Goal: Information Seeking & Learning: Check status

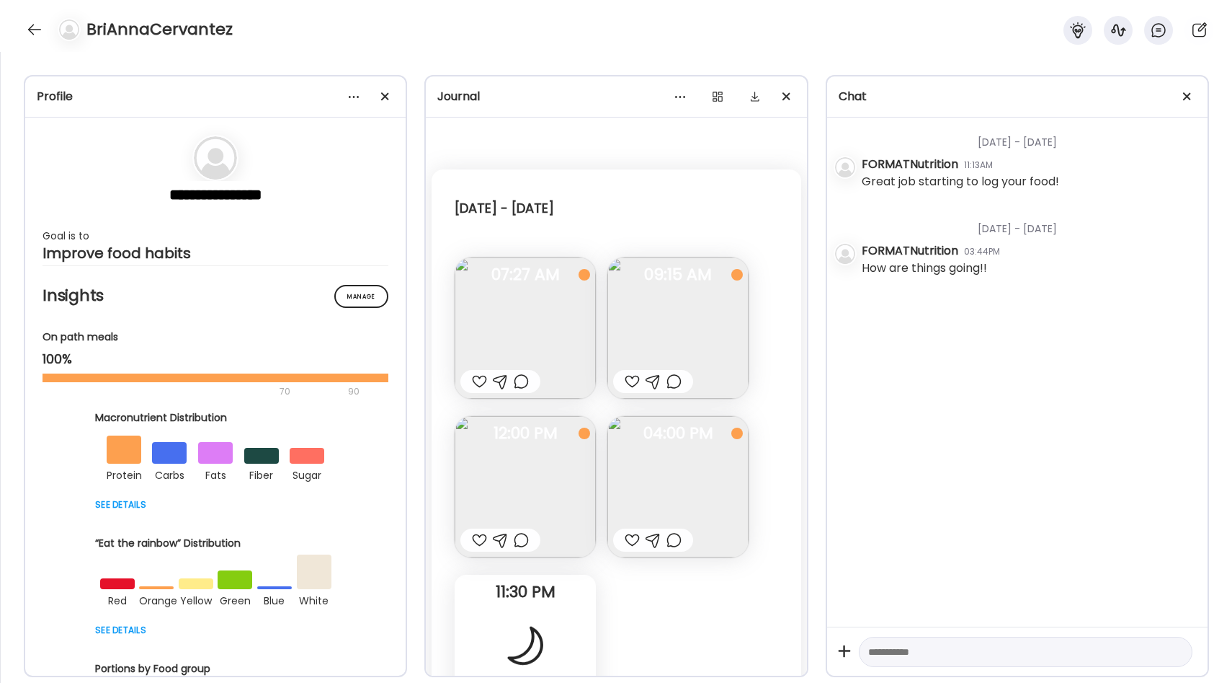
scroll to position [4378, 0]
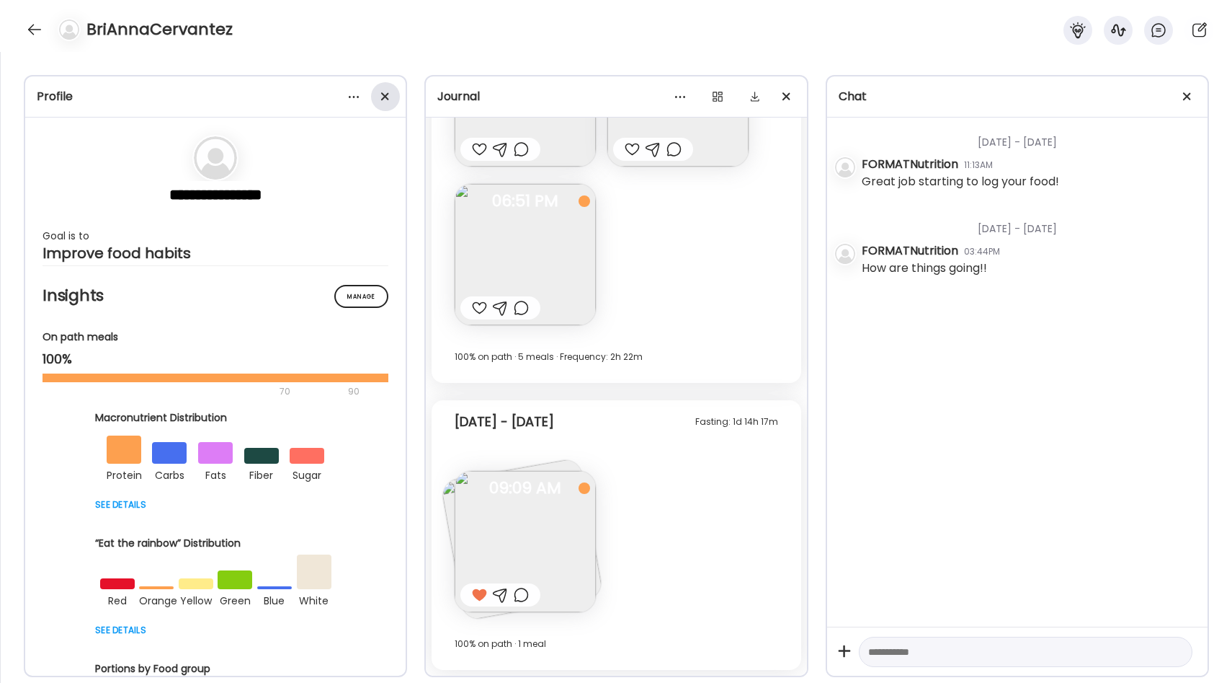
click at [388, 92] on div at bounding box center [385, 96] width 29 height 29
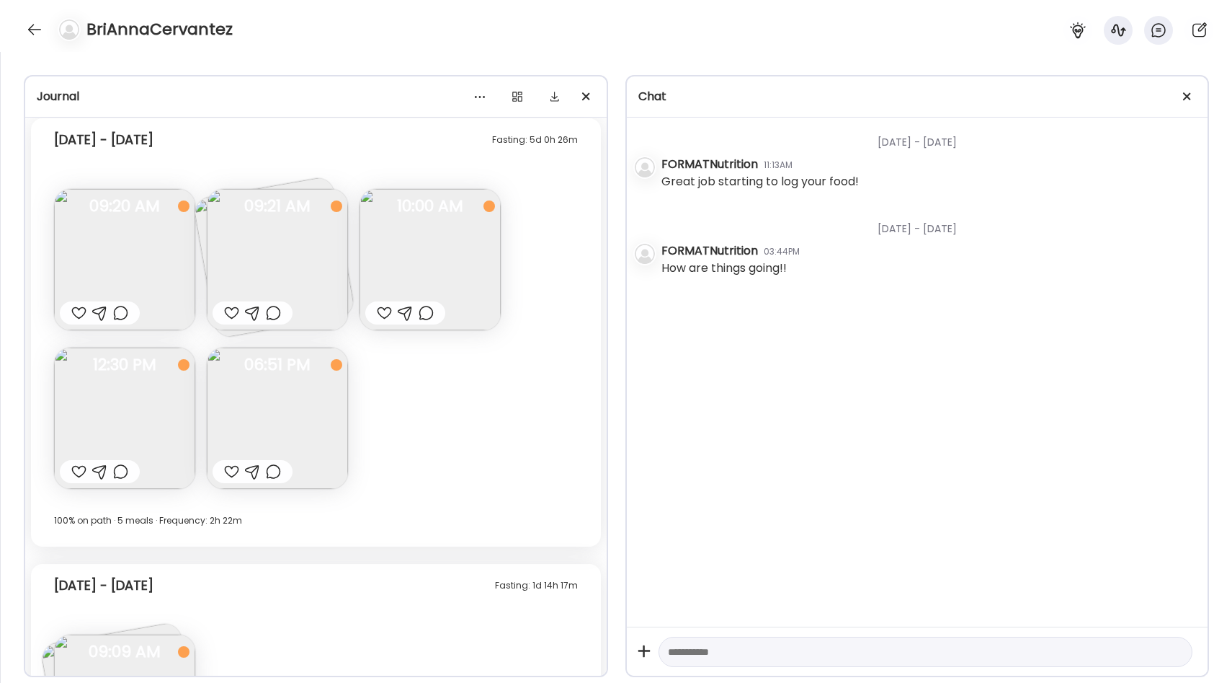
scroll to position [3578, 0]
click at [280, 248] on img at bounding box center [277, 260] width 141 height 141
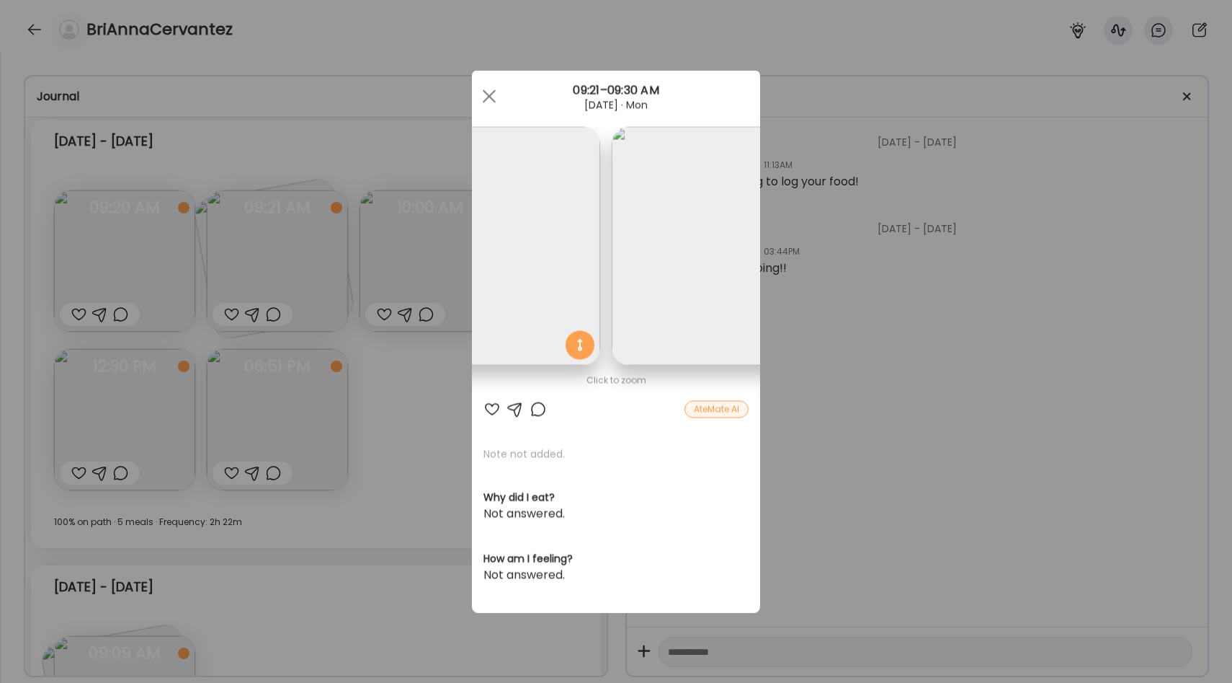
scroll to position [0, 0]
click at [492, 97] on div at bounding box center [489, 96] width 29 height 29
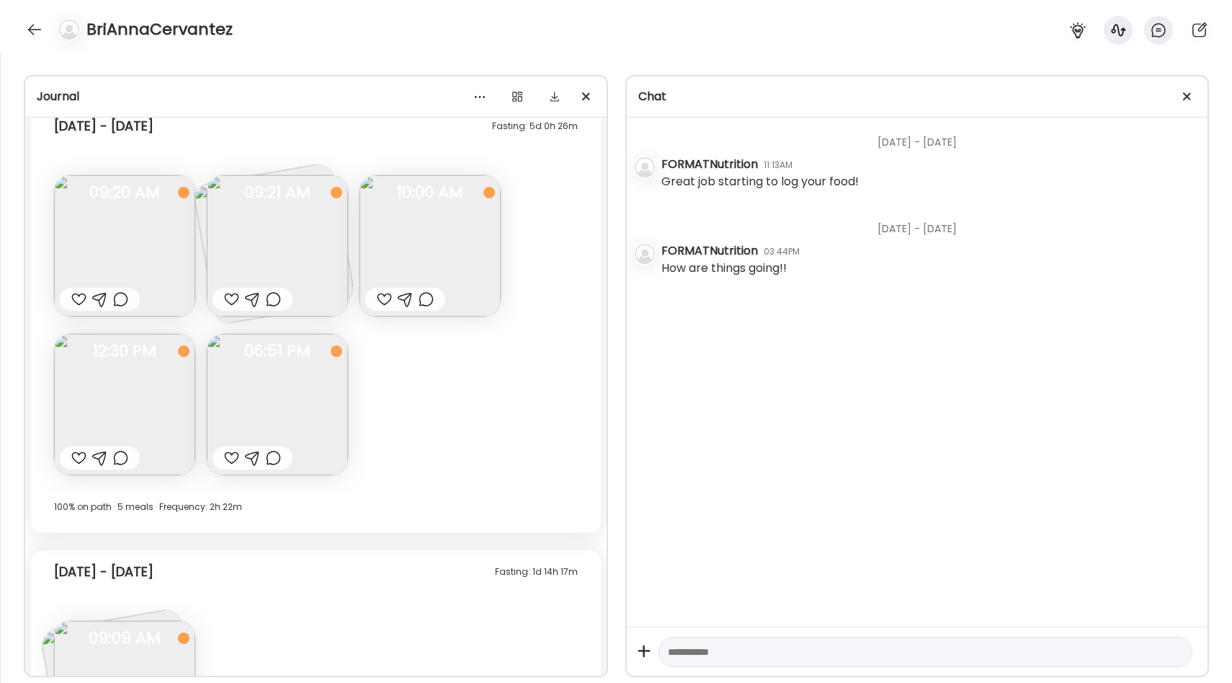
scroll to position [3598, 0]
click at [1185, 94] on span at bounding box center [1187, 96] width 8 height 8
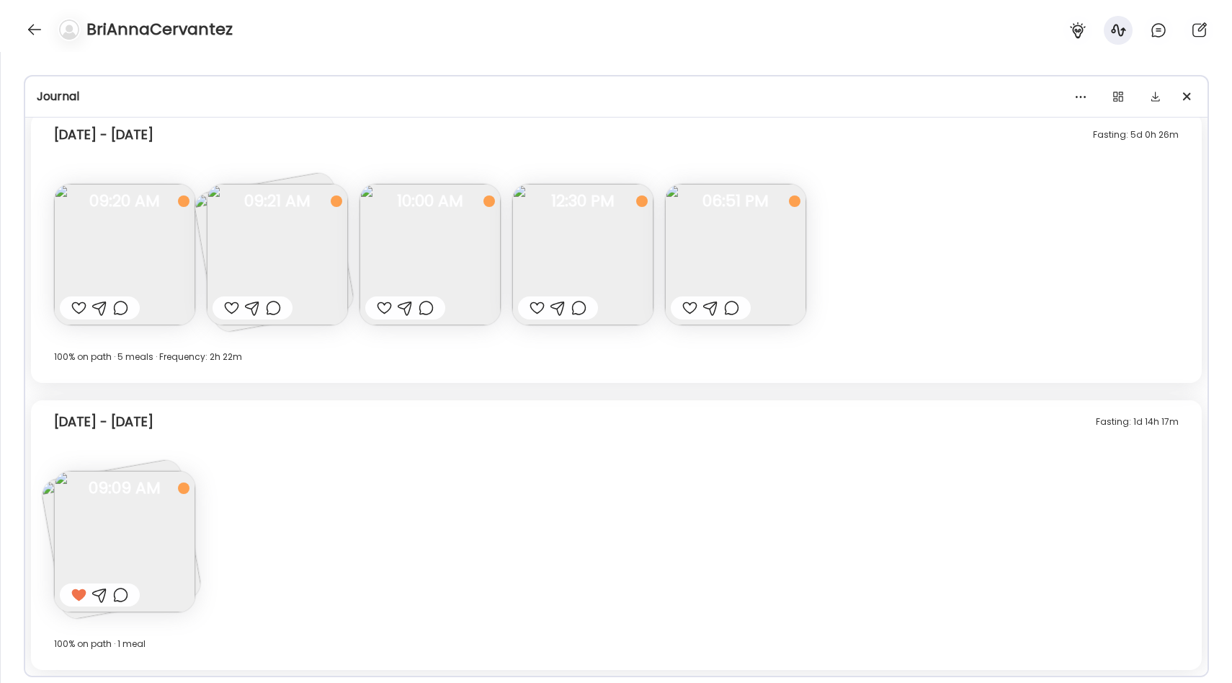
scroll to position [2792, 0]
click at [1119, 98] on div at bounding box center [1118, 96] width 29 height 29
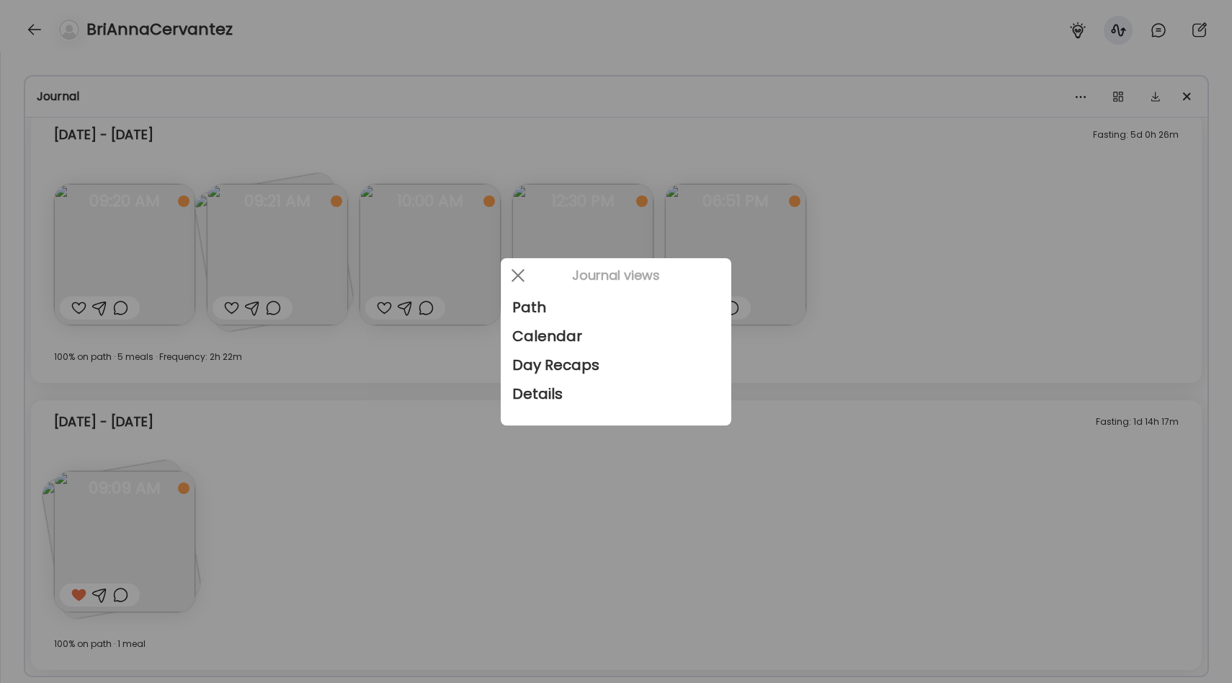
click at [988, 232] on div at bounding box center [616, 341] width 1232 height 683
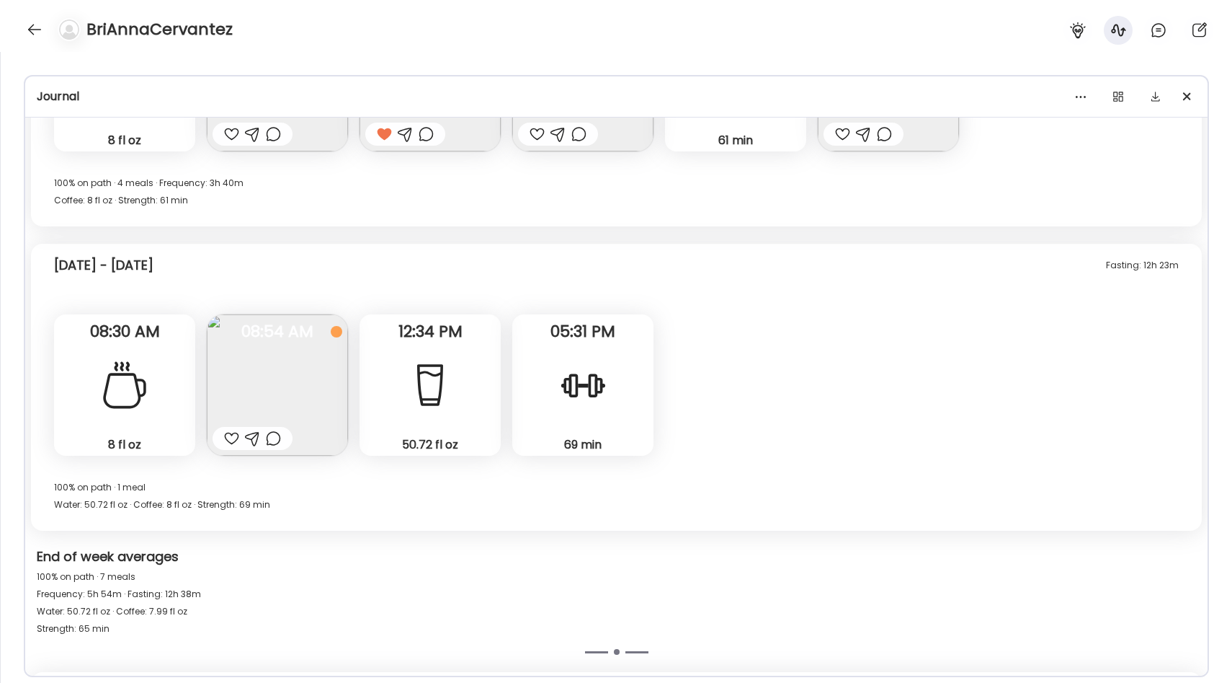
scroll to position [2232, 0]
click at [299, 350] on img at bounding box center [277, 386] width 141 height 141
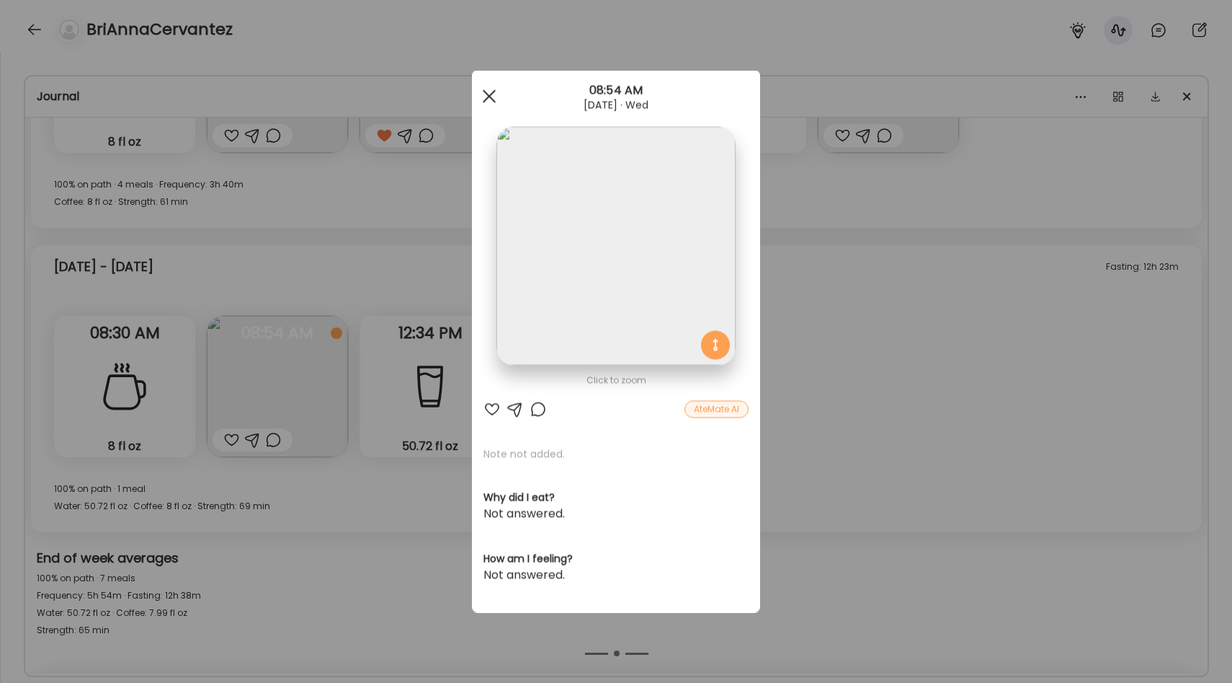
click at [491, 93] on span at bounding box center [489, 95] width 13 height 13
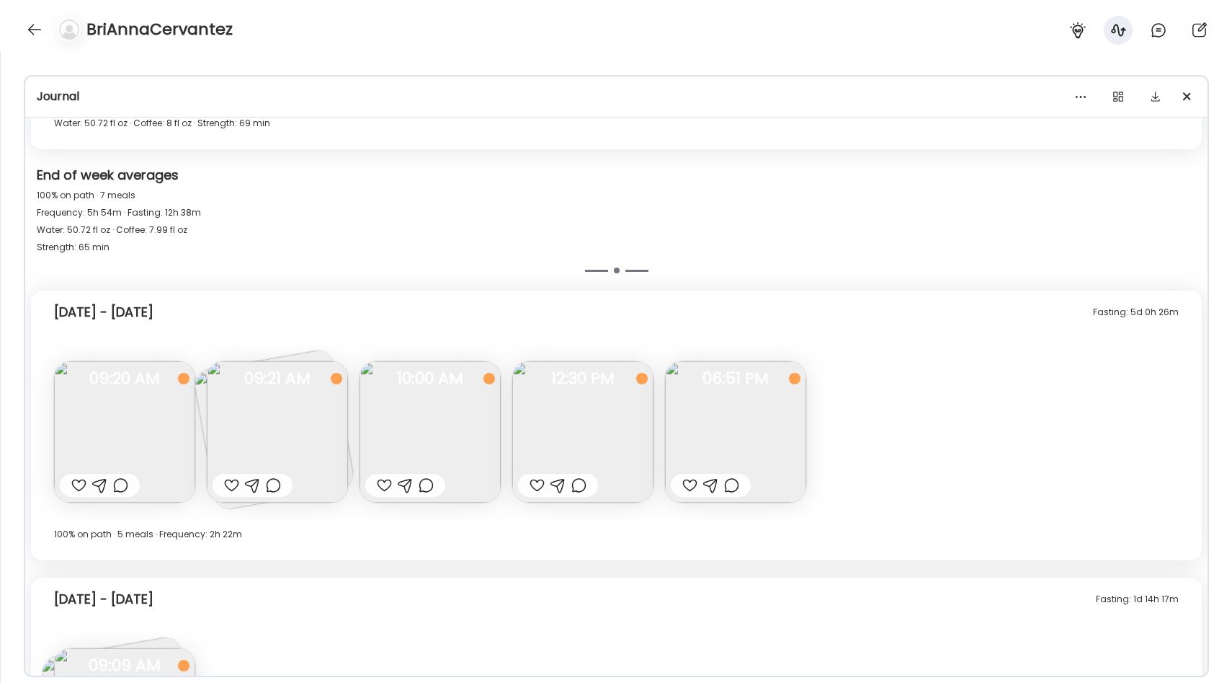
scroll to position [2792, 0]
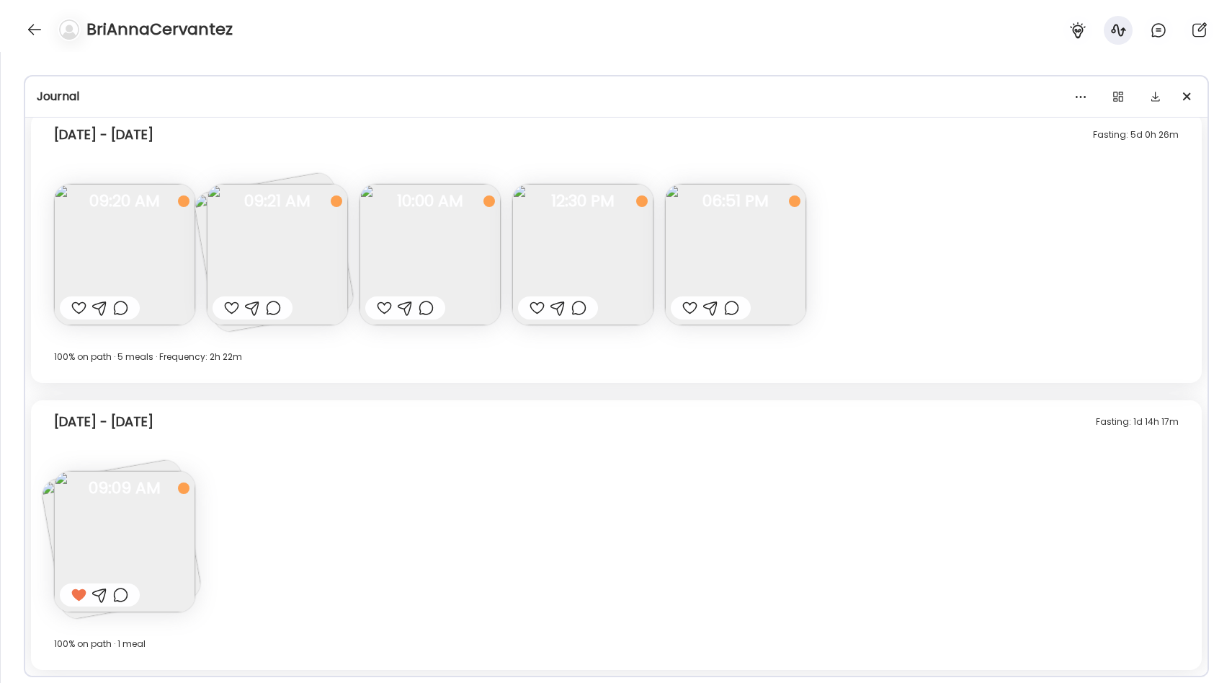
click at [721, 254] on img at bounding box center [735, 254] width 141 height 141
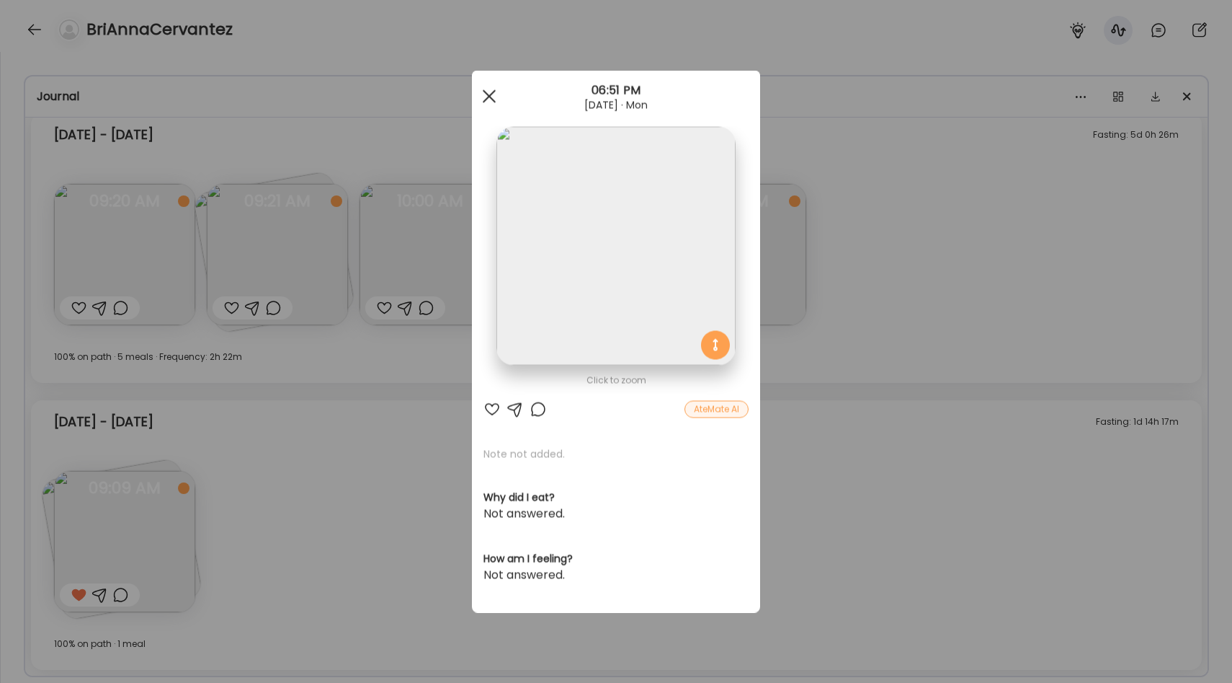
click at [488, 97] on span at bounding box center [489, 95] width 13 height 13
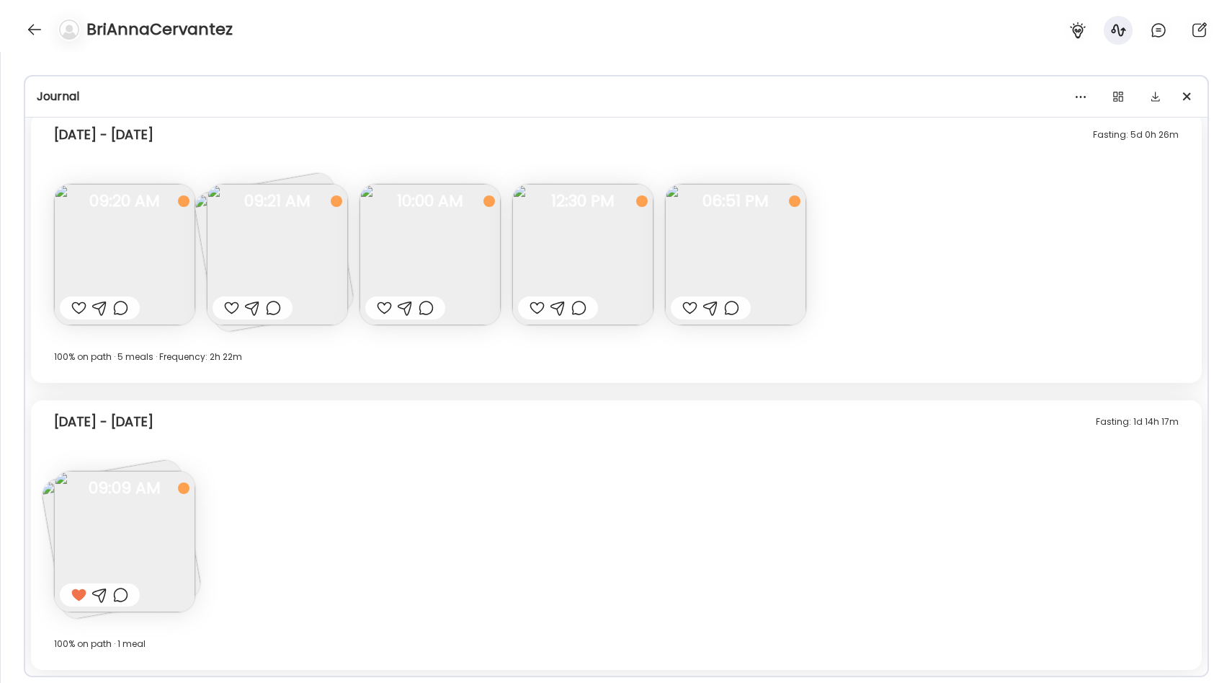
click at [706, 374] on div "[DATE] - [DATE] 100% on path · 5 meals · Frequency: 2h 22m" at bounding box center [616, 365] width 1125 height 35
click at [714, 290] on img at bounding box center [735, 254] width 141 height 141
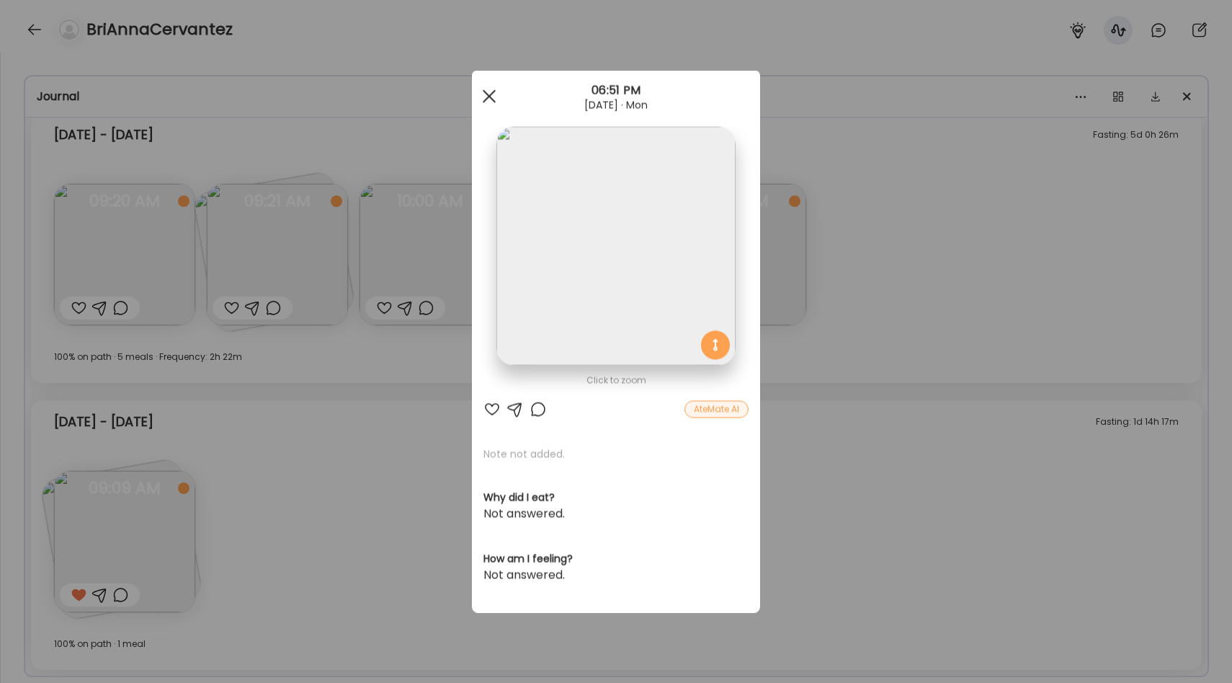
click at [489, 92] on div at bounding box center [489, 96] width 29 height 29
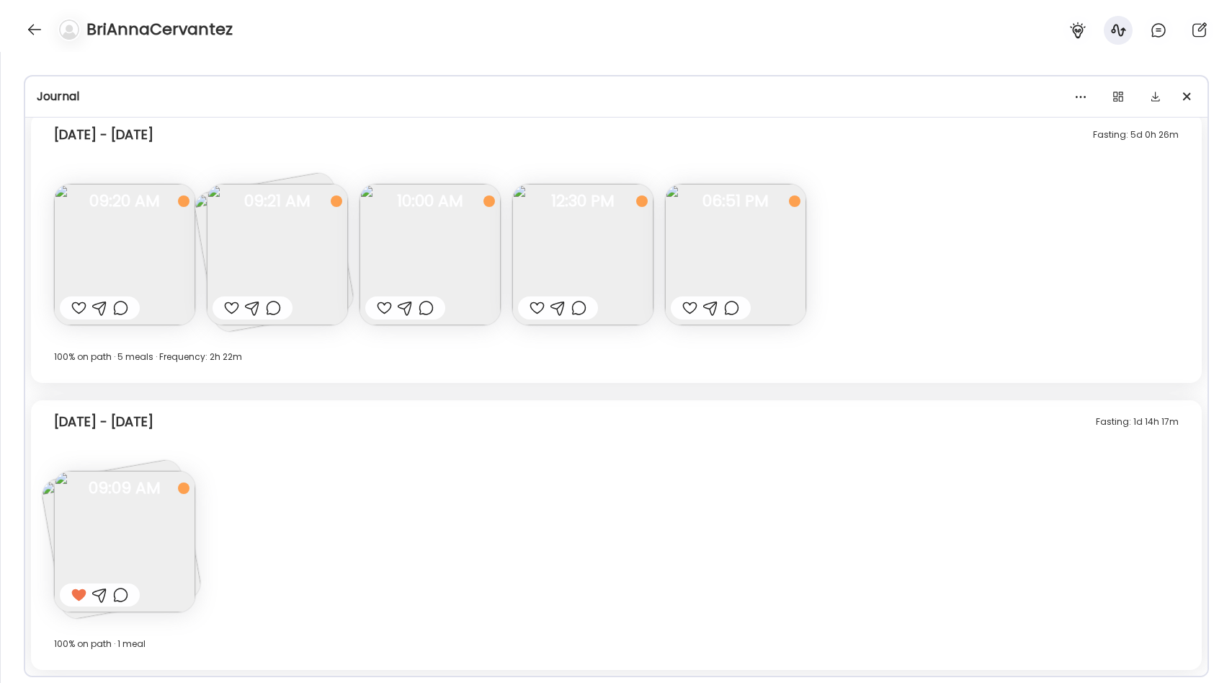
click at [585, 350] on div "100% on path · 5 meals · Frequency: 2h 22m" at bounding box center [616, 356] width 1125 height 17
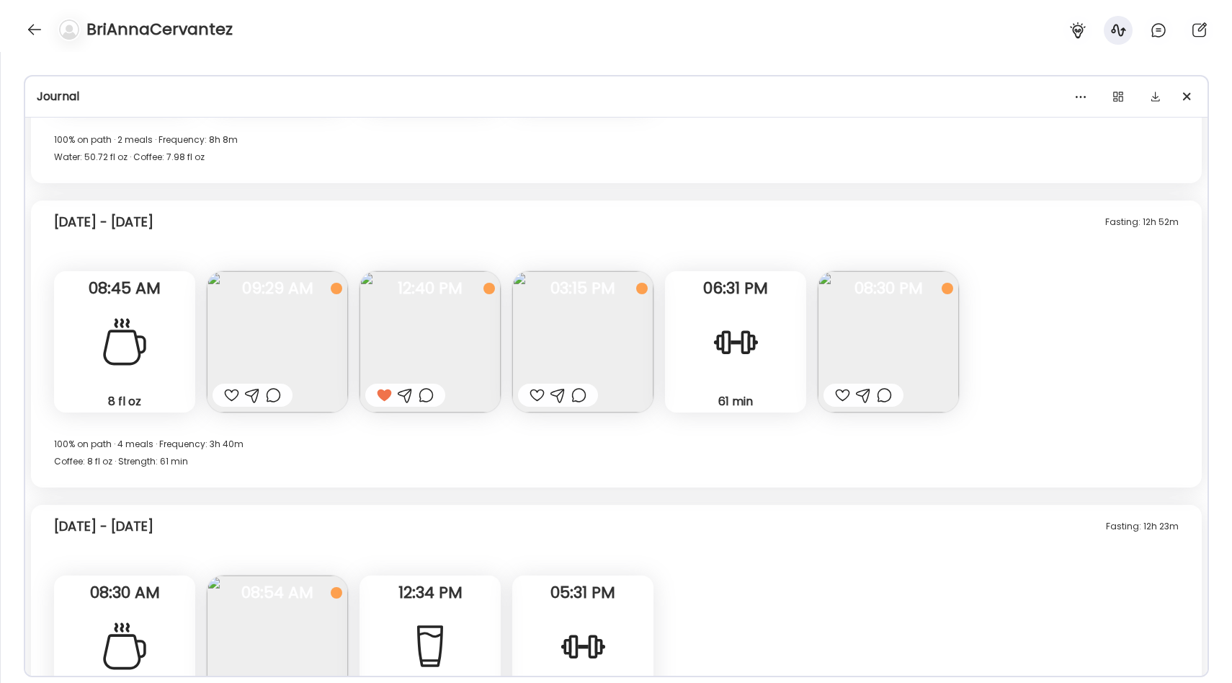
scroll to position [1975, 0]
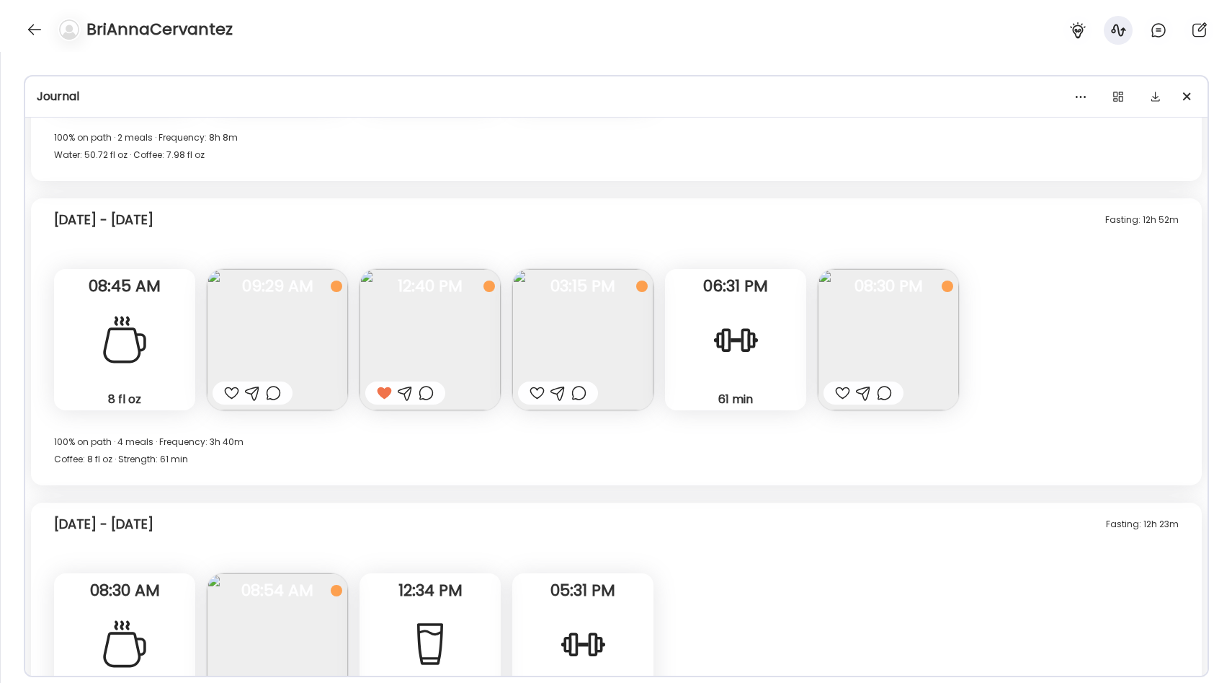
click at [452, 325] on img at bounding box center [430, 339] width 141 height 141
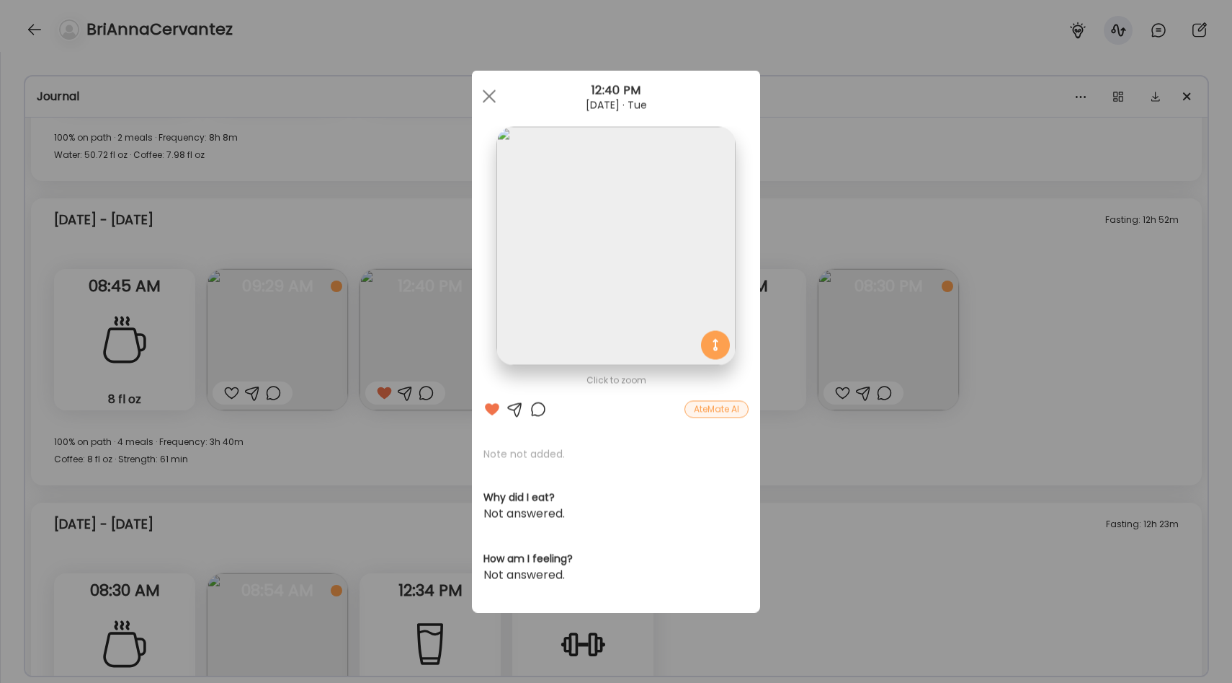
click at [840, 200] on div "Ate Coach Dashboard Wahoo! It’s official Take a moment to set up your Coach Pro…" at bounding box center [616, 341] width 1232 height 683
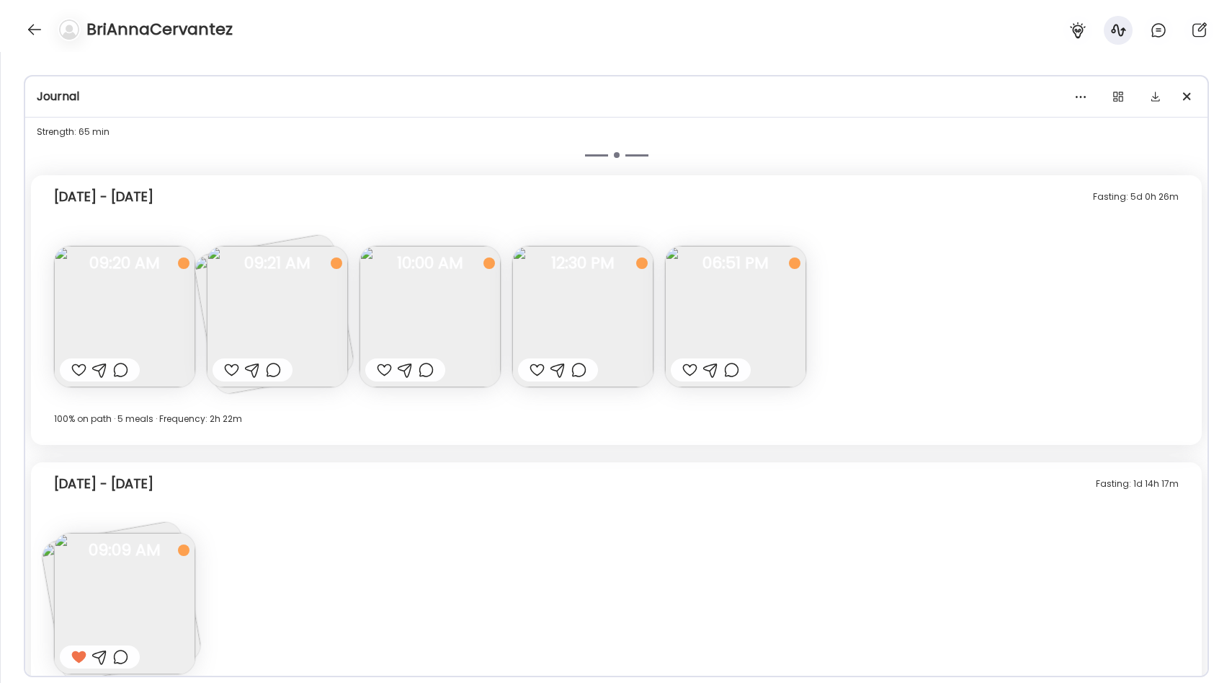
scroll to position [2792, 0]
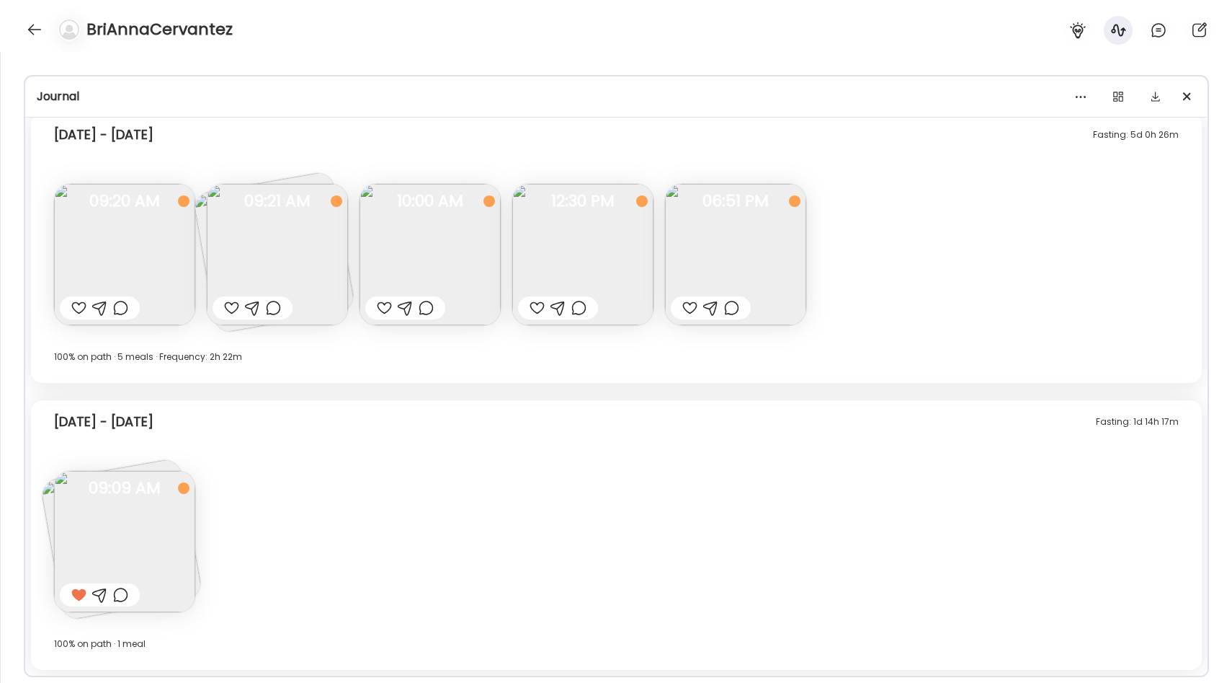
click at [147, 538] on img at bounding box center [124, 541] width 141 height 141
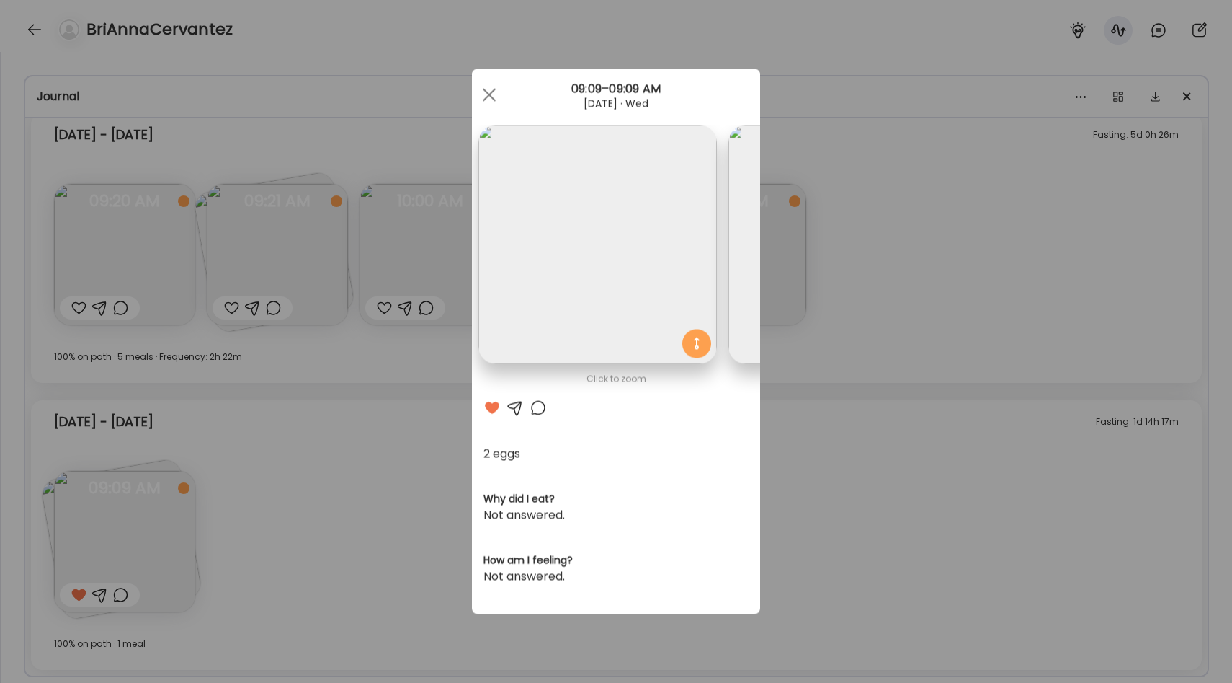
scroll to position [0, 0]
click at [873, 395] on div "Ate Coach Dashboard Wahoo! It’s official Take a moment to set up your Coach Pro…" at bounding box center [616, 341] width 1232 height 683
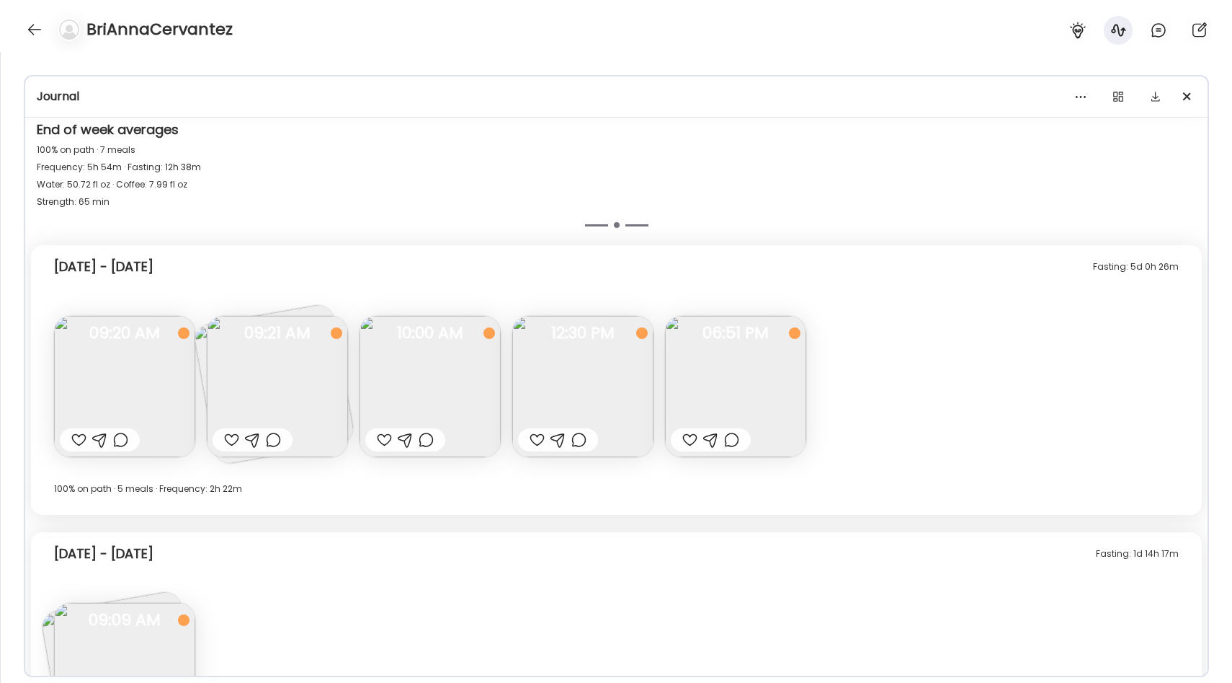
scroll to position [2792, 0]
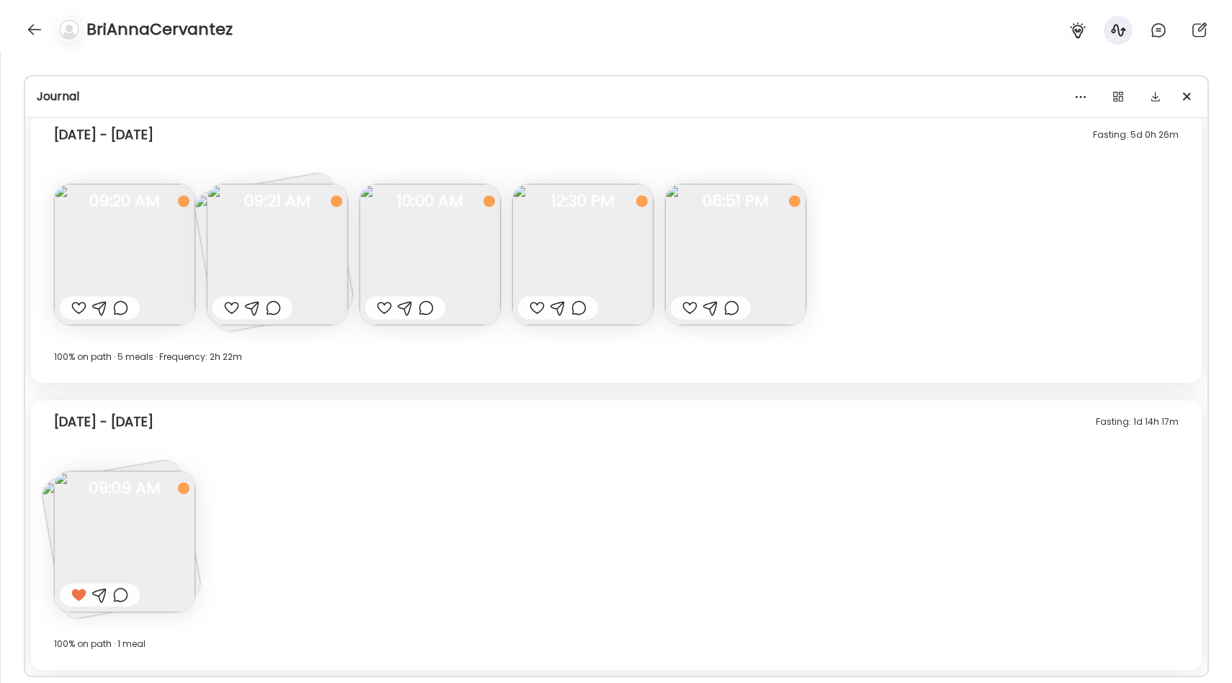
click at [155, 265] on img at bounding box center [124, 254] width 141 height 141
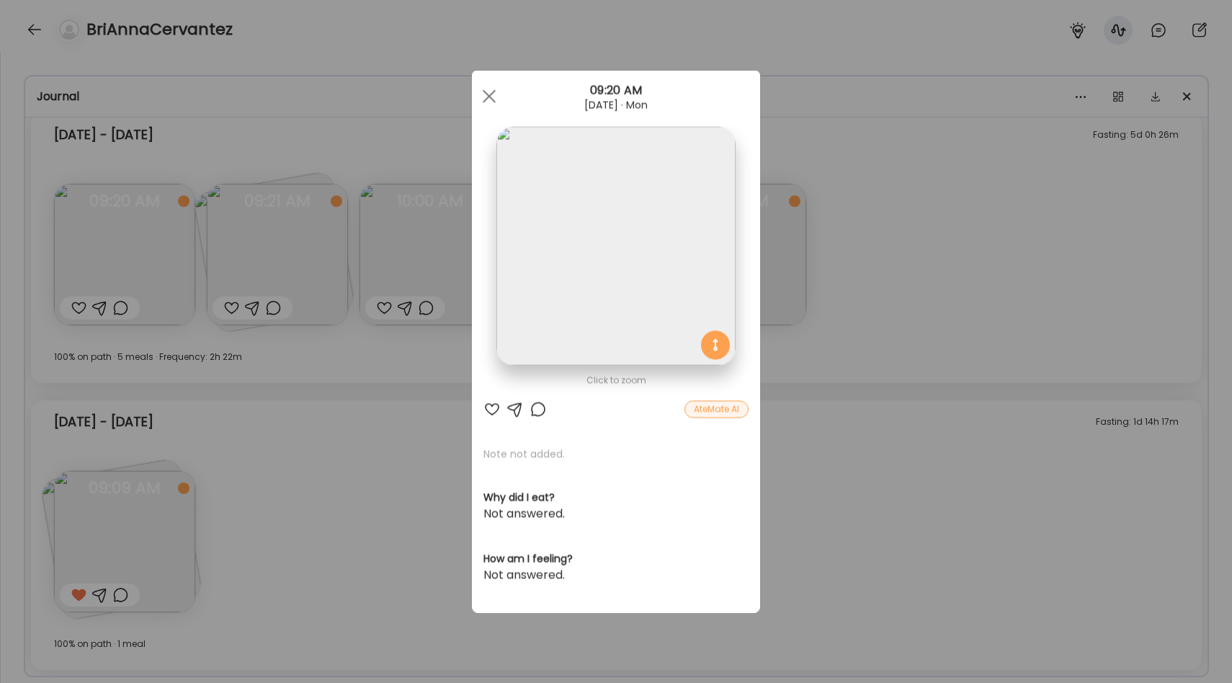
click at [425, 415] on div "Ate Coach Dashboard Wahoo! It’s official Take a moment to set up your Coach Pro…" at bounding box center [616, 341] width 1232 height 683
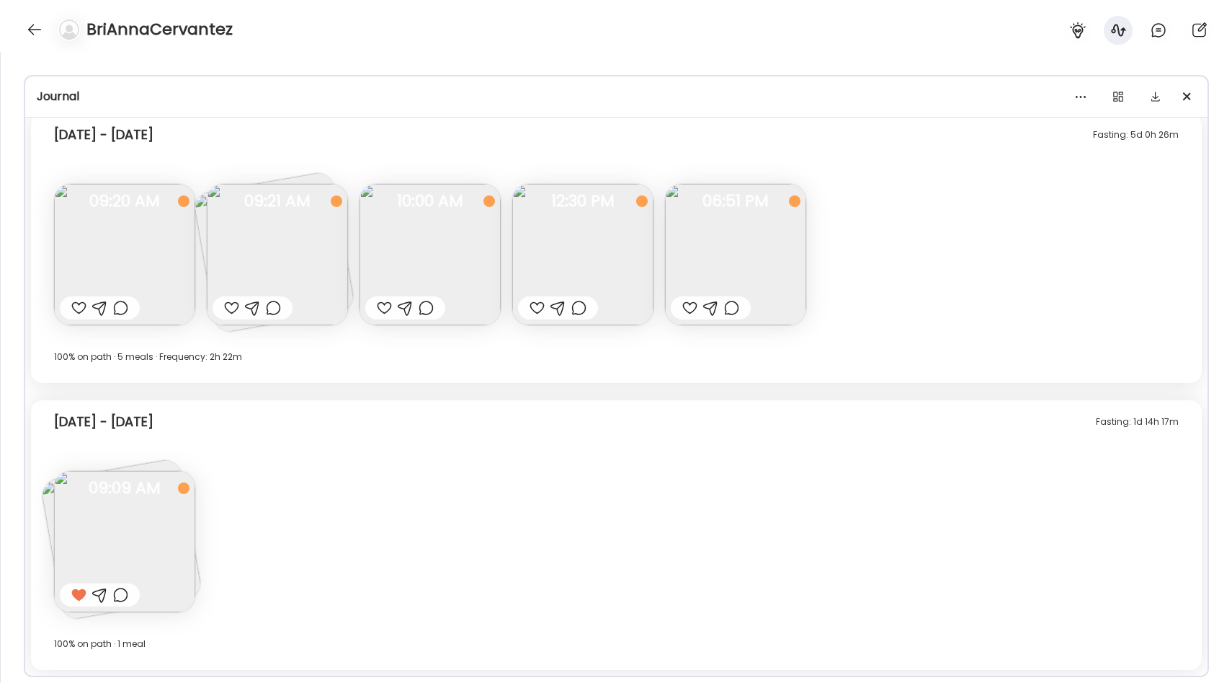
click at [239, 245] on img at bounding box center [277, 254] width 141 height 141
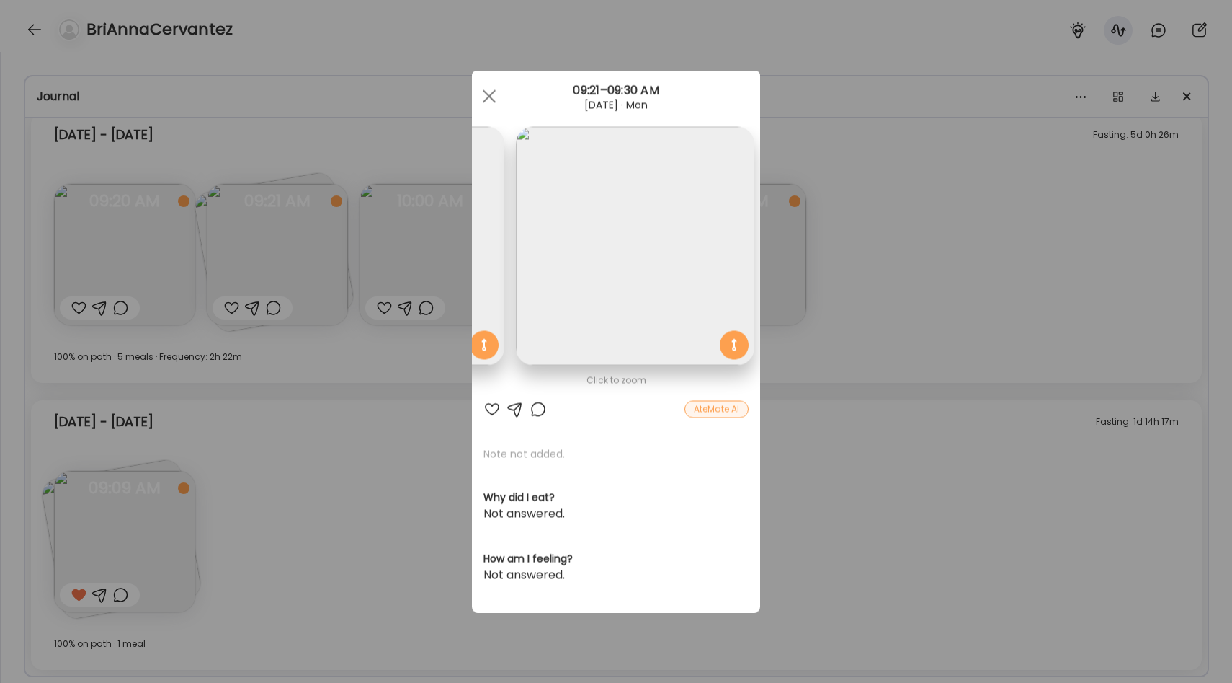
scroll to position [0, 0]
click at [486, 93] on span at bounding box center [489, 95] width 13 height 13
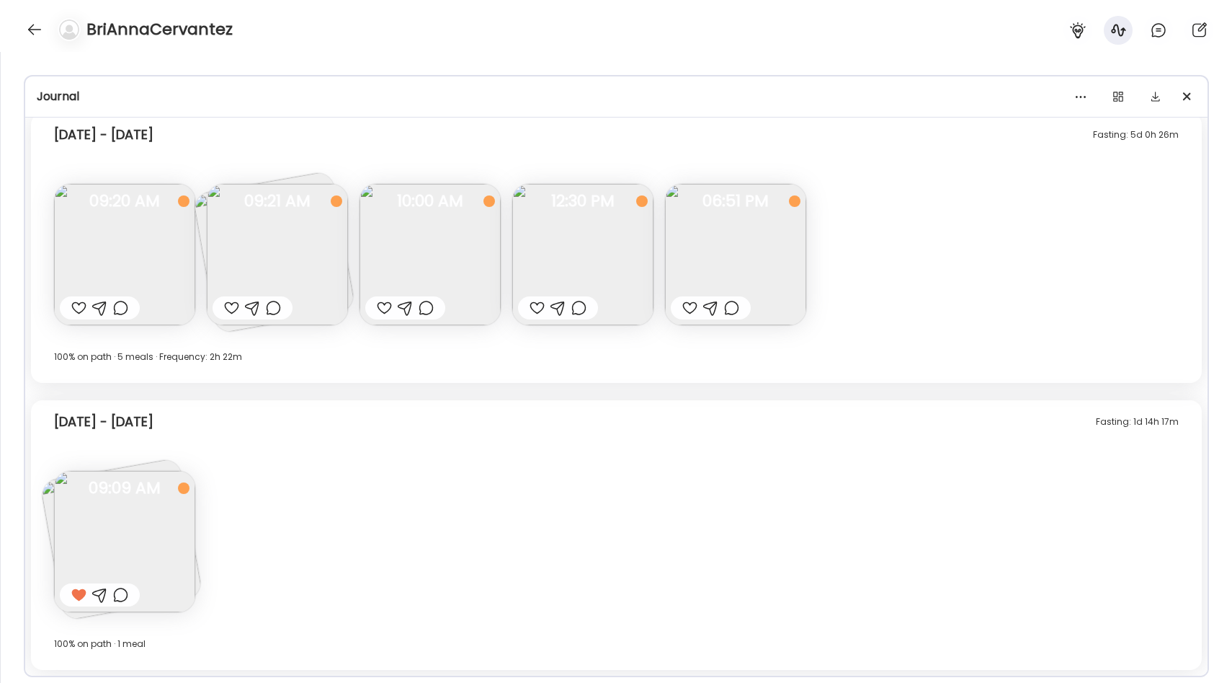
click at [120, 258] on img at bounding box center [124, 254] width 141 height 141
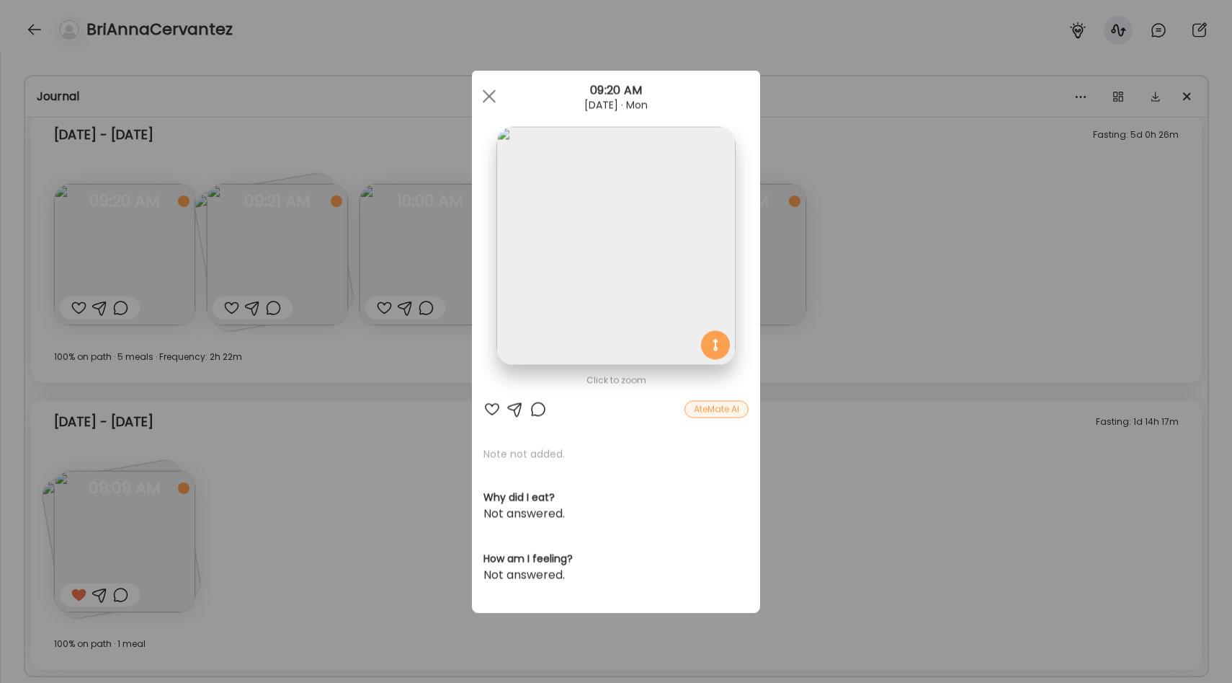
click at [597, 241] on img at bounding box center [616, 246] width 239 height 239
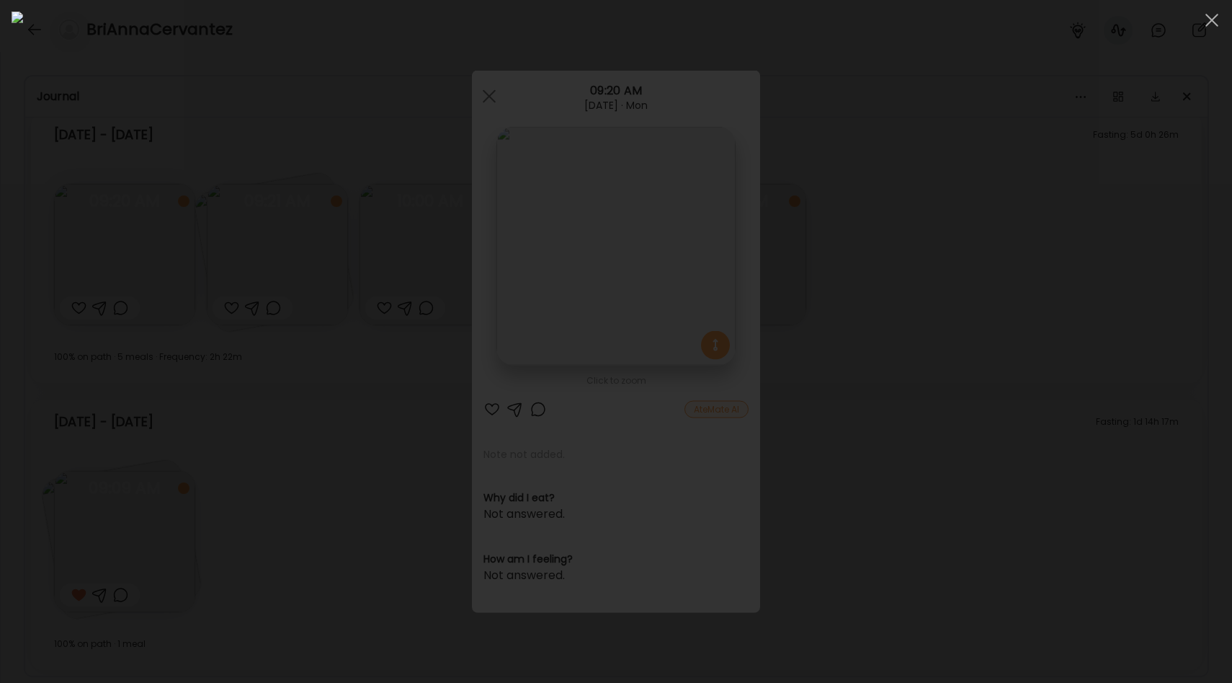
click at [280, 360] on div at bounding box center [616, 341] width 1209 height 659
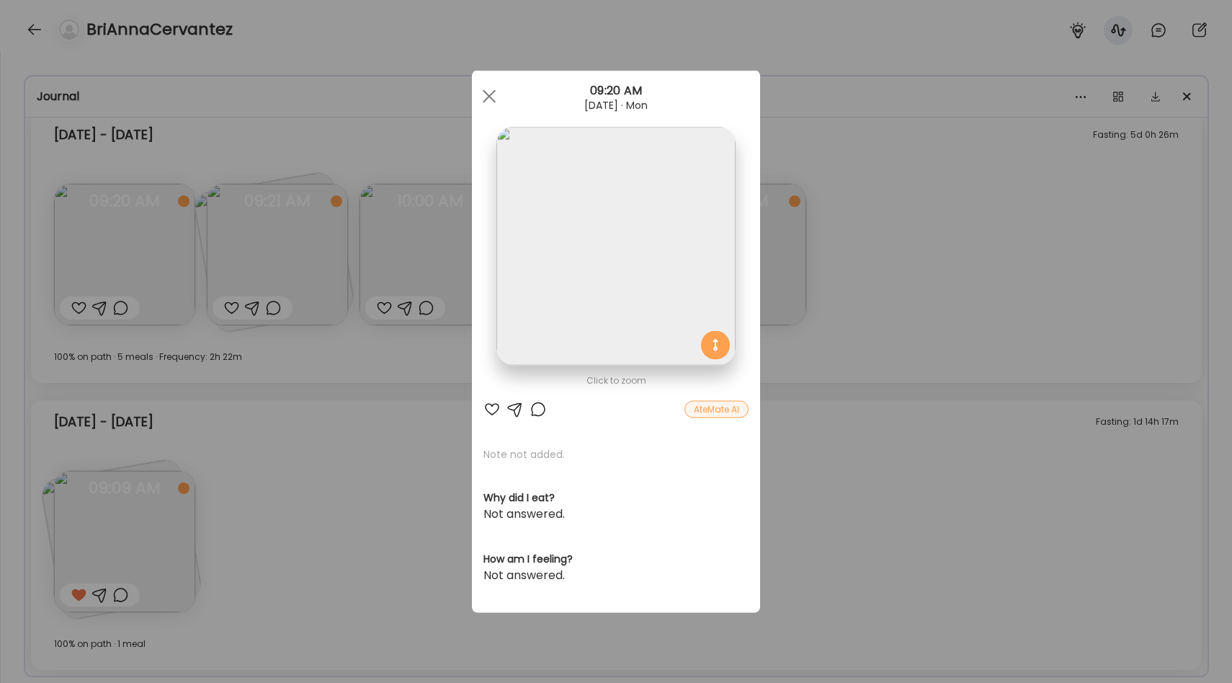
click at [325, 290] on div "Ate Coach Dashboard Wahoo! It’s official Take a moment to set up your Coach Pro…" at bounding box center [616, 341] width 1232 height 683
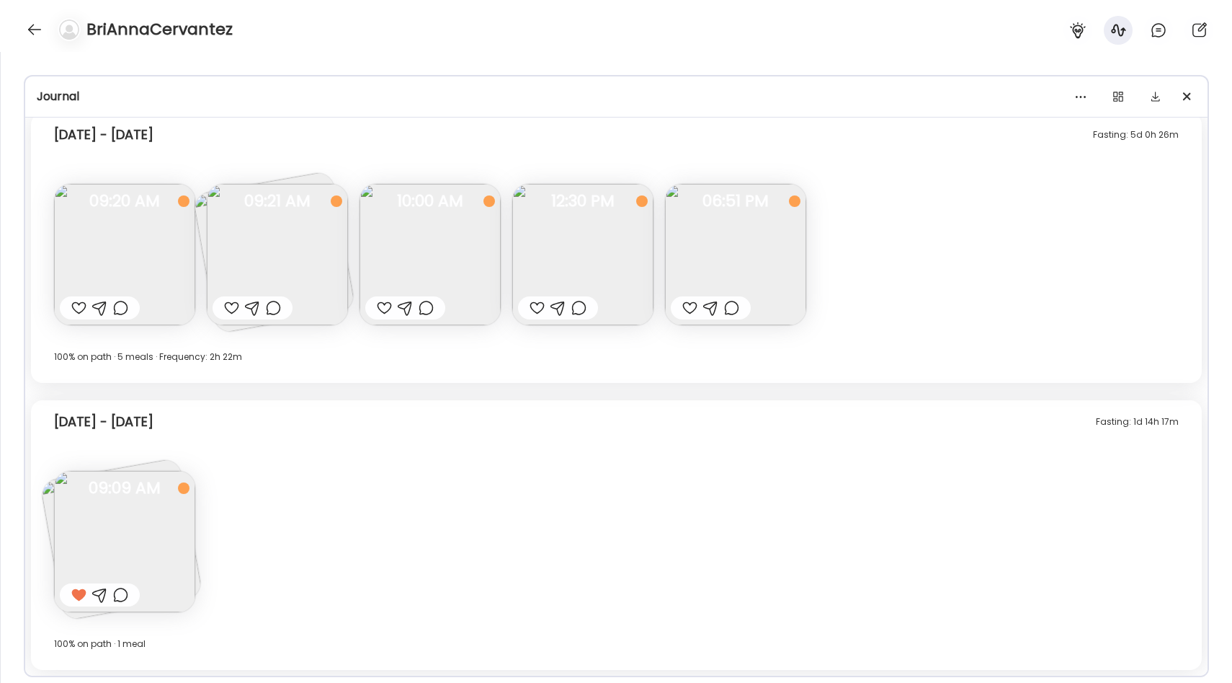
click at [295, 267] on img at bounding box center [277, 254] width 141 height 141
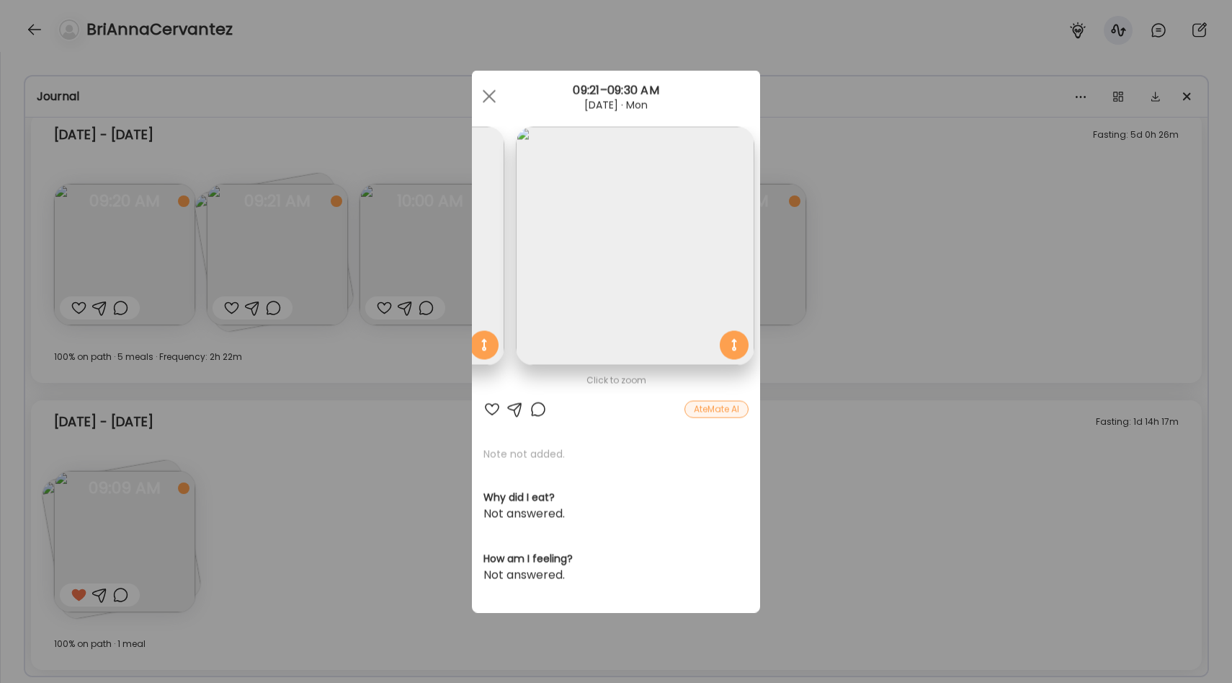
click at [316, 435] on div "Ate Coach Dashboard Wahoo! It’s official Take a moment to set up your Coach Pro…" at bounding box center [616, 341] width 1232 height 683
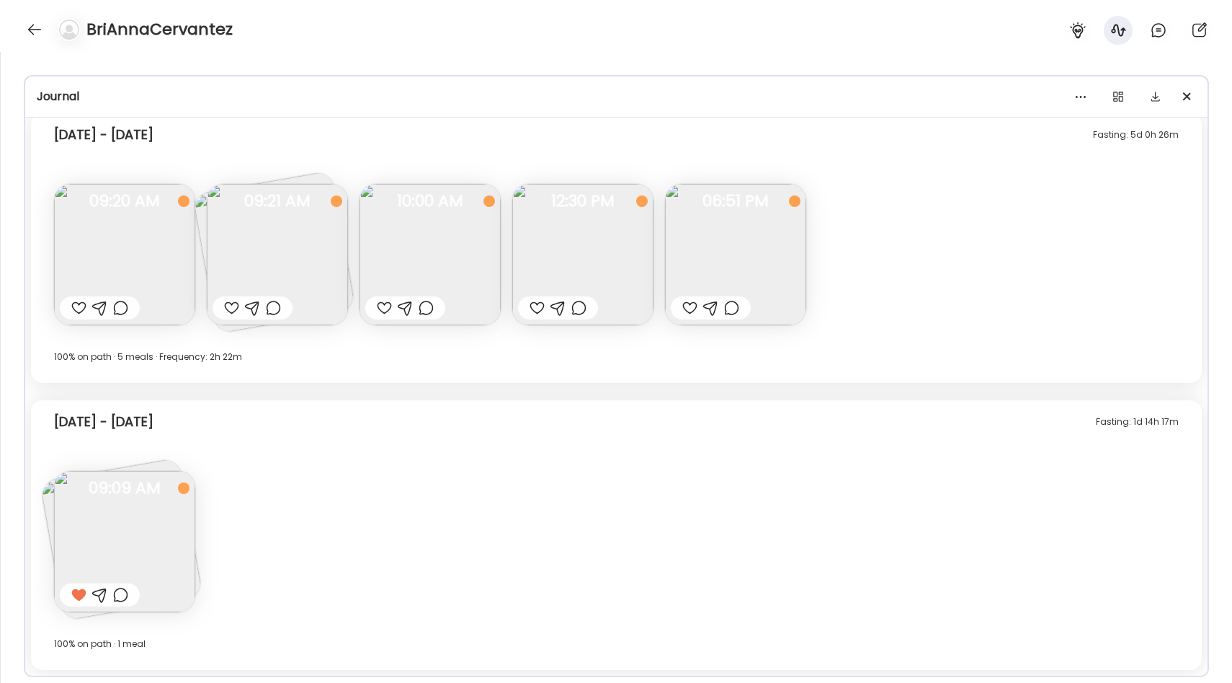
click at [314, 247] on img at bounding box center [277, 254] width 141 height 141
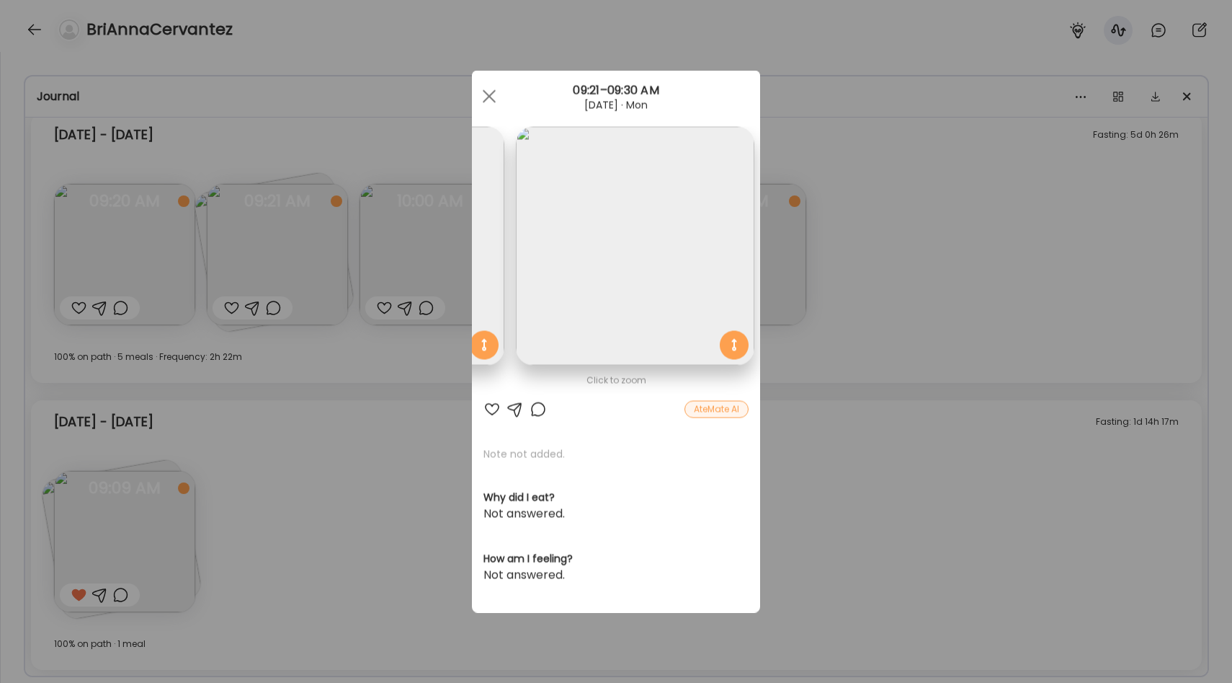
click at [470, 382] on div "Ate Coach Dashboard Wahoo! It’s official Take a moment to set up your Coach Pro…" at bounding box center [616, 341] width 1232 height 683
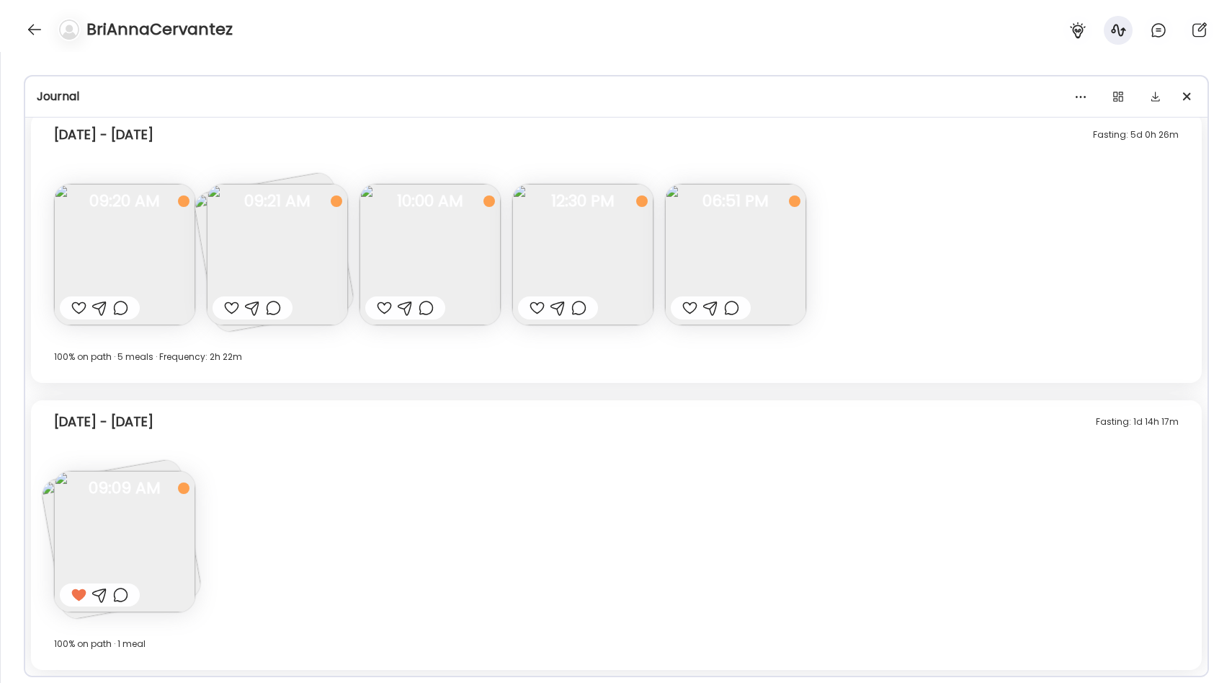
click at [297, 264] on img at bounding box center [277, 254] width 141 height 141
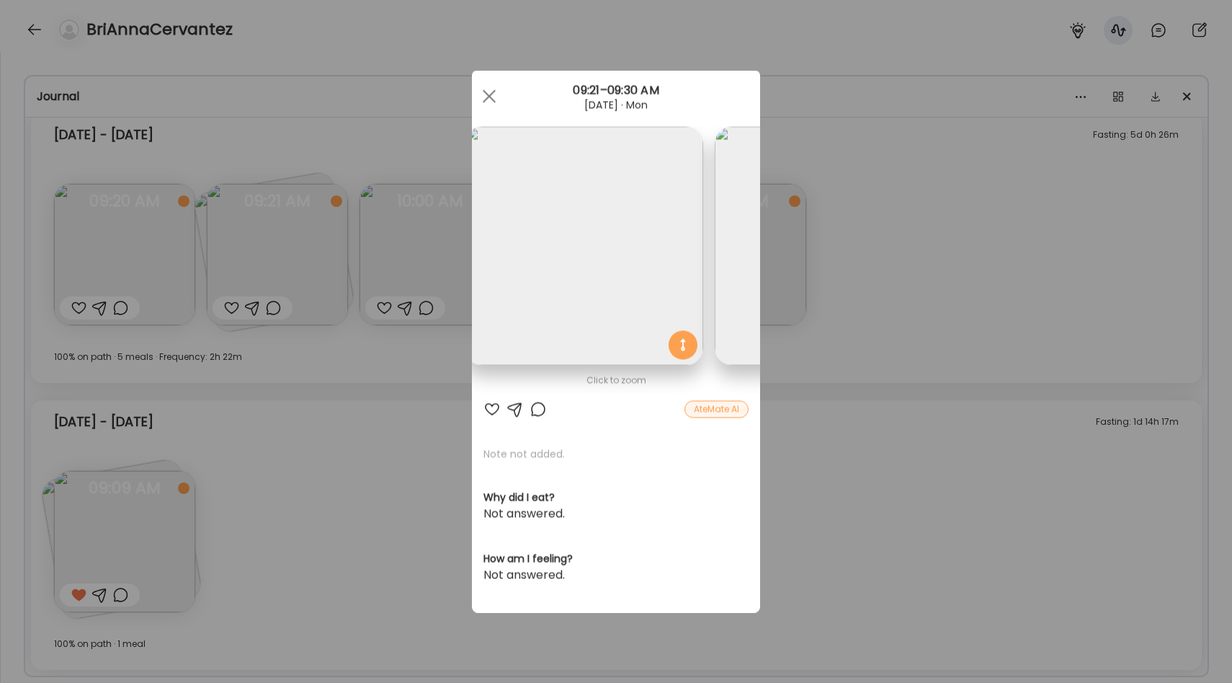
scroll to position [0, 0]
click at [353, 388] on div "Ate Coach Dashboard Wahoo! It’s official Take a moment to set up your Coach Pro…" at bounding box center [616, 341] width 1232 height 683
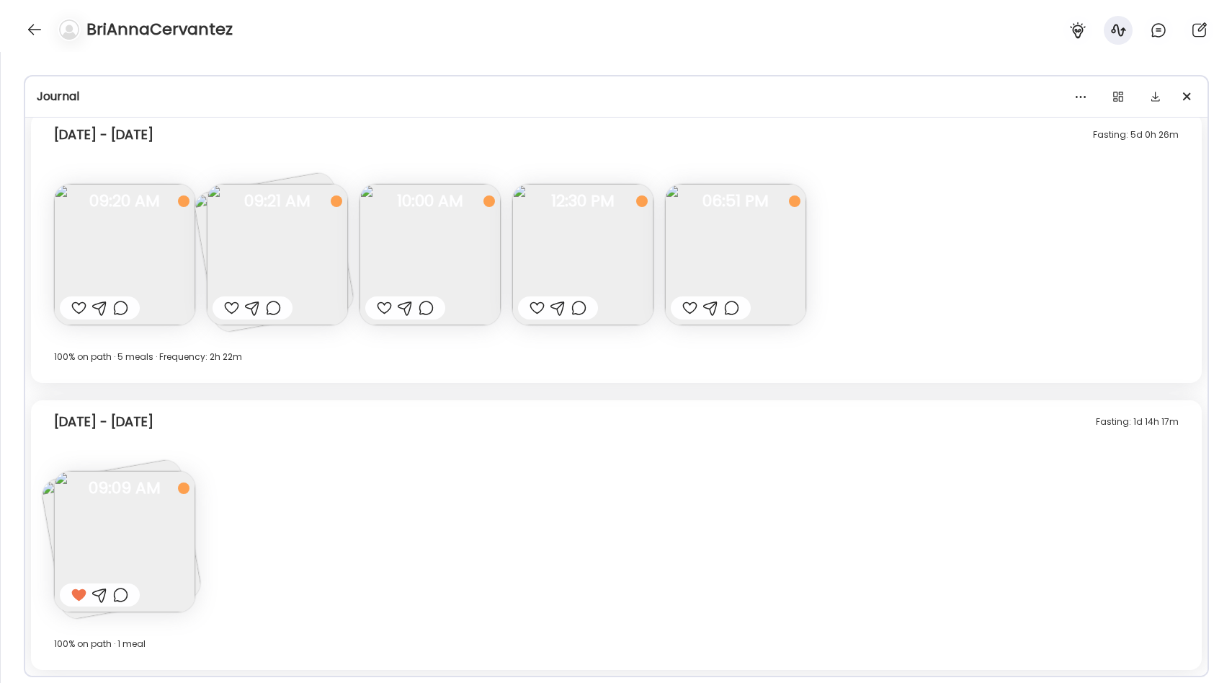
click at [241, 256] on img at bounding box center [277, 254] width 141 height 141
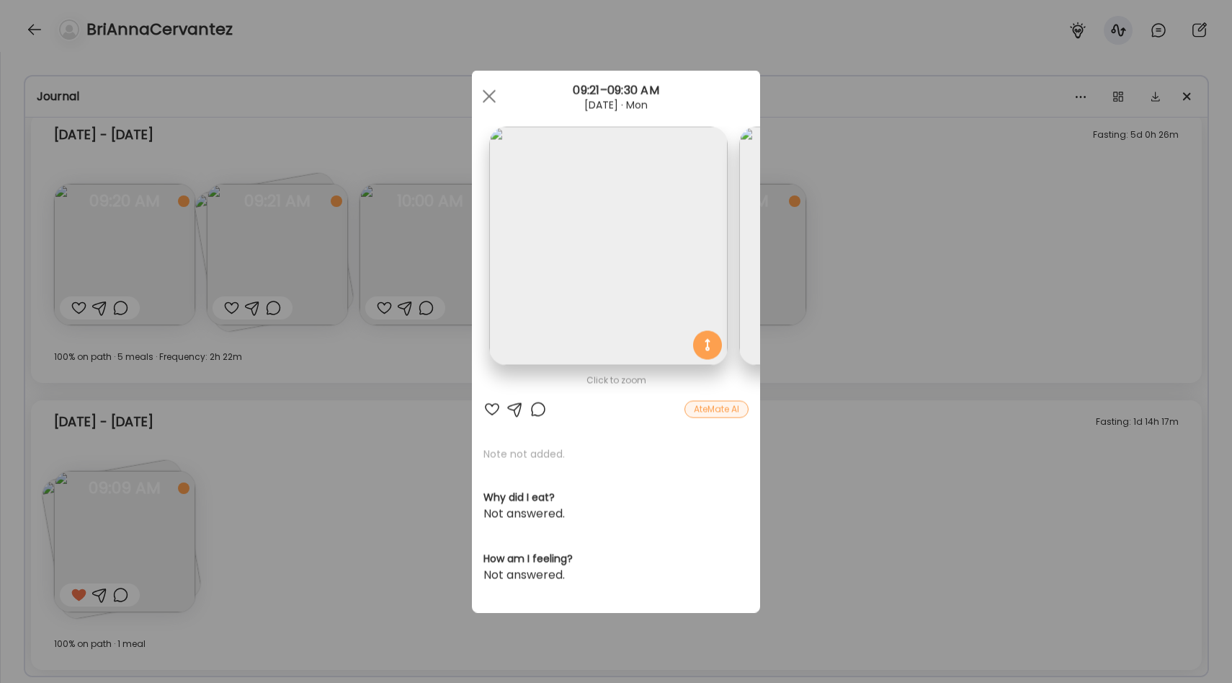
click at [319, 415] on div "Ate Coach Dashboard Wahoo! It’s official Take a moment to set up your Coach Pro…" at bounding box center [616, 341] width 1232 height 683
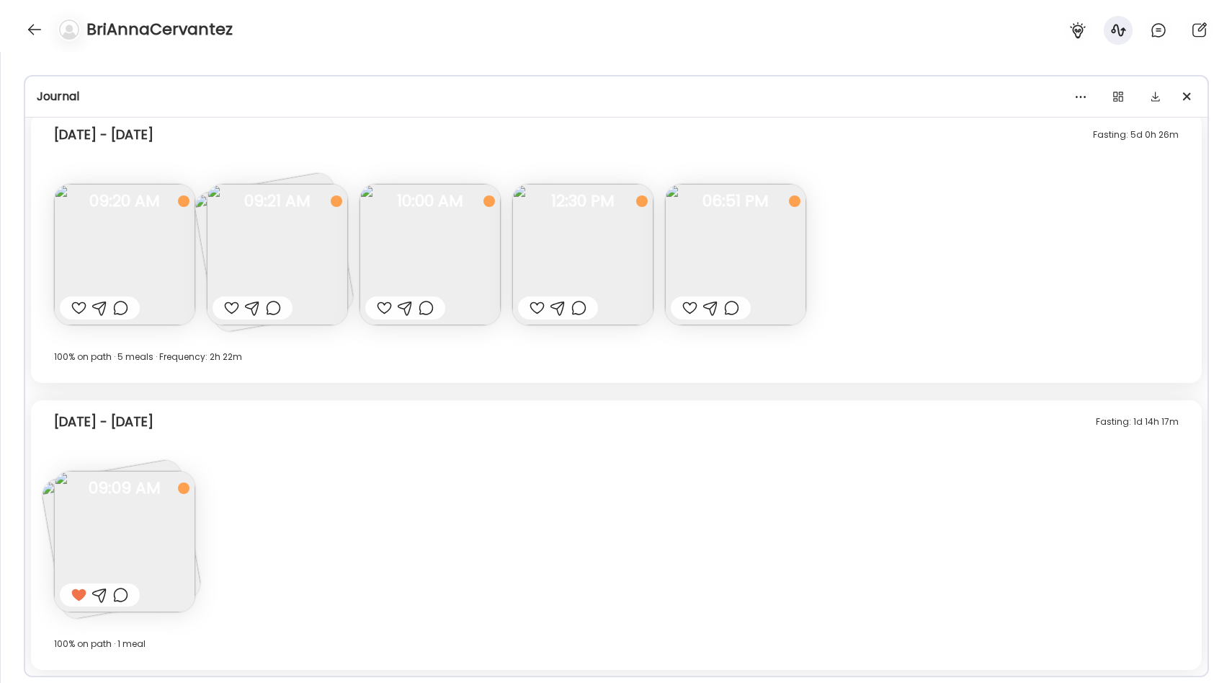
click at [149, 234] on img at bounding box center [124, 254] width 141 height 141
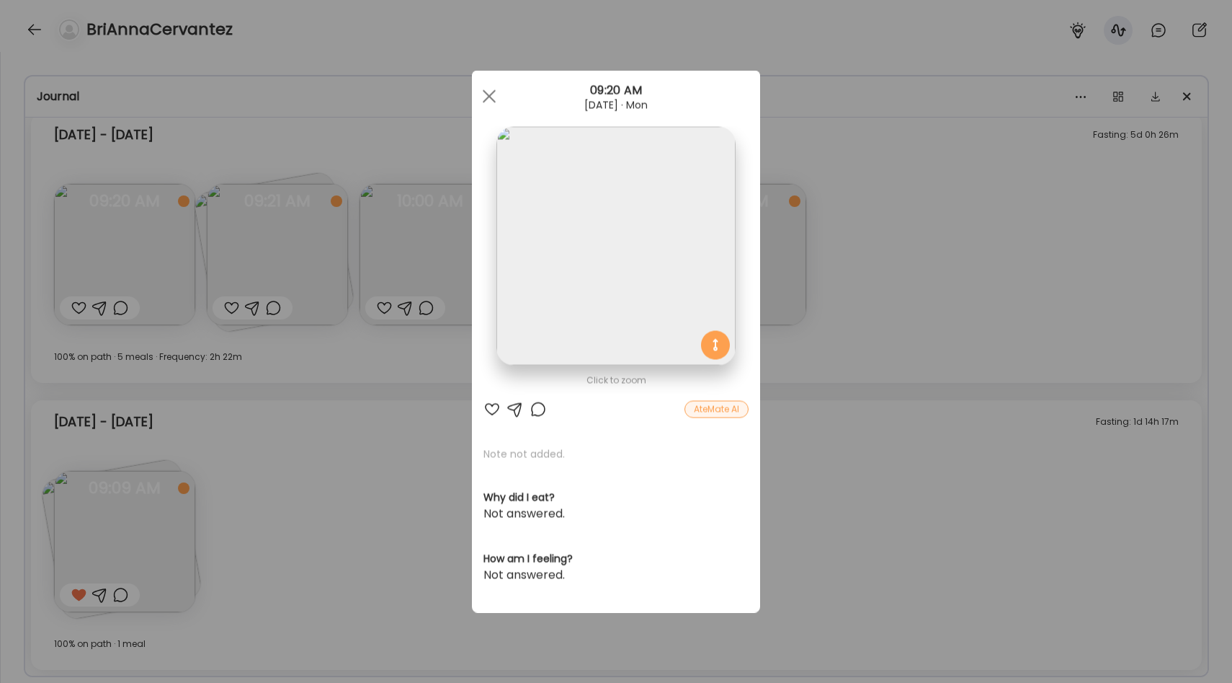
click at [270, 432] on div "Ate Coach Dashboard Wahoo! It’s official Take a moment to set up your Coach Pro…" at bounding box center [616, 341] width 1232 height 683
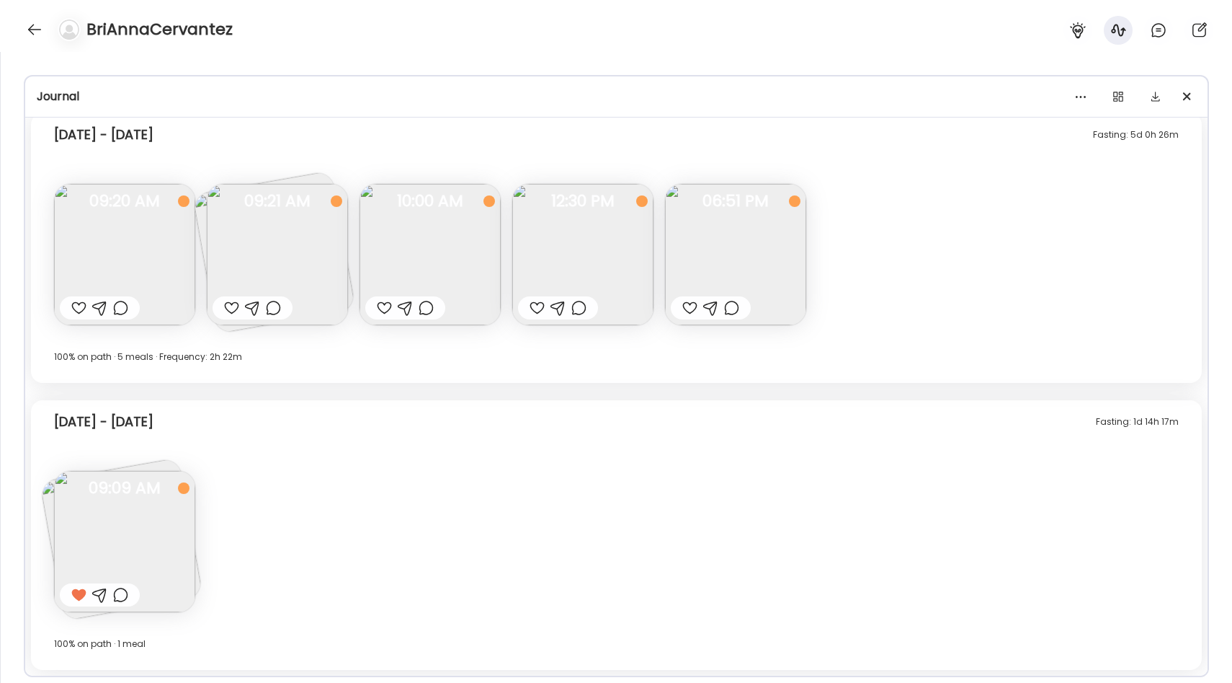
click at [583, 234] on img at bounding box center [582, 254] width 141 height 141
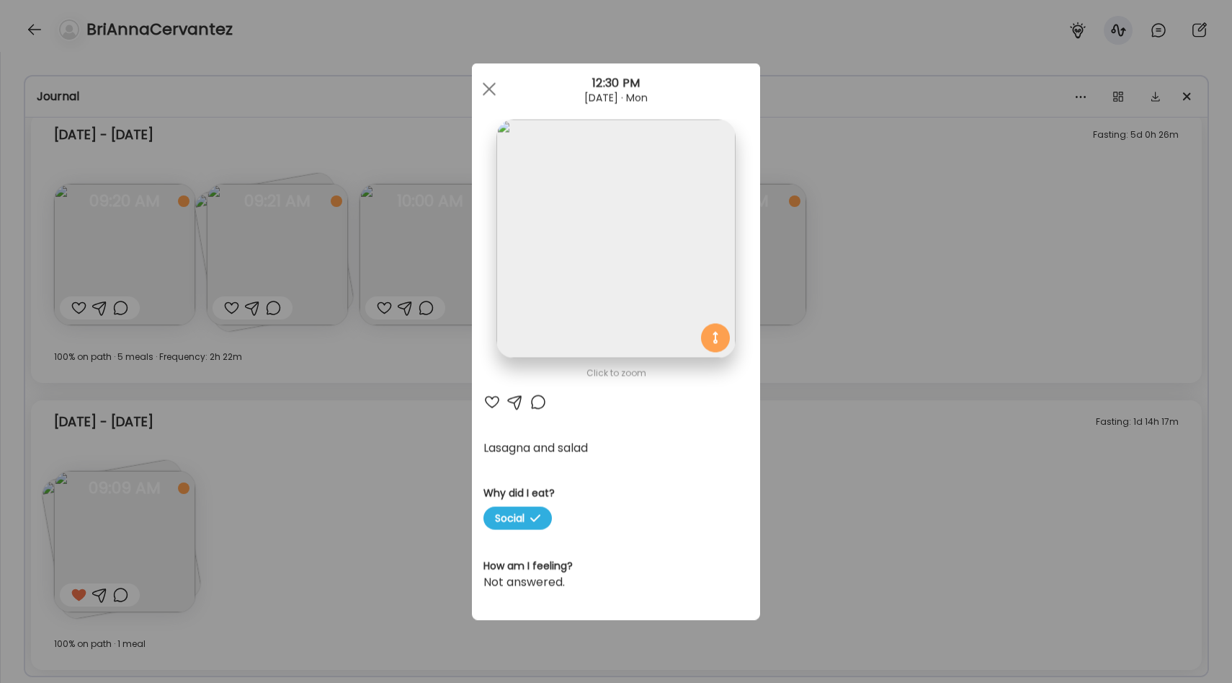
click at [839, 275] on div "Ate Coach Dashboard Wahoo! It’s official Take a moment to set up your Coach Pro…" at bounding box center [616, 341] width 1232 height 683
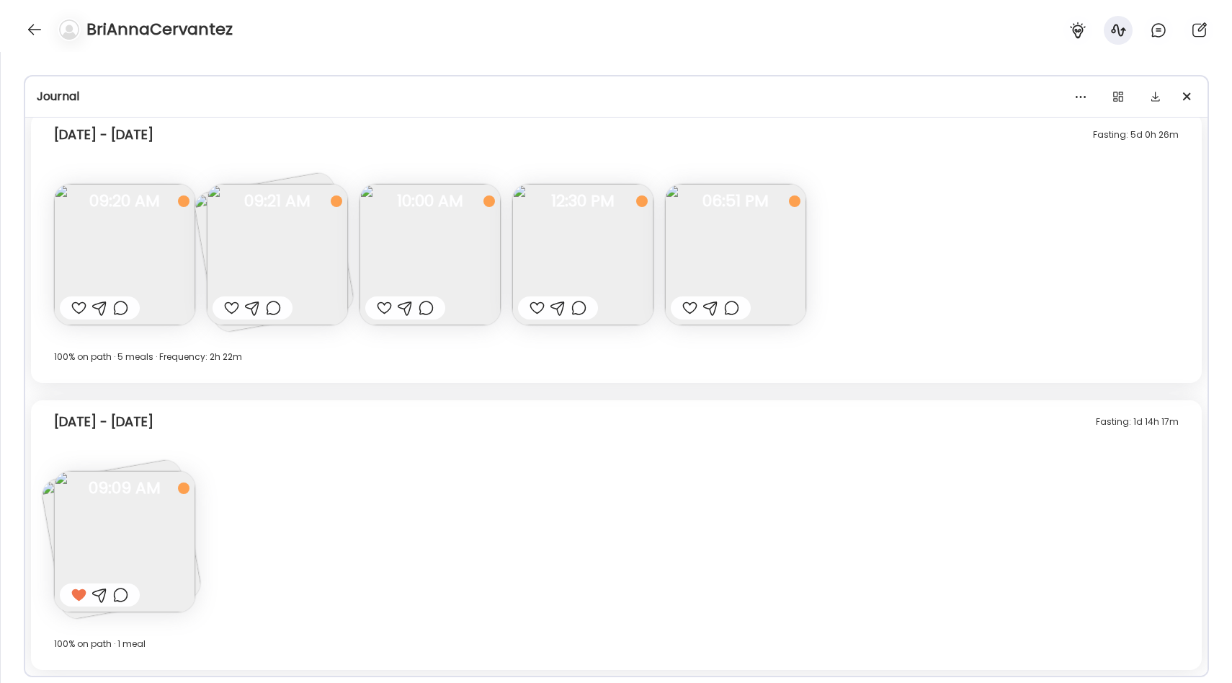
click at [732, 241] on img at bounding box center [735, 254] width 141 height 141
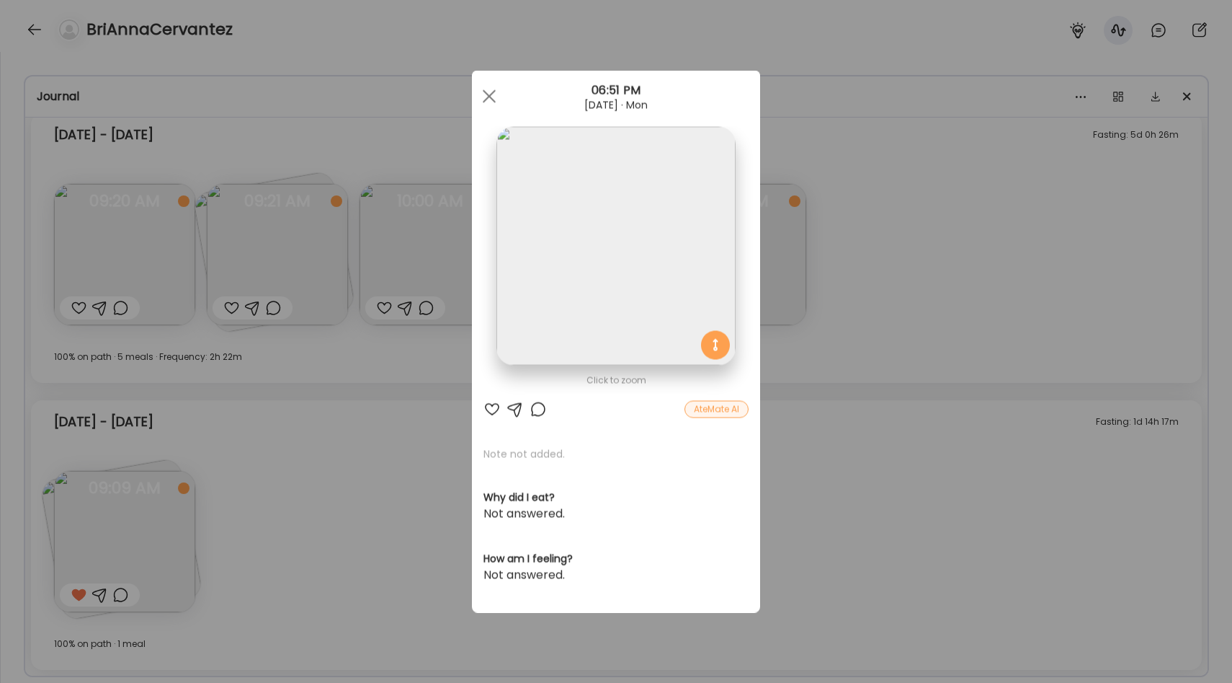
click at [489, 285] on section at bounding box center [616, 262] width 288 height 271
click at [435, 323] on div "Ate Coach Dashboard Wahoo! It’s official Take a moment to set up your Coach Pro…" at bounding box center [616, 341] width 1232 height 683
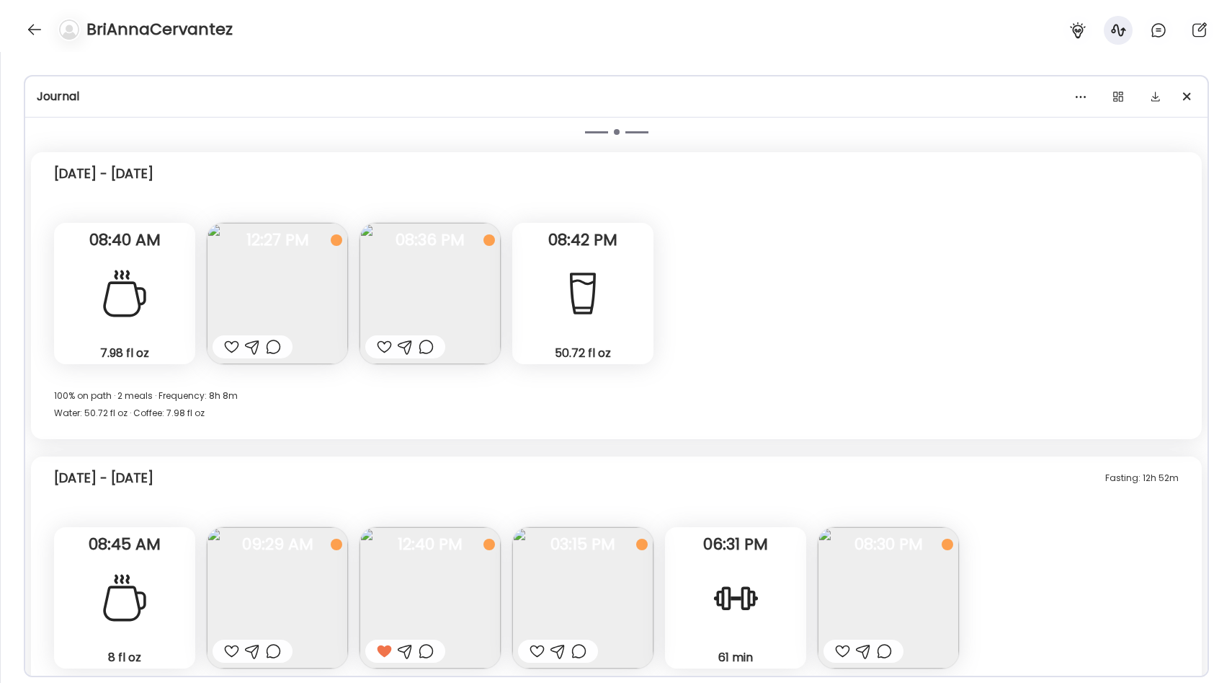
scroll to position [1706, 0]
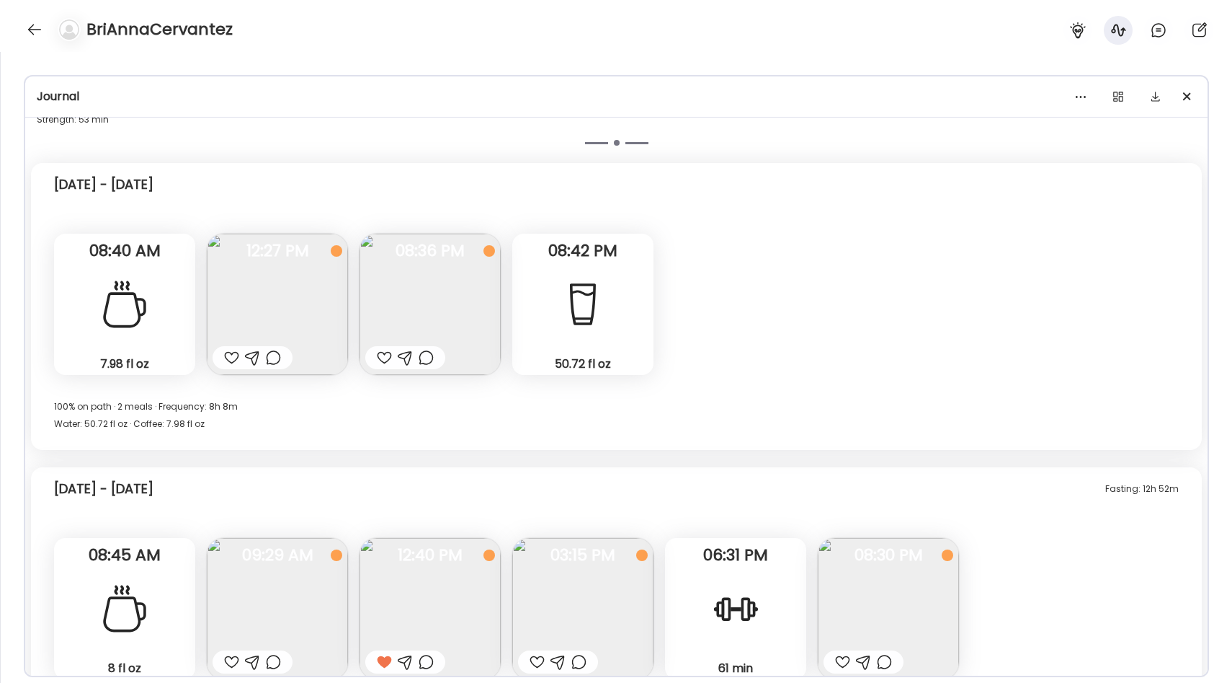
click at [486, 302] on img at bounding box center [430, 304] width 141 height 141
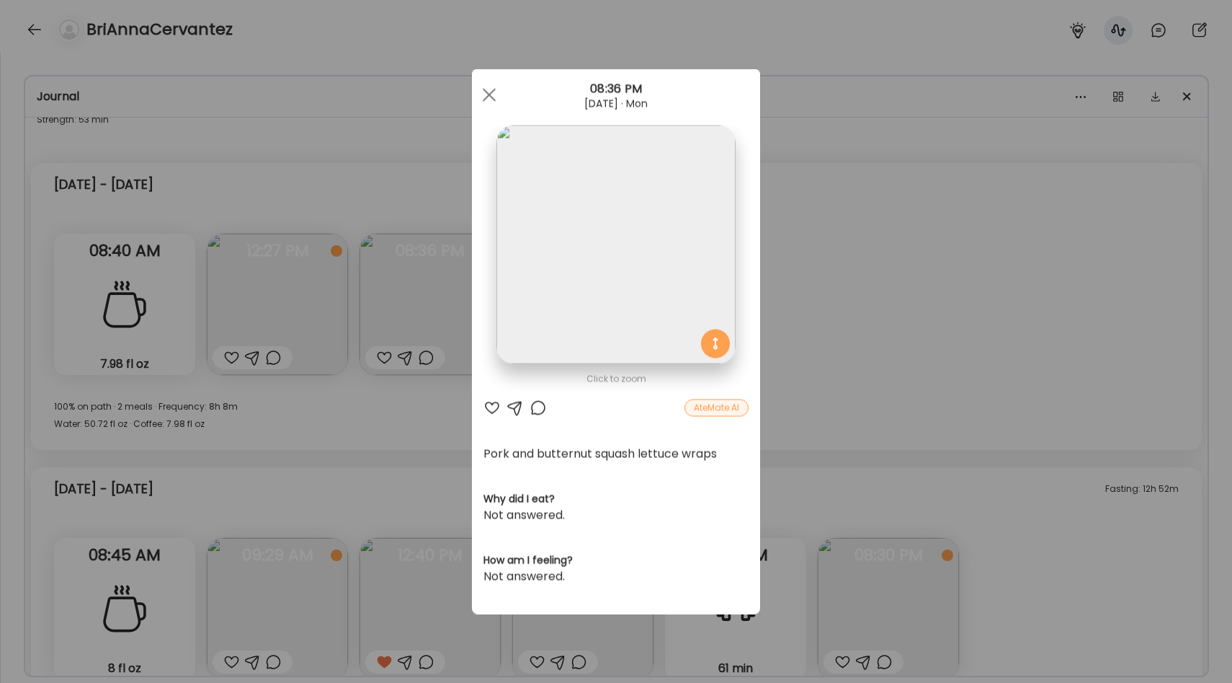
click at [428, 465] on div "Ate Coach Dashboard Wahoo! It’s official Take a moment to set up your Coach Pro…" at bounding box center [616, 341] width 1232 height 683
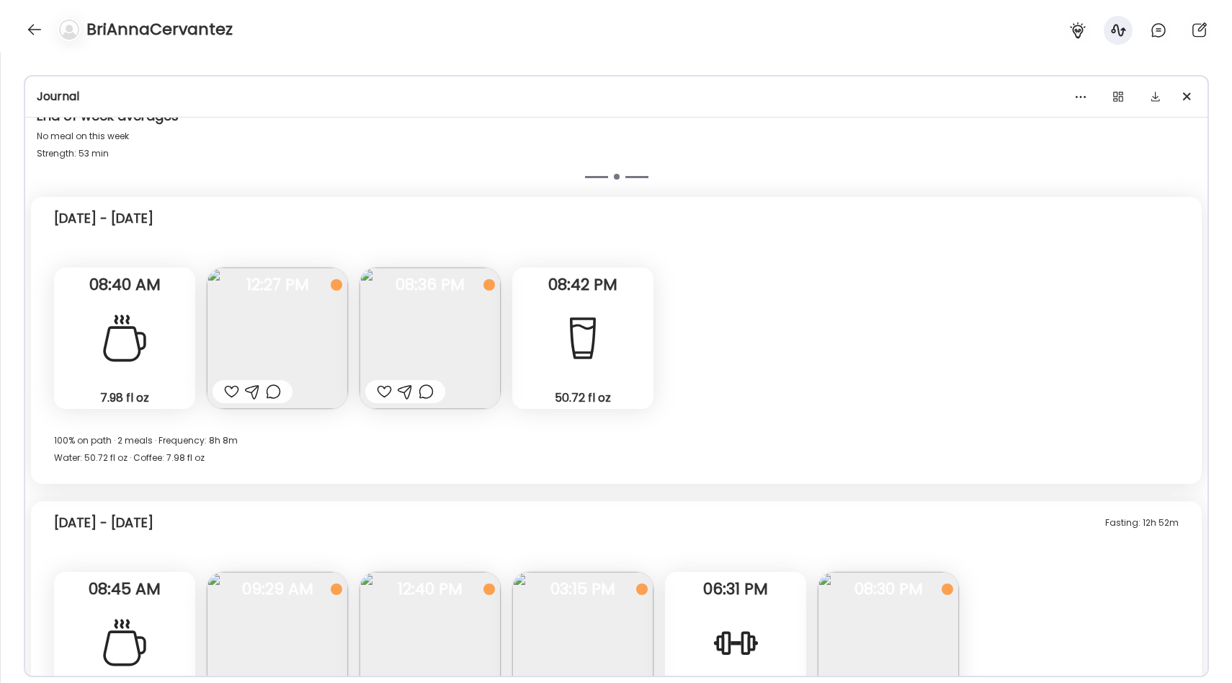
scroll to position [1657, 0]
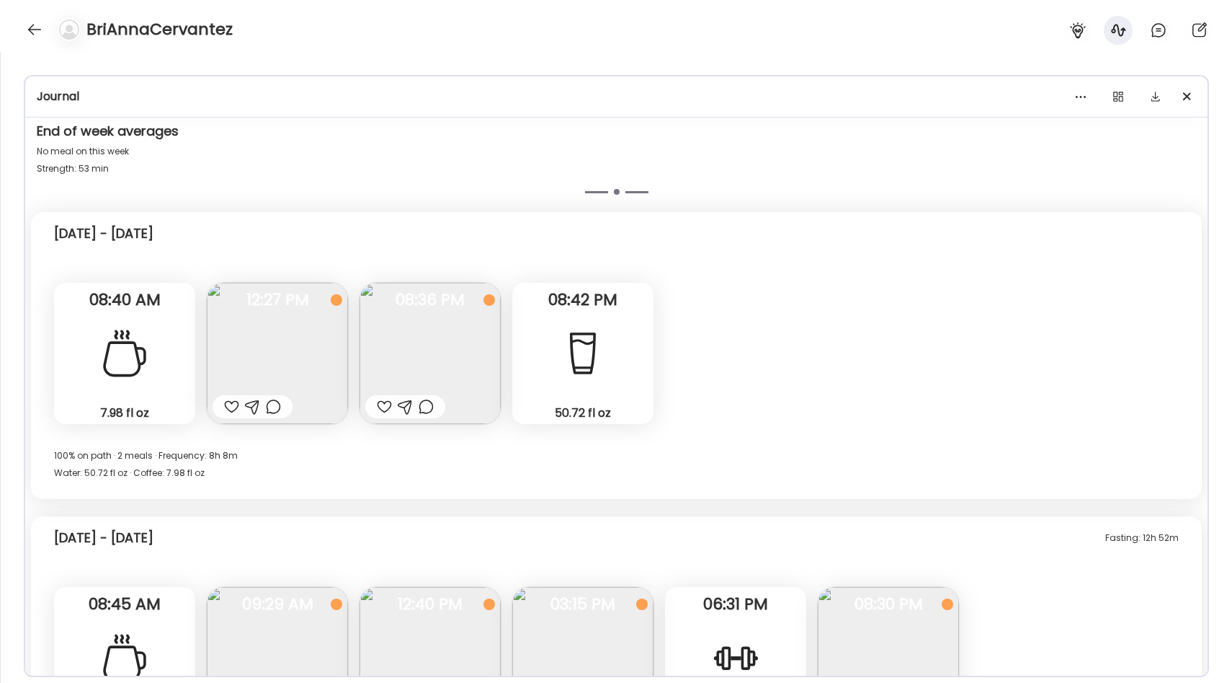
click at [451, 339] on img at bounding box center [430, 353] width 141 height 141
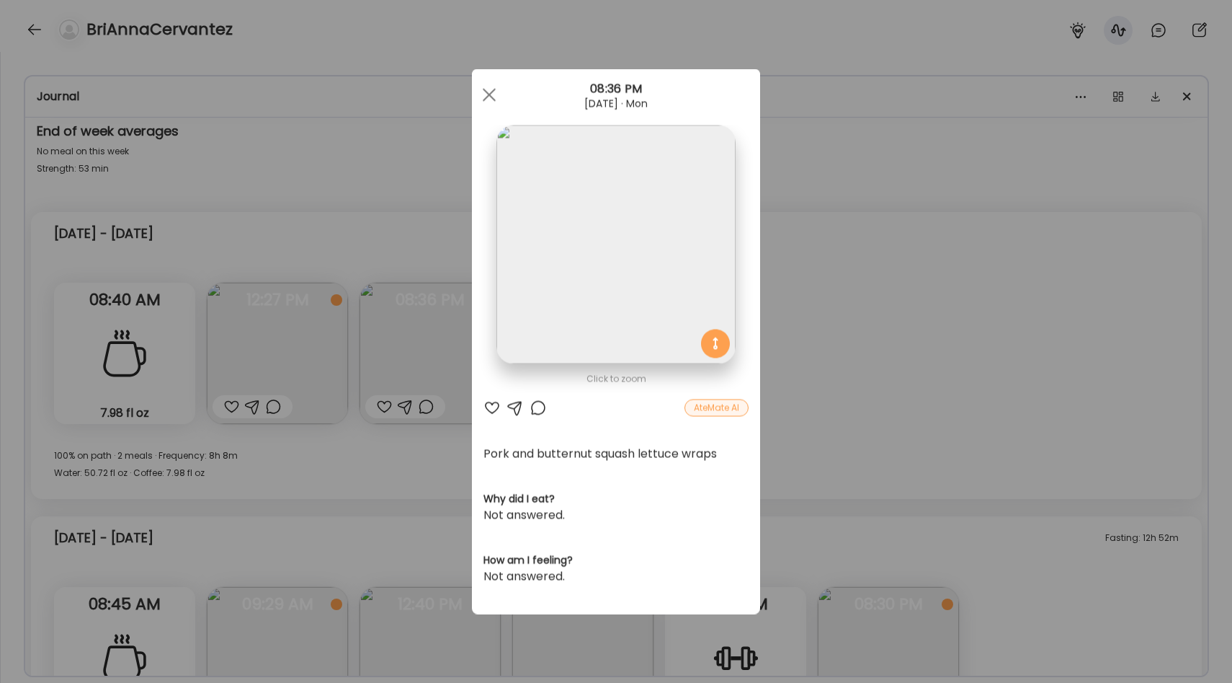
click at [448, 364] on div "Ate Coach Dashboard Wahoo! It’s official Take a moment to set up your Coach Pro…" at bounding box center [616, 341] width 1232 height 683
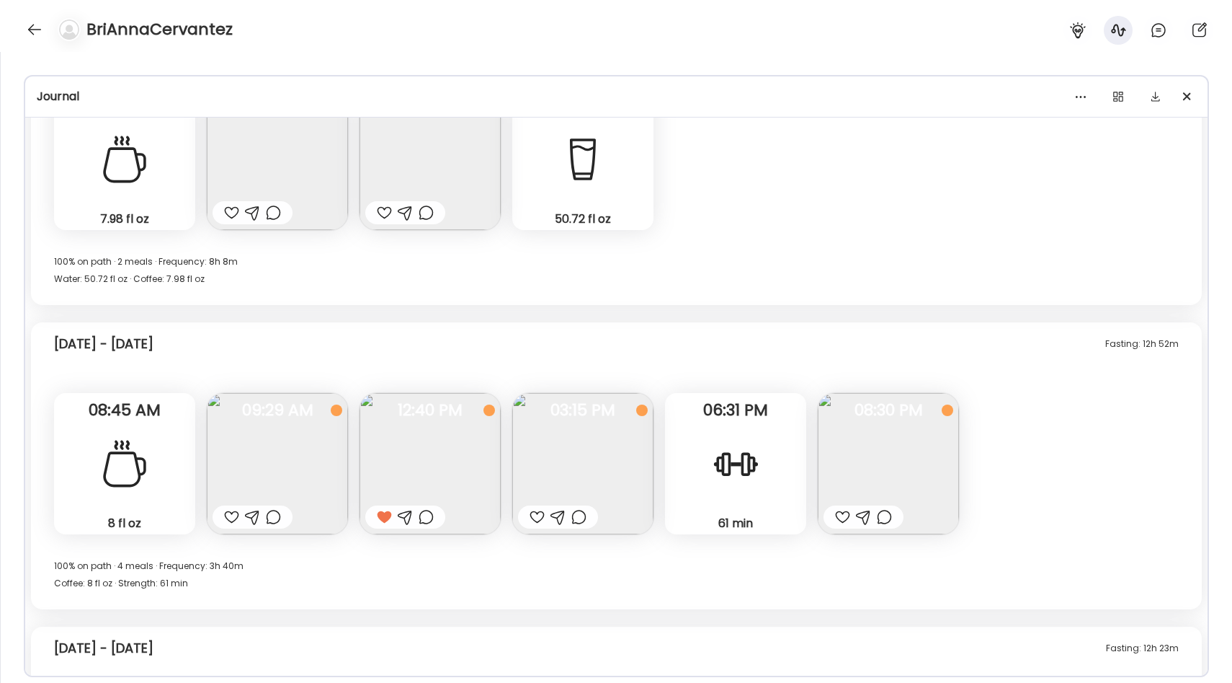
scroll to position [1860, 0]
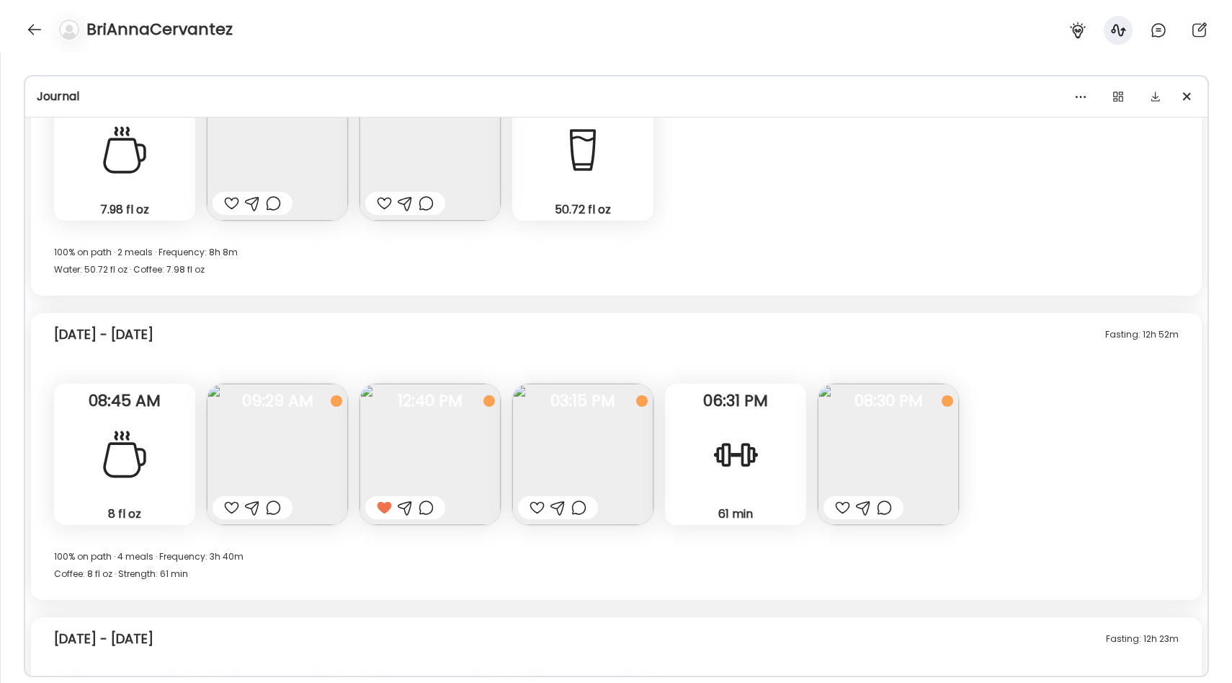
click at [868, 418] on img at bounding box center [888, 453] width 141 height 141
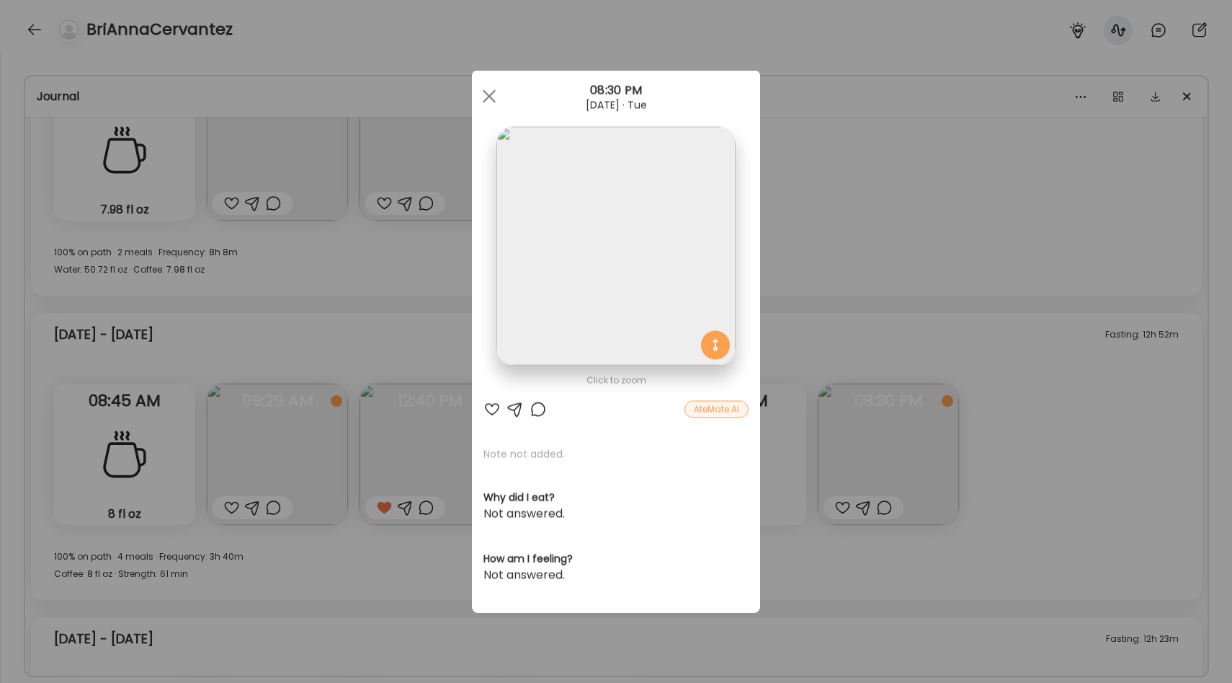
click at [654, 314] on img at bounding box center [616, 246] width 239 height 239
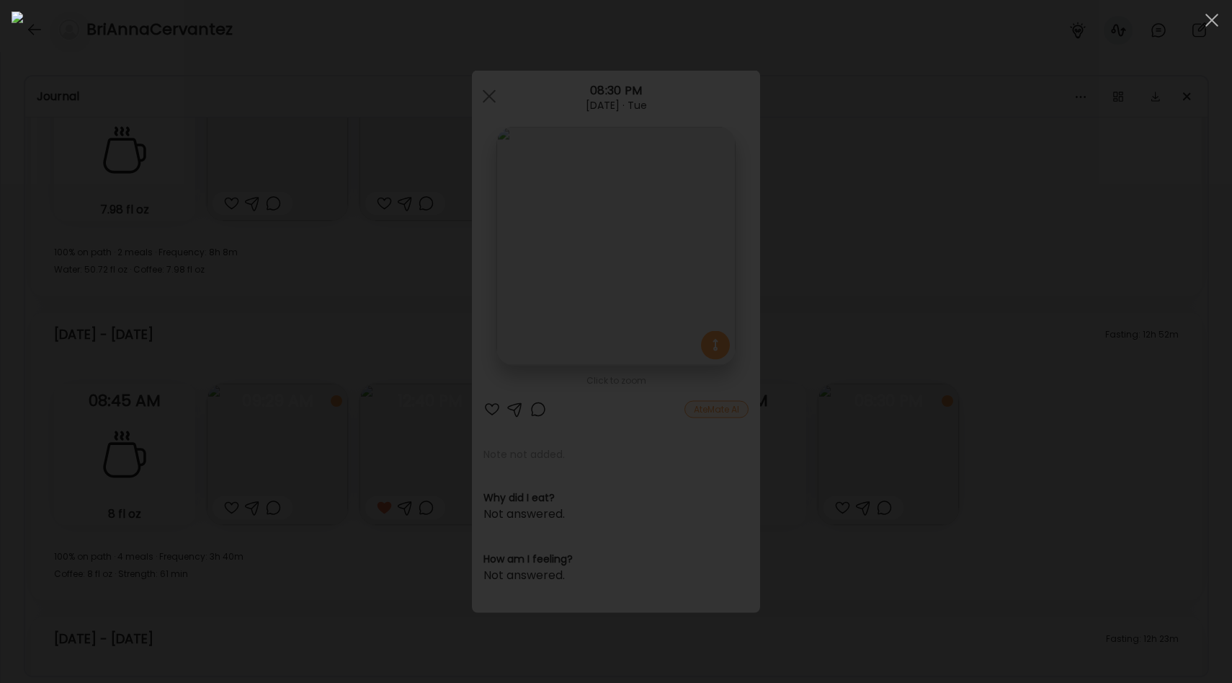
click at [1046, 285] on div at bounding box center [616, 341] width 1209 height 659
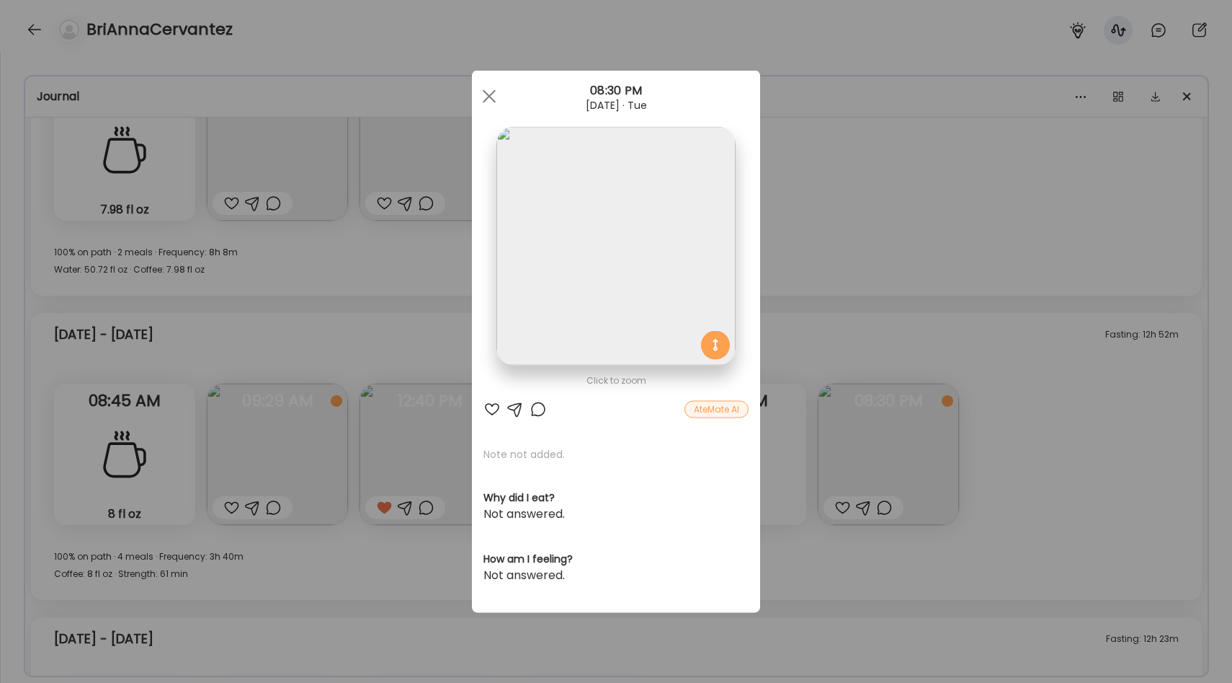
click at [852, 394] on div "Ate Coach Dashboard Wahoo! It’s official Take a moment to set up your Coach Pro…" at bounding box center [616, 341] width 1232 height 683
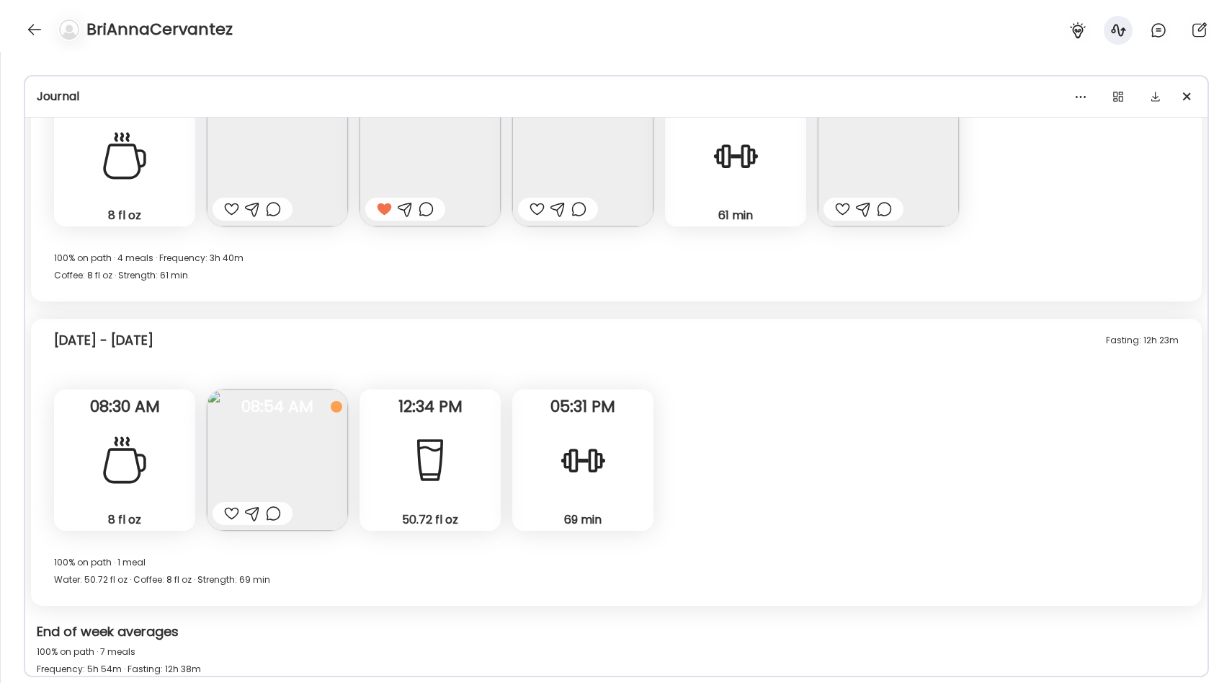
scroll to position [2792, 0]
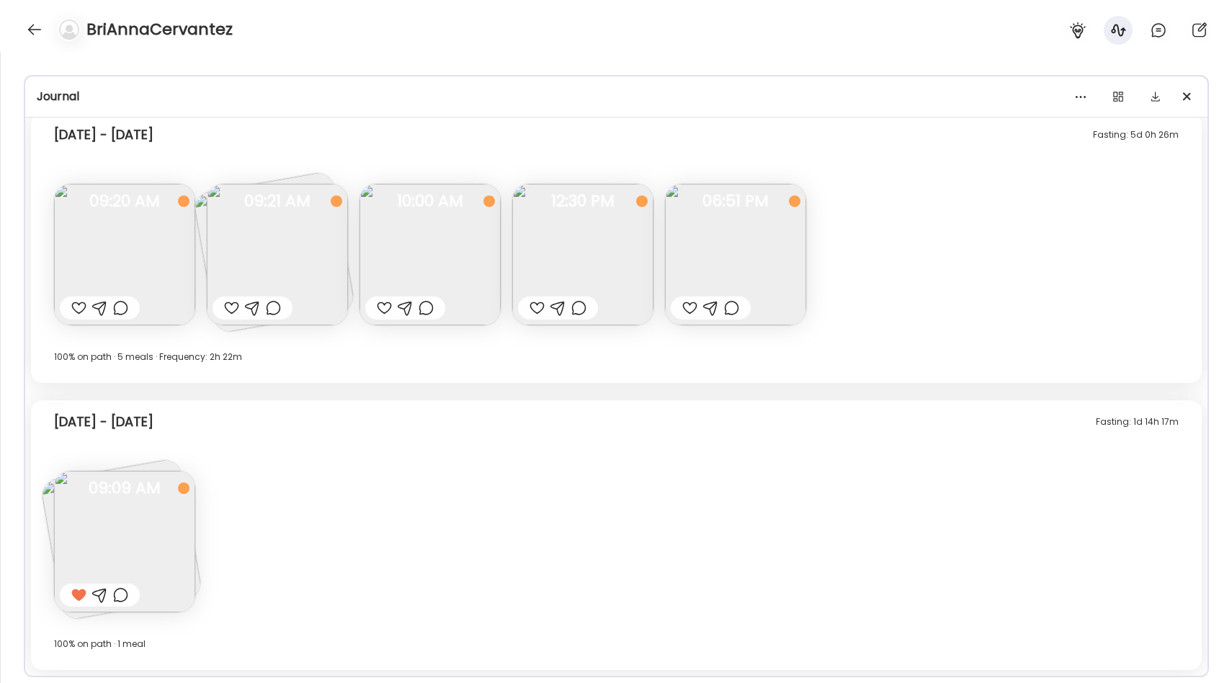
click at [528, 413] on div "Fasting: 1d 14h 17m [DATE] - [DATE]" at bounding box center [616, 424] width 1125 height 46
click at [104, 219] on img at bounding box center [124, 254] width 141 height 141
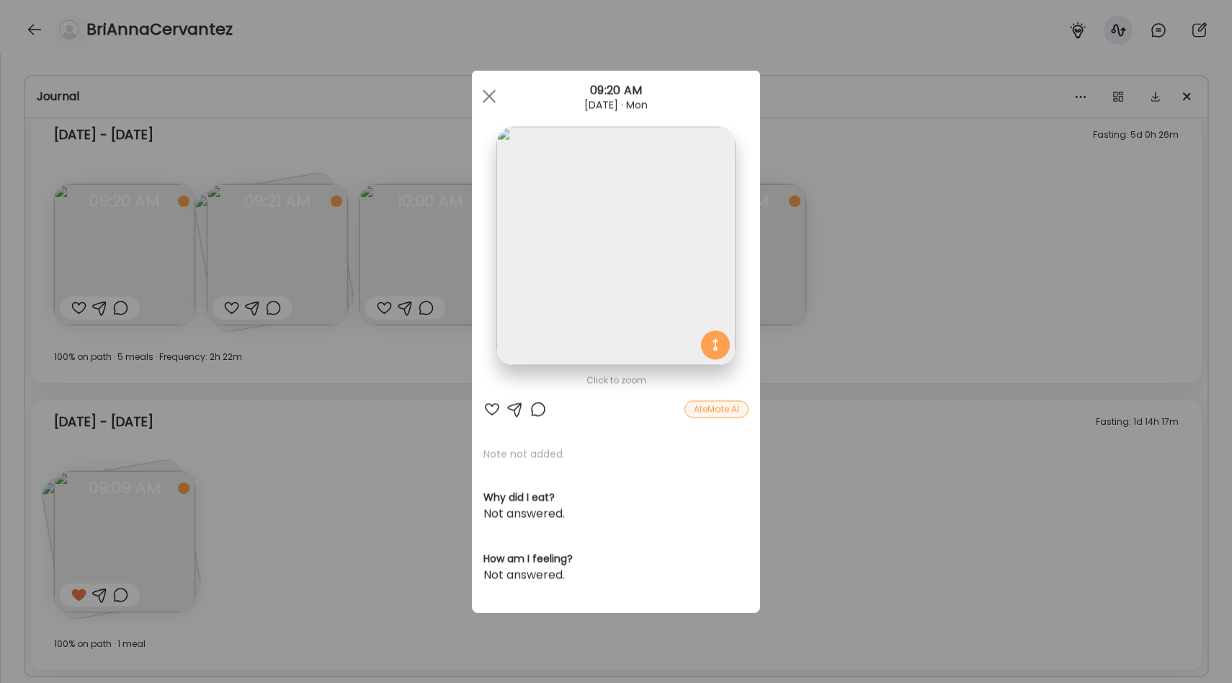
click at [1000, 257] on div "Ate Coach Dashboard Wahoo! It’s official Take a moment to set up your Coach Pro…" at bounding box center [616, 341] width 1232 height 683
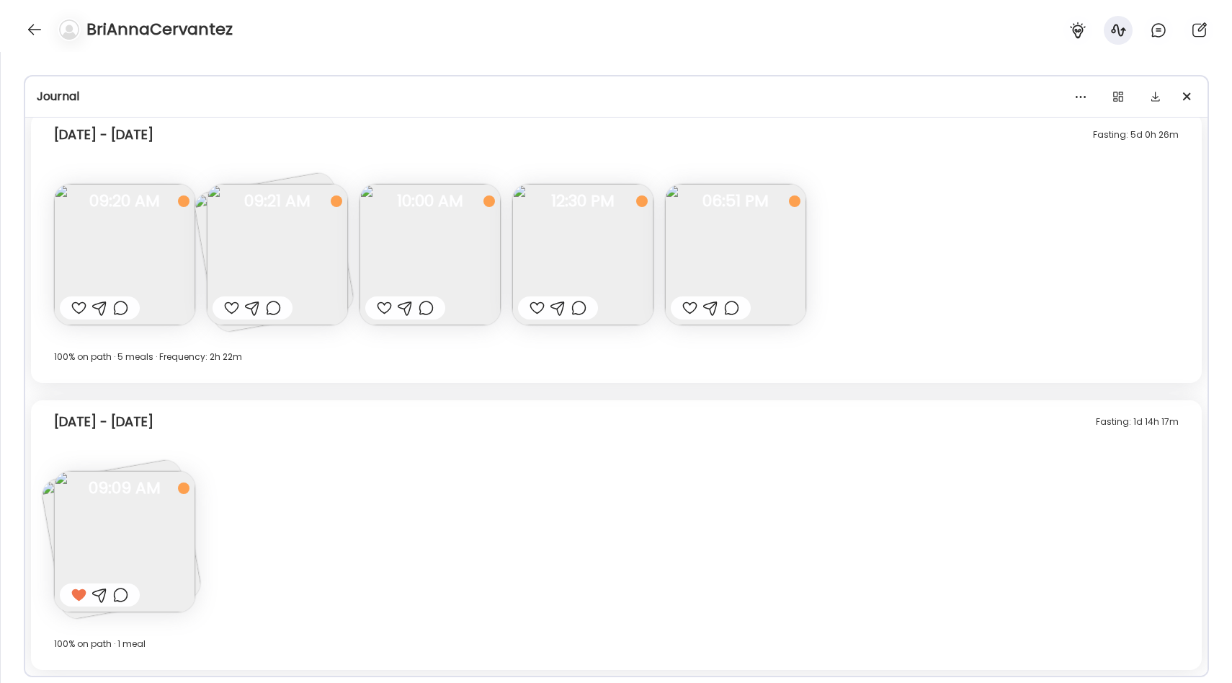
click at [143, 239] on img at bounding box center [124, 254] width 141 height 141
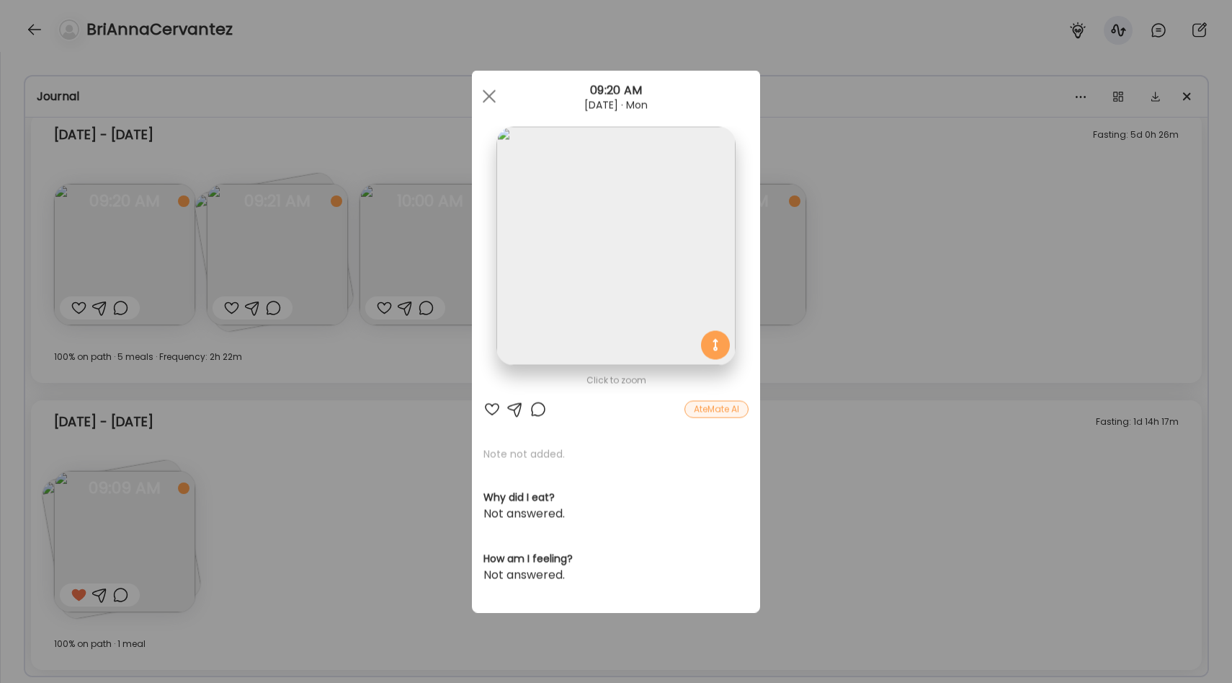
click at [892, 234] on div "Ate Coach Dashboard Wahoo! It’s official Take a moment to set up your Coach Pro…" at bounding box center [616, 341] width 1232 height 683
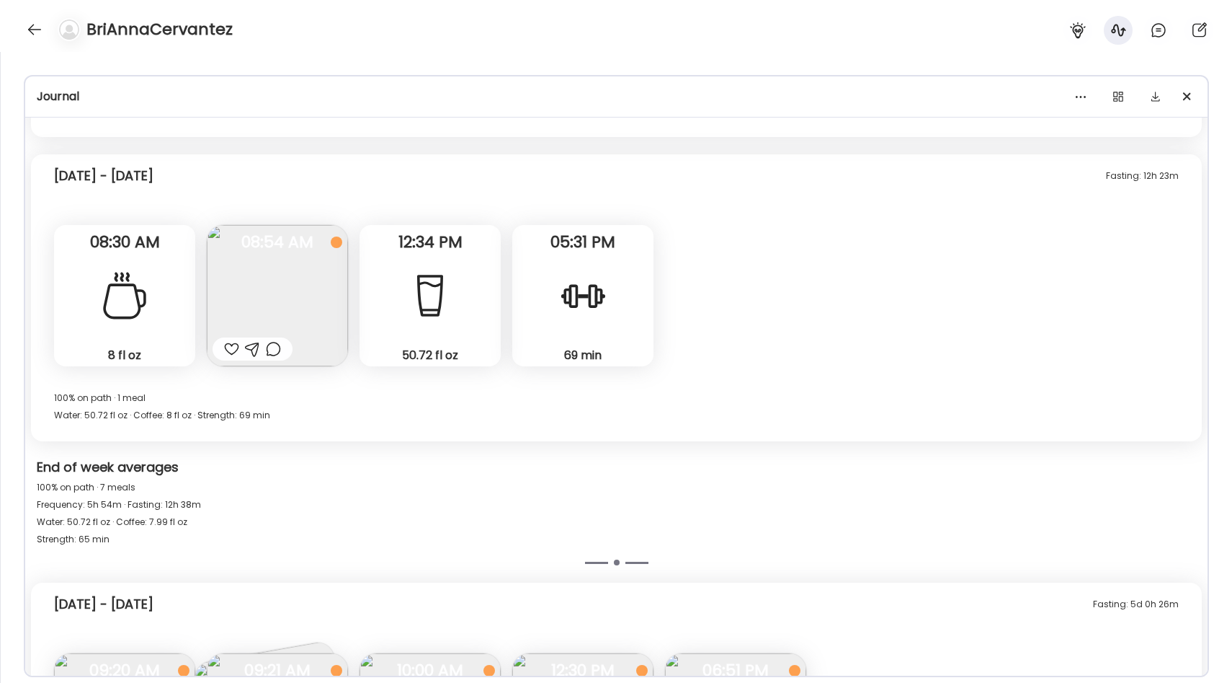
scroll to position [2293, 0]
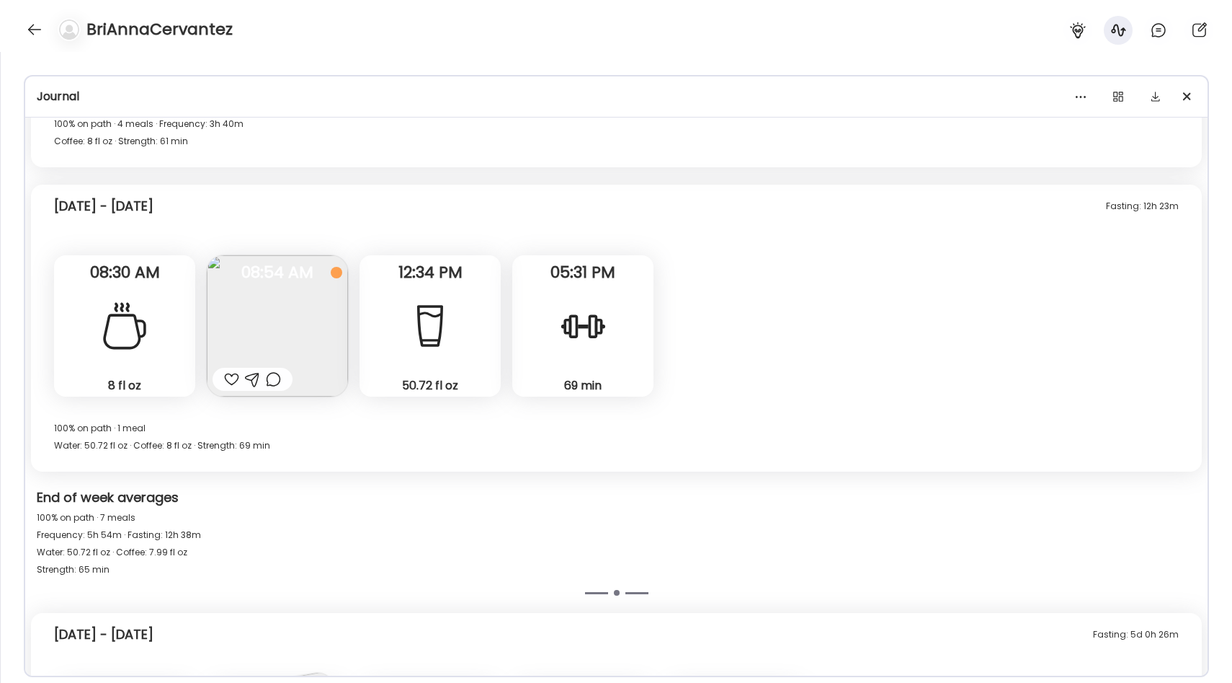
click at [586, 323] on div at bounding box center [583, 326] width 52 height 52
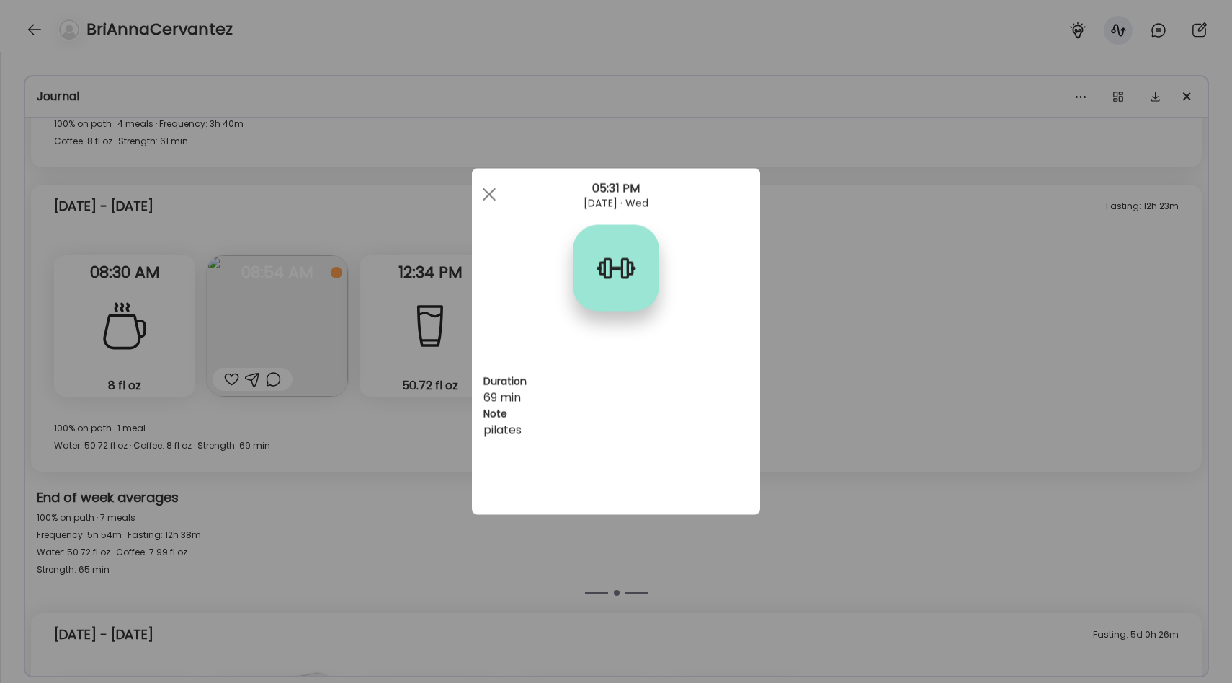
click at [799, 327] on div "Ate Coach Dashboard Wahoo! It’s official Take a moment to set up your Coach Pro…" at bounding box center [616, 341] width 1232 height 683
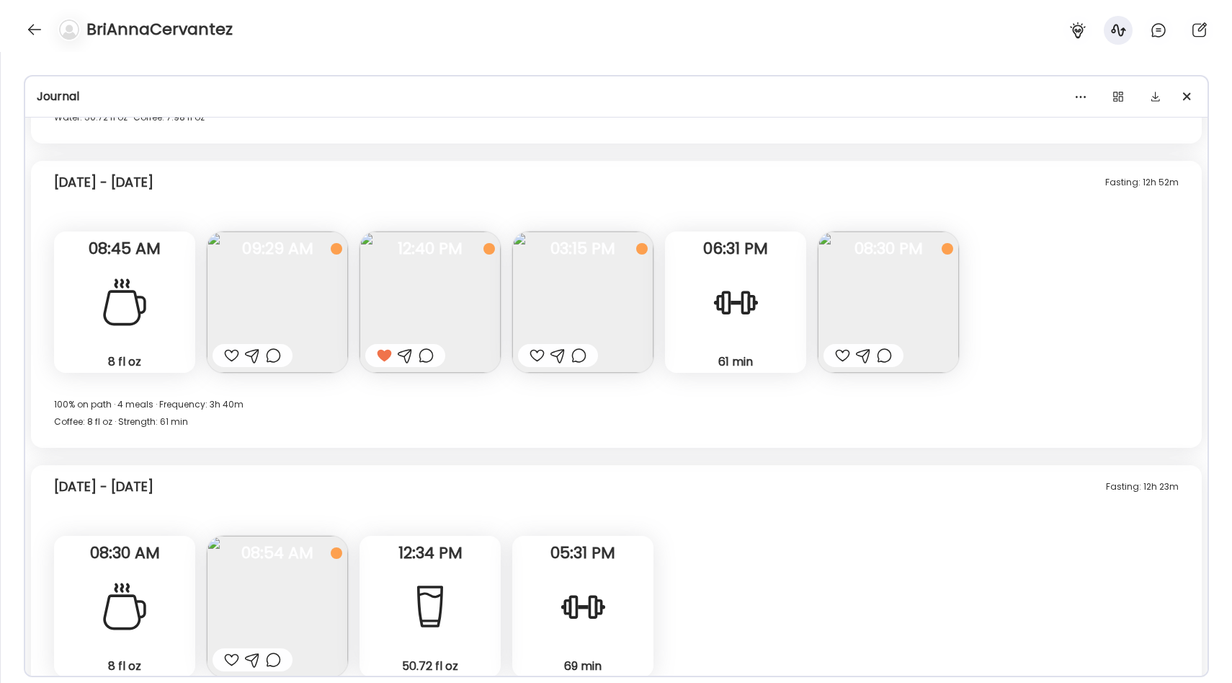
scroll to position [2010, 0]
click at [848, 296] on img at bounding box center [888, 304] width 141 height 141
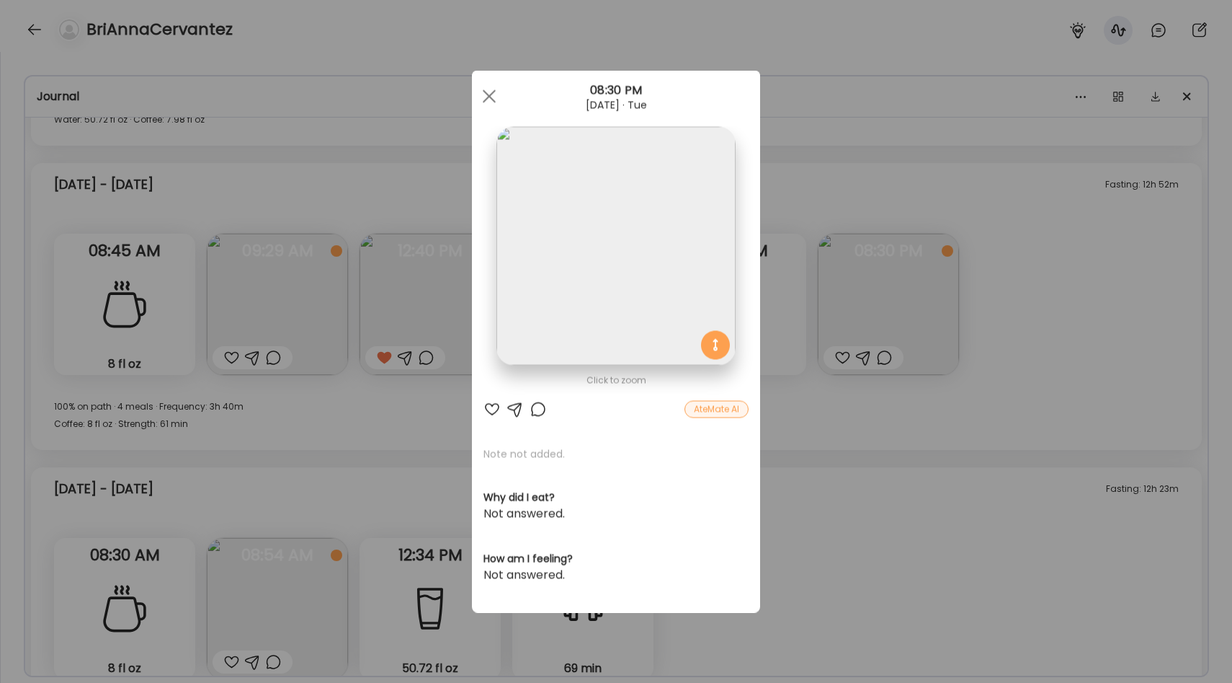
click at [811, 298] on div "Ate Coach Dashboard Wahoo! It’s official Take a moment to set up your Coach Pro…" at bounding box center [616, 341] width 1232 height 683
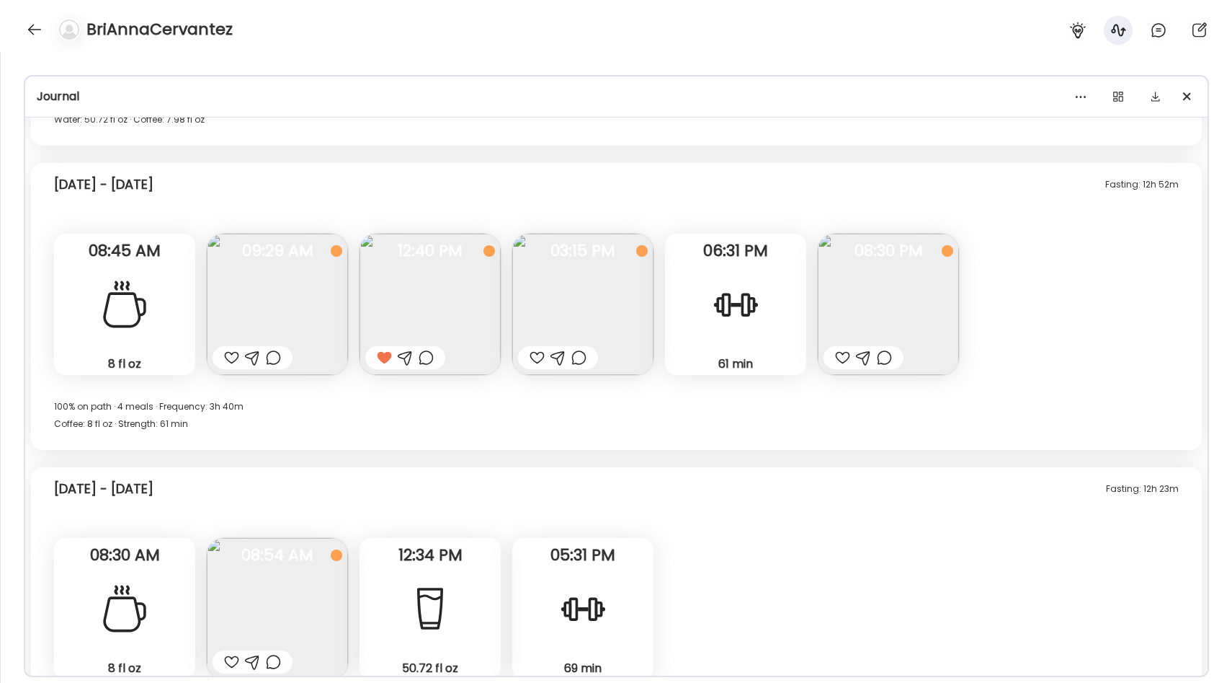
click at [768, 298] on div "61 min Strength" at bounding box center [735, 304] width 141 height 141
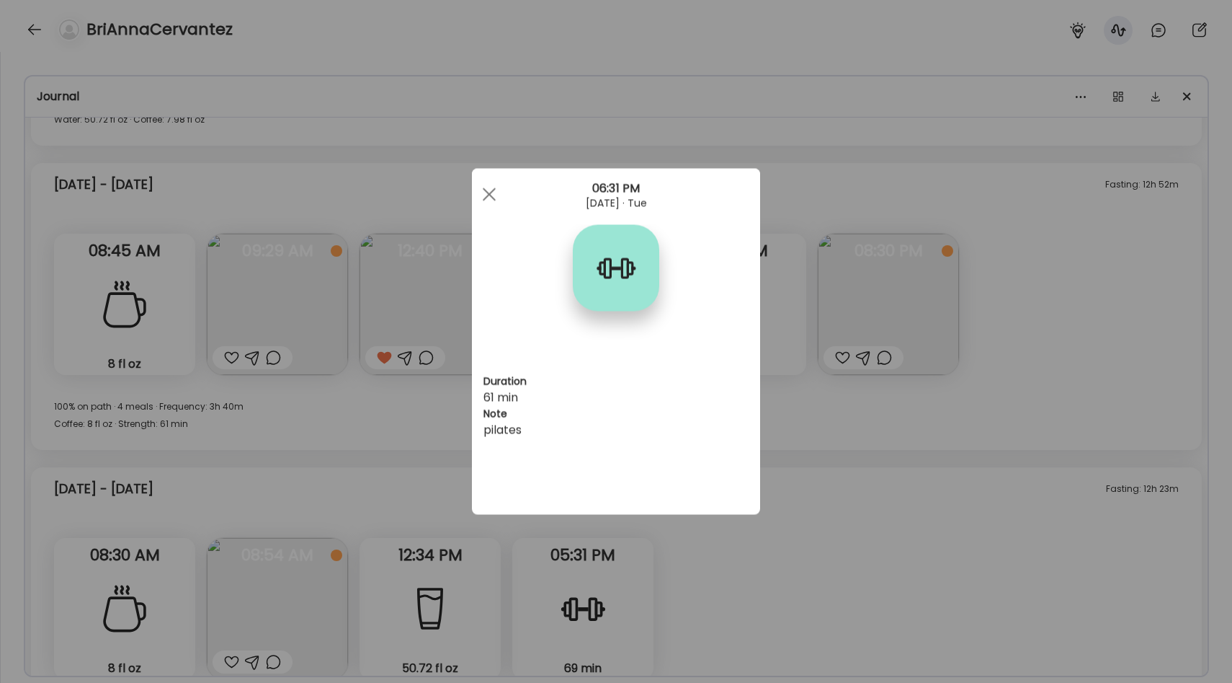
click at [784, 318] on div "Ate Coach Dashboard Wahoo! It’s official Take a moment to set up your Coach Pro…" at bounding box center [616, 341] width 1232 height 683
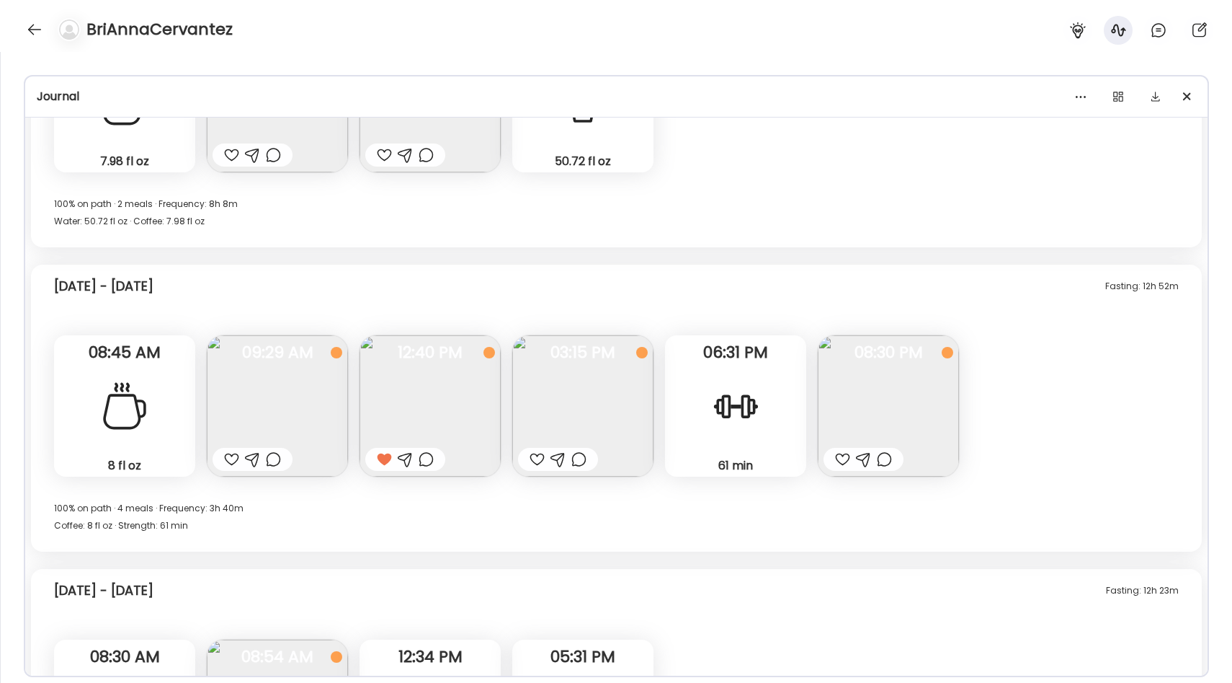
scroll to position [1924, 0]
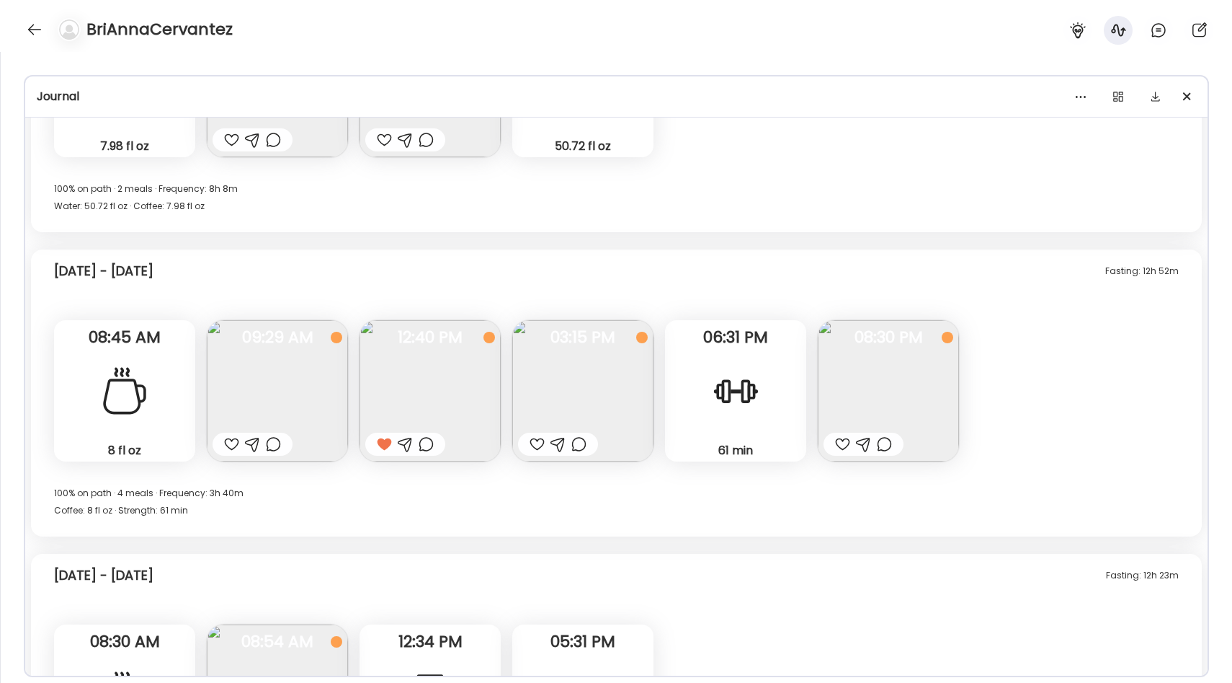
click at [437, 409] on img at bounding box center [430, 390] width 141 height 141
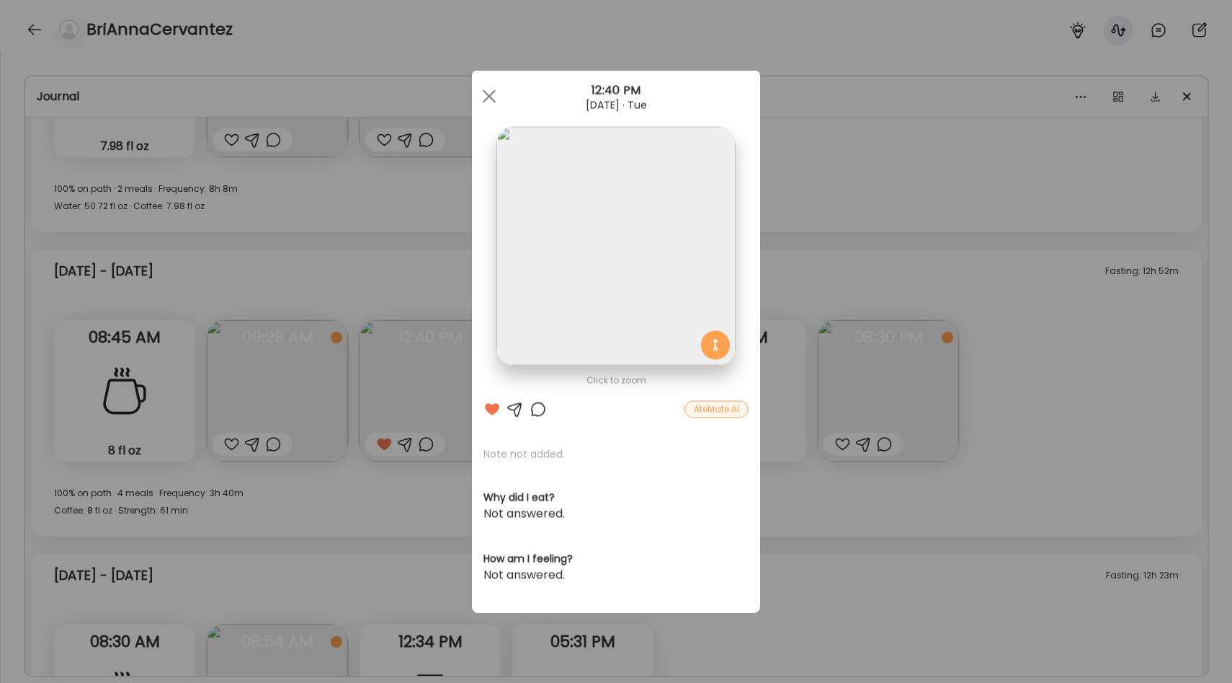
click at [819, 239] on div "Ate Coach Dashboard Wahoo! It’s official Take a moment to set up your Coach Pro…" at bounding box center [616, 341] width 1232 height 683
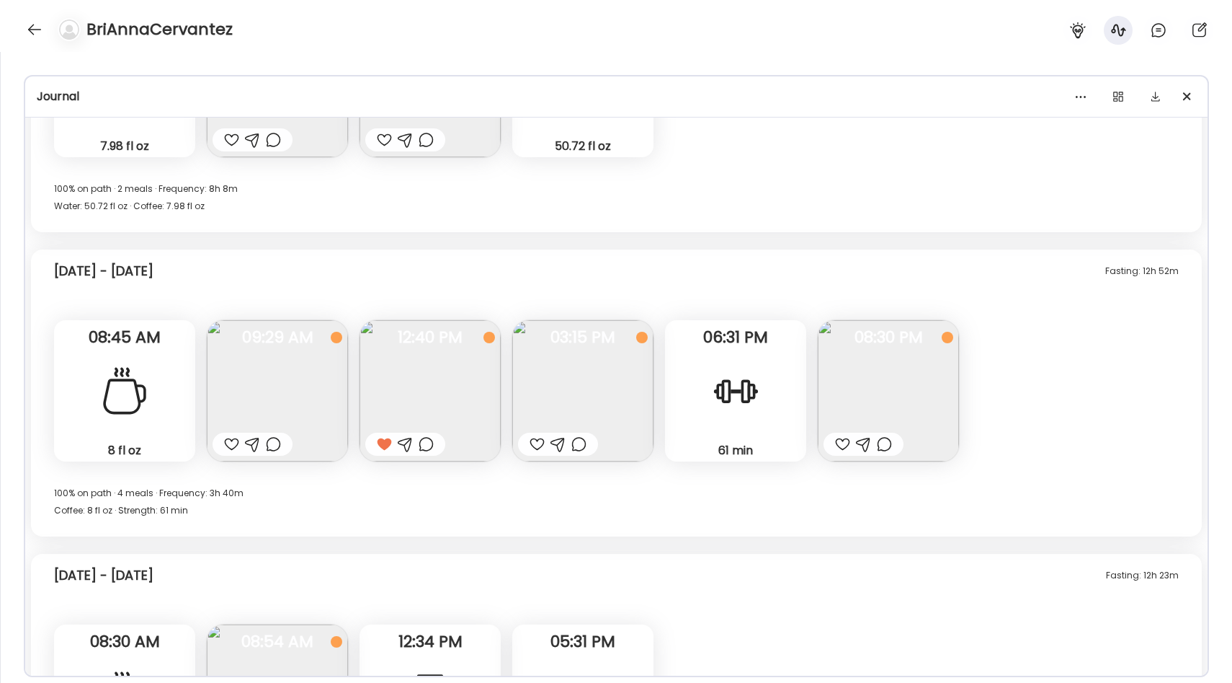
click at [458, 383] on img at bounding box center [430, 390] width 141 height 141
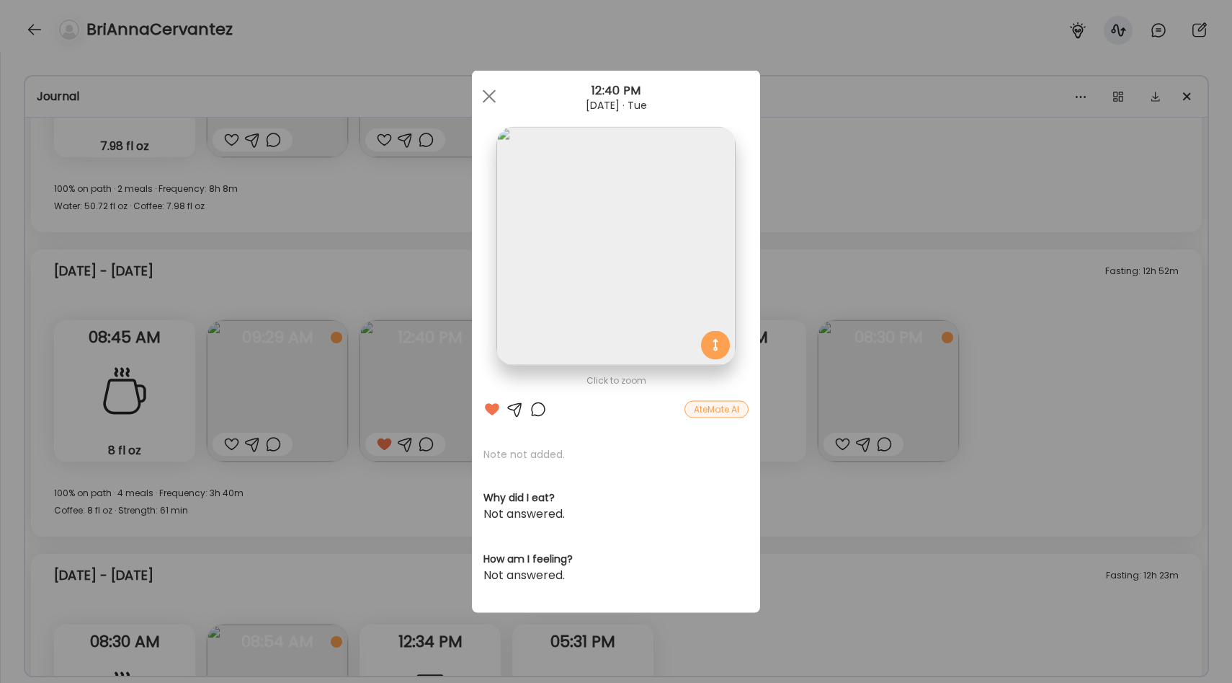
click at [891, 244] on div "Ate Coach Dashboard Wahoo! It’s official Take a moment to set up your Coach Pro…" at bounding box center [616, 341] width 1232 height 683
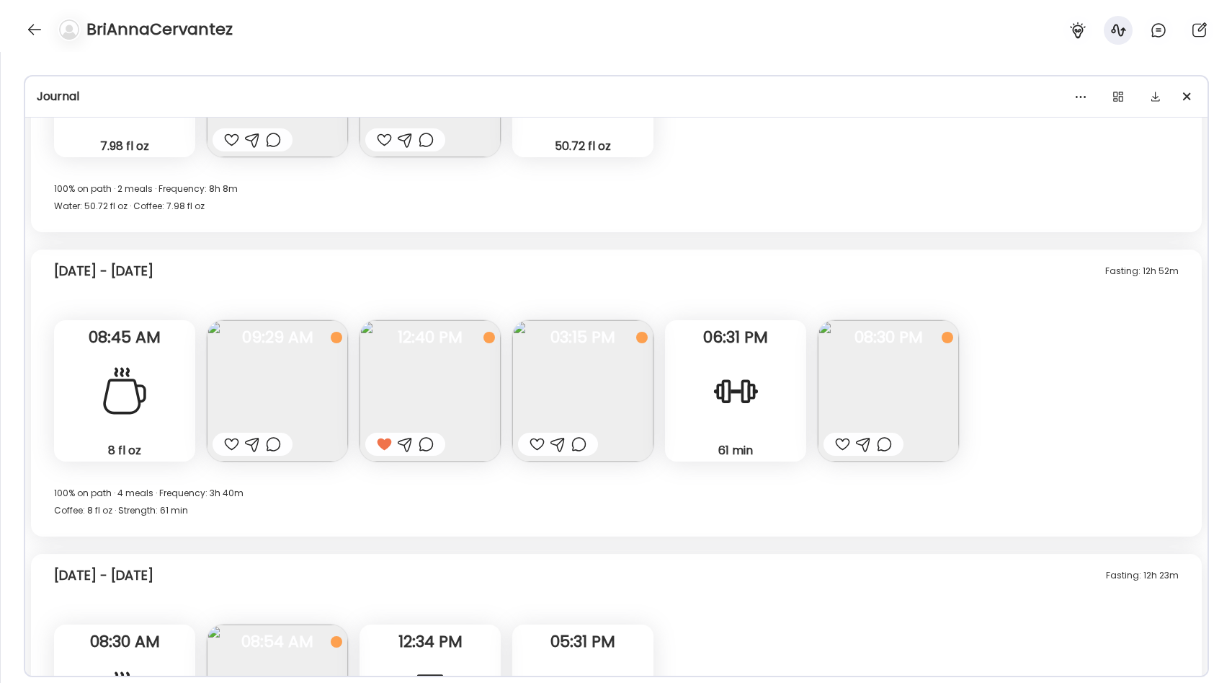
click at [419, 381] on img at bounding box center [430, 390] width 141 height 141
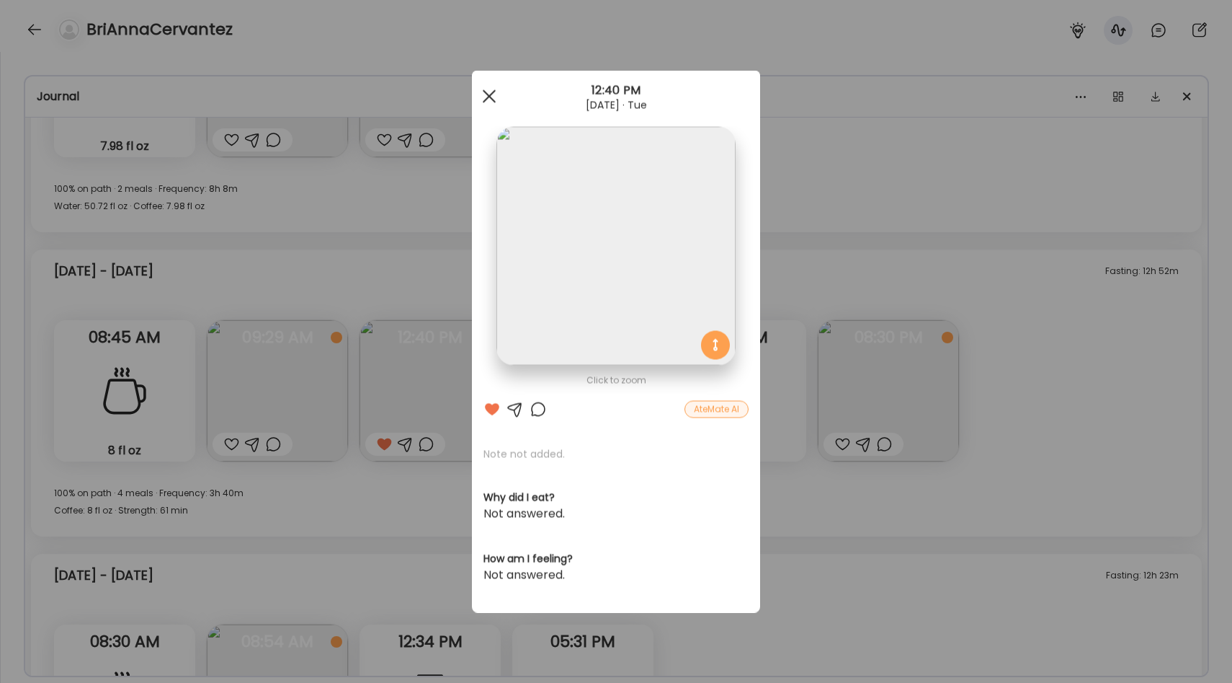
click at [495, 86] on div at bounding box center [489, 96] width 29 height 29
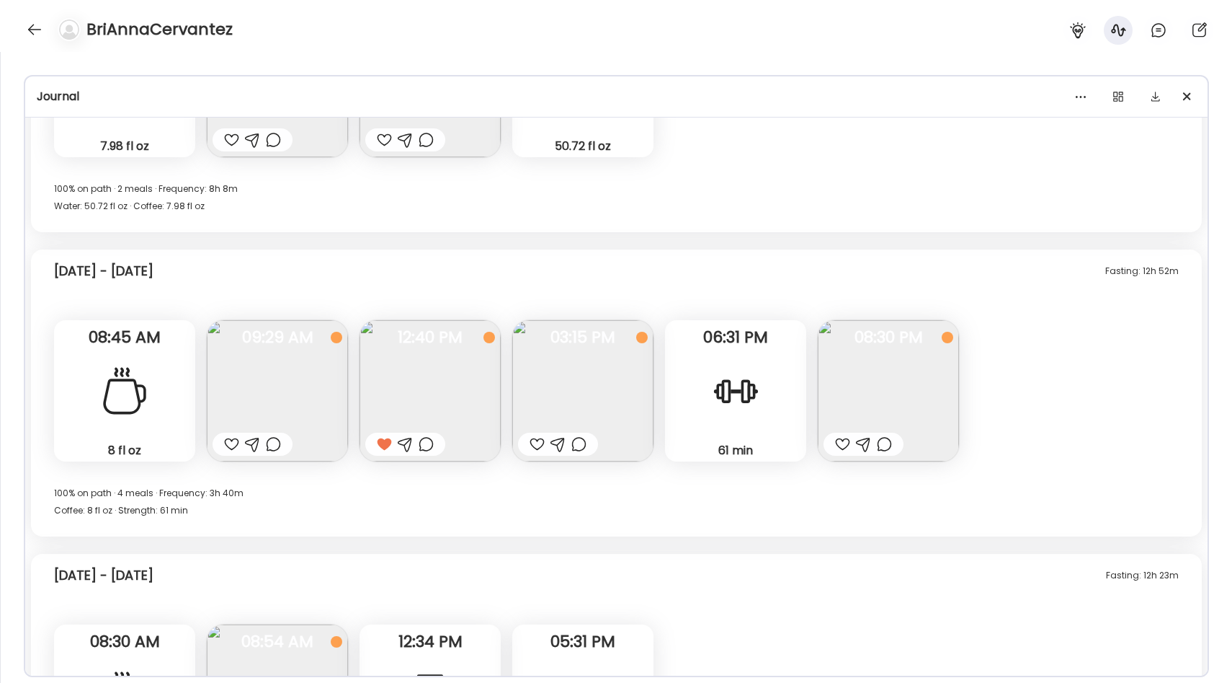
click at [913, 357] on img at bounding box center [888, 390] width 141 height 141
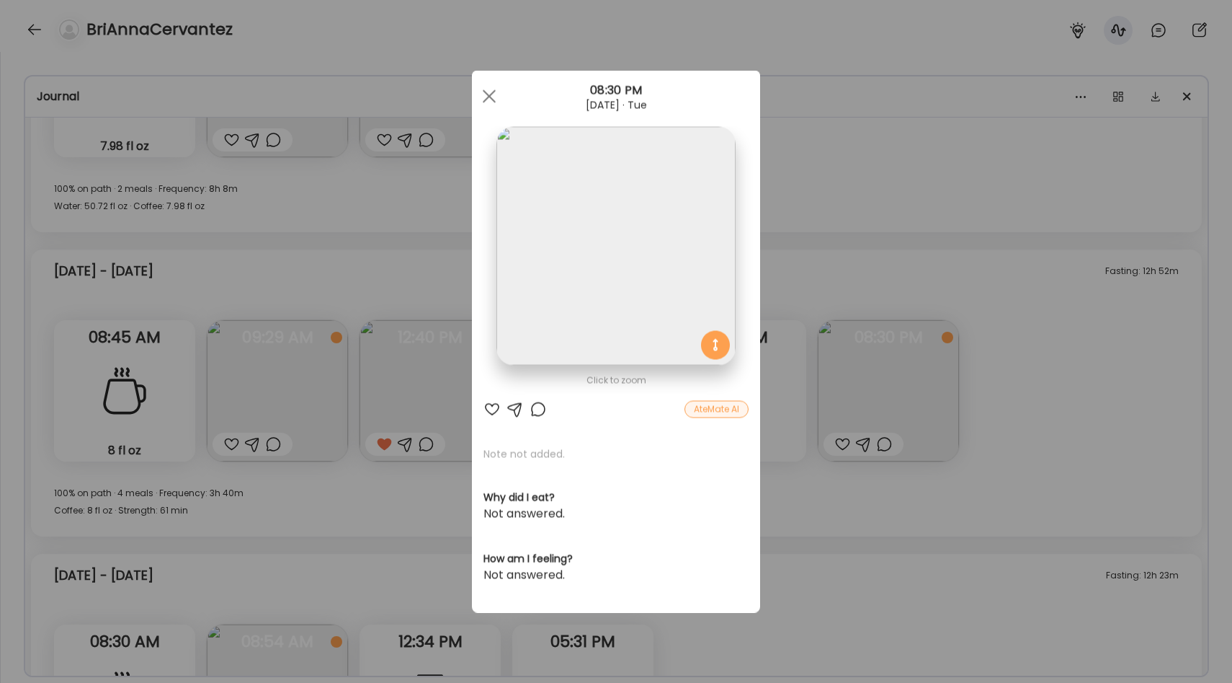
click at [659, 218] on img at bounding box center [616, 246] width 239 height 239
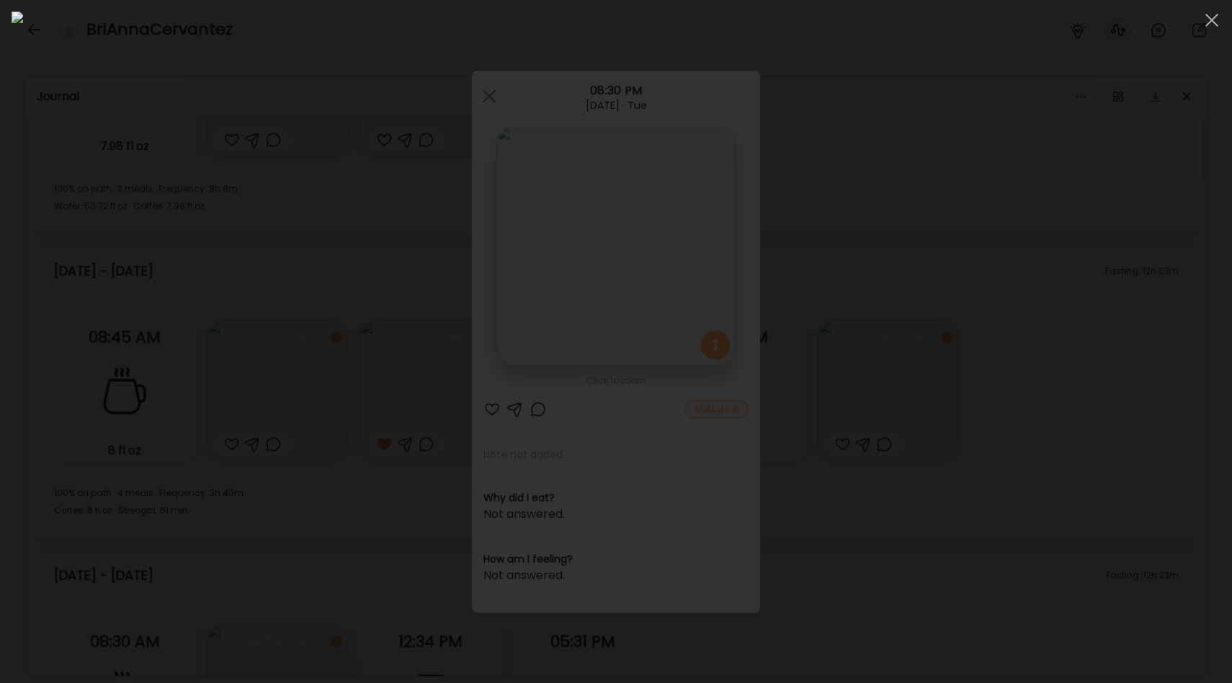
click at [1009, 293] on div at bounding box center [616, 341] width 1209 height 659
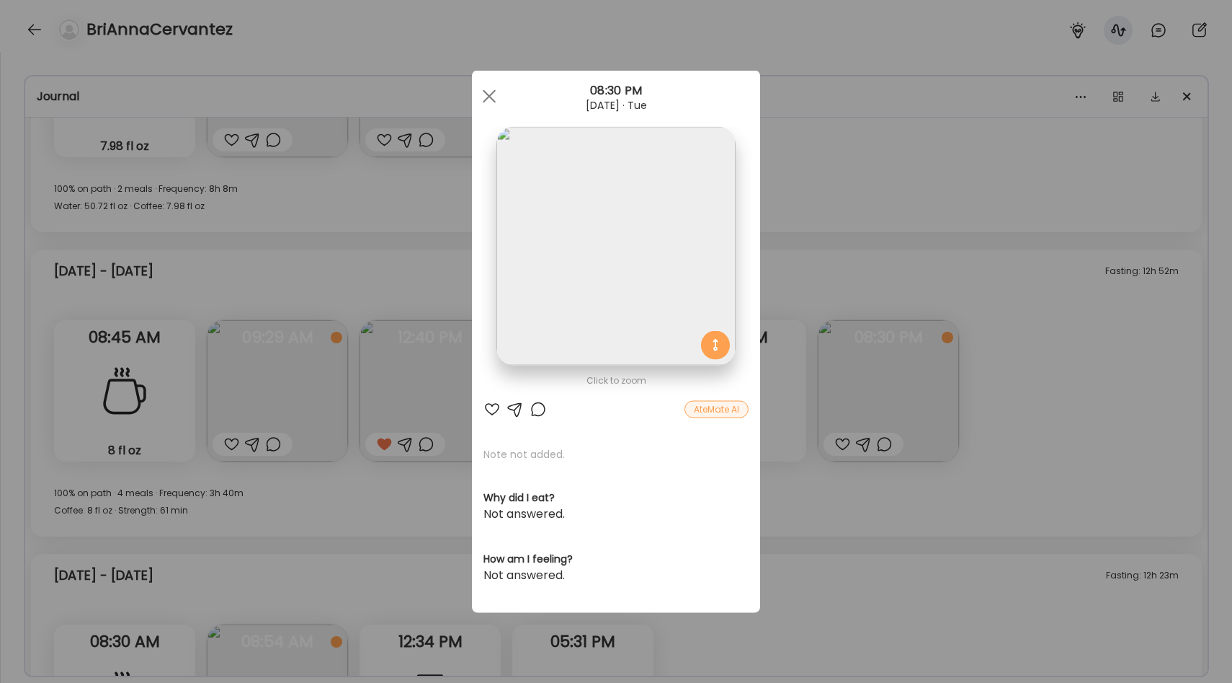
click at [908, 257] on div "Ate Coach Dashboard Wahoo! It’s official Take a moment to set up your Coach Pro…" at bounding box center [616, 341] width 1232 height 683
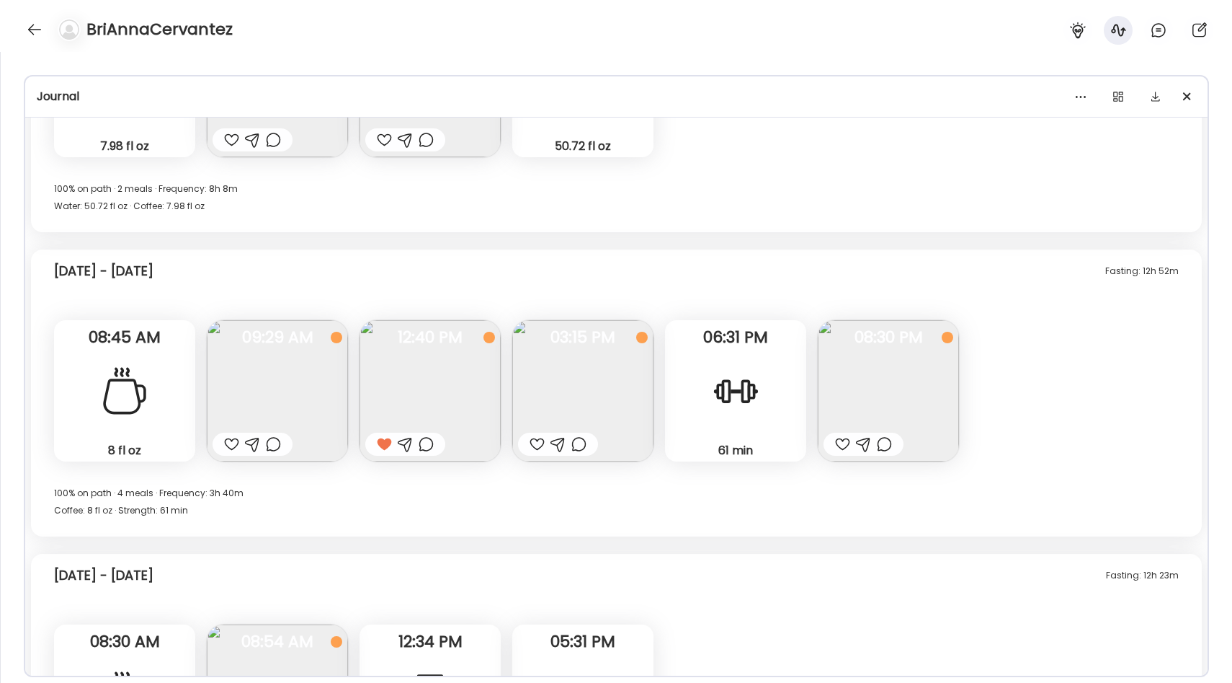
click at [886, 344] on span "08:30 PM" at bounding box center [888, 337] width 141 height 13
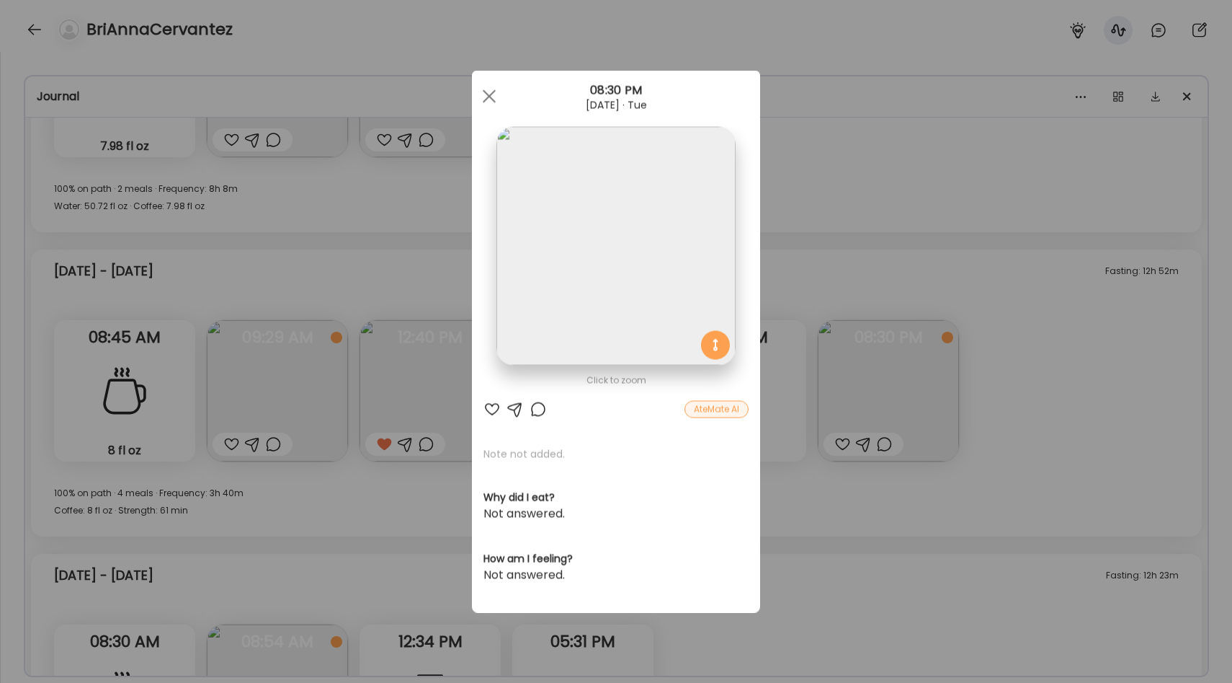
click at [557, 253] on img at bounding box center [616, 246] width 239 height 239
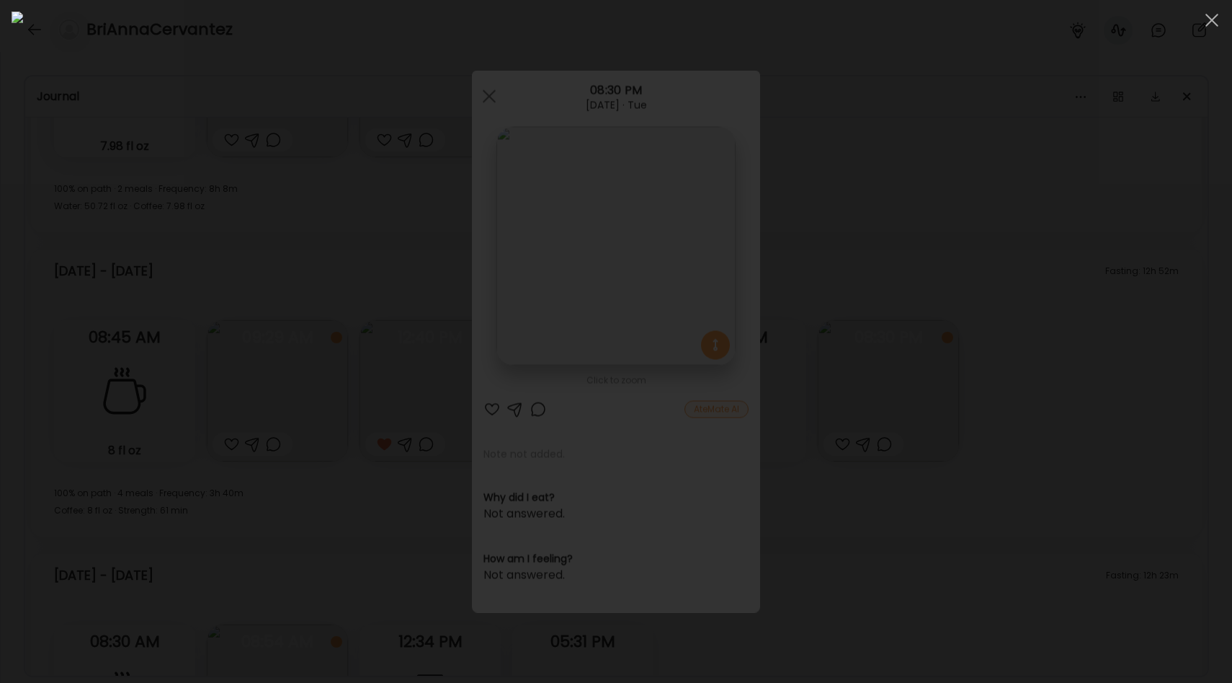
click at [960, 352] on div at bounding box center [616, 341] width 1209 height 659
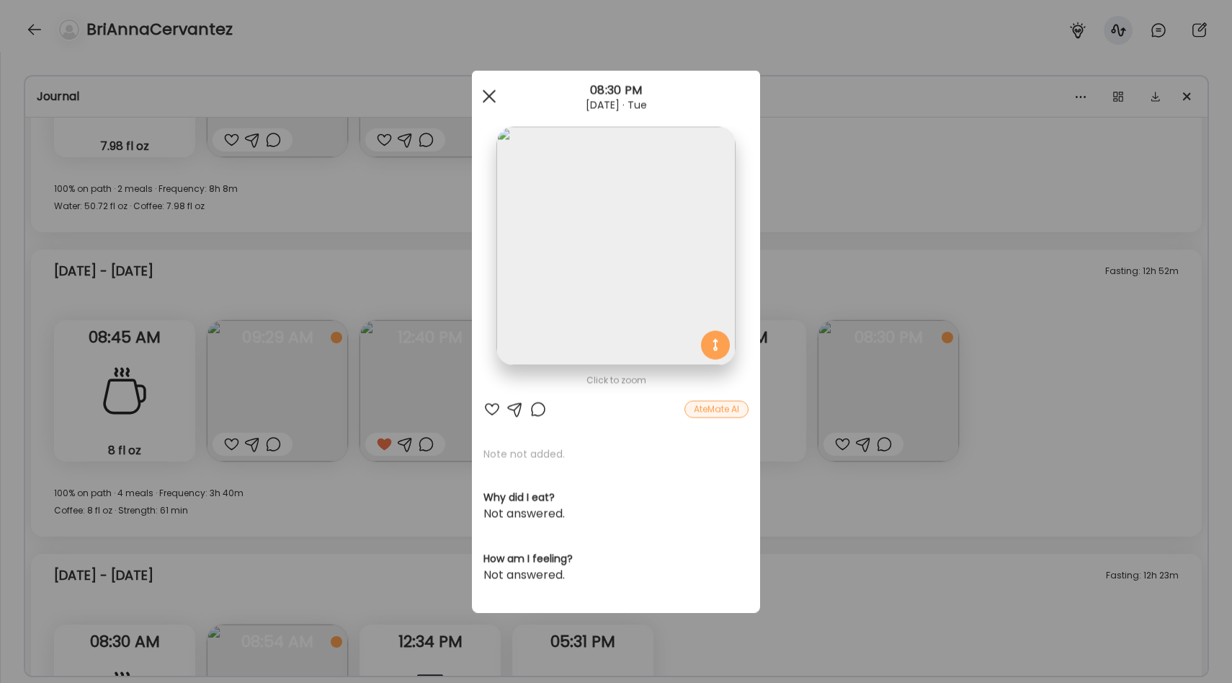
click at [494, 92] on div at bounding box center [489, 96] width 29 height 29
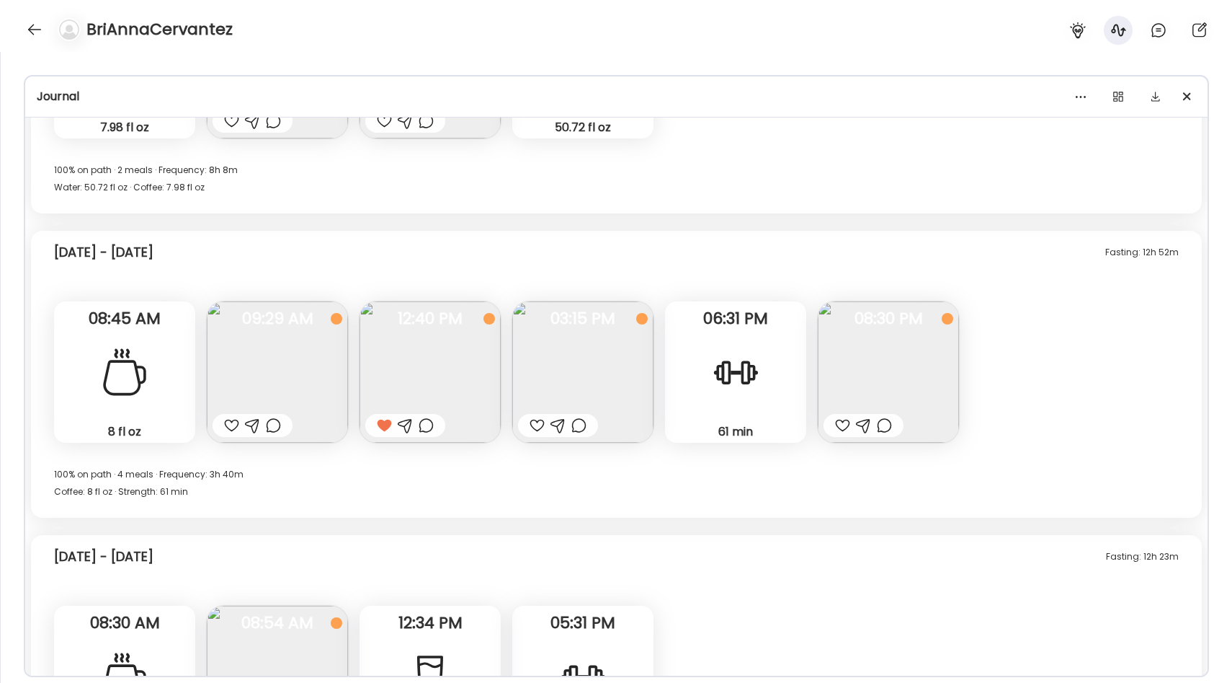
scroll to position [1946, 0]
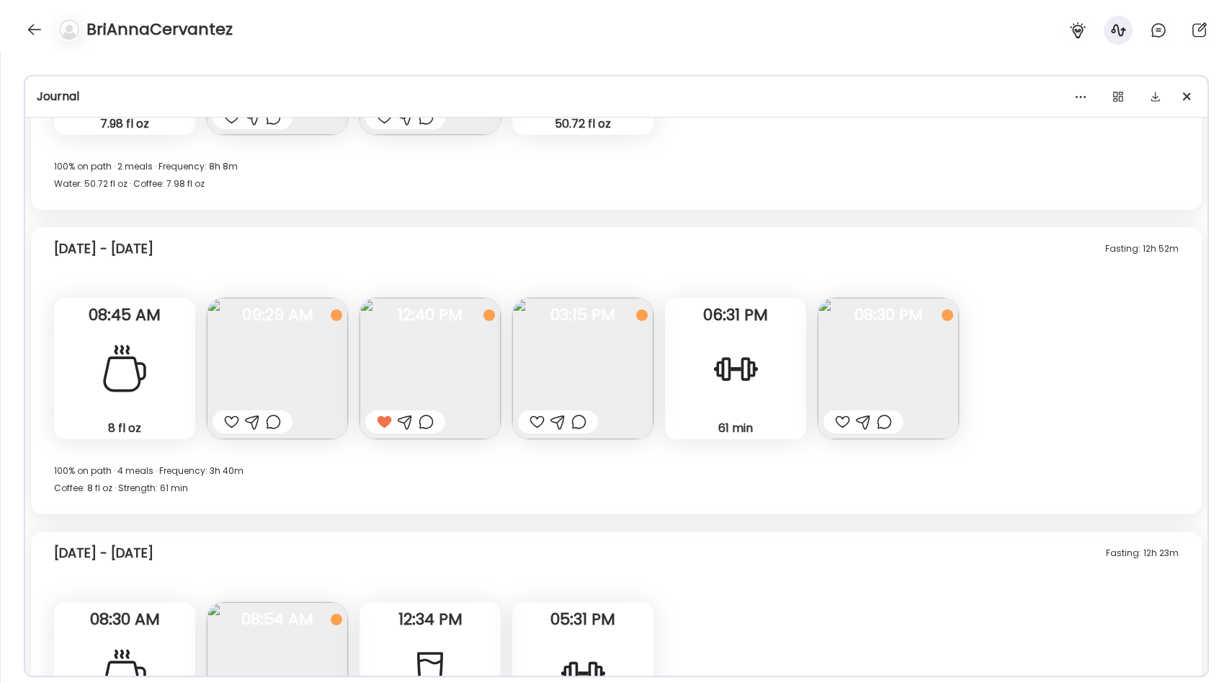
click at [905, 384] on img at bounding box center [888, 368] width 141 height 141
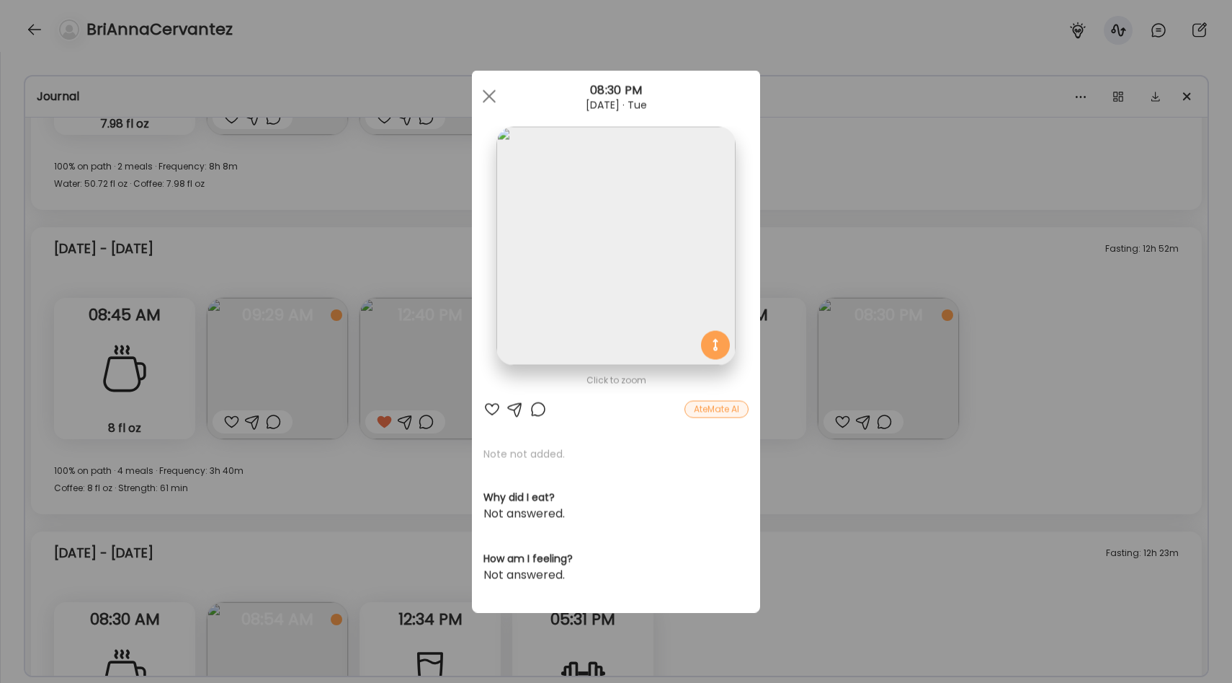
click at [688, 241] on img at bounding box center [616, 246] width 239 height 239
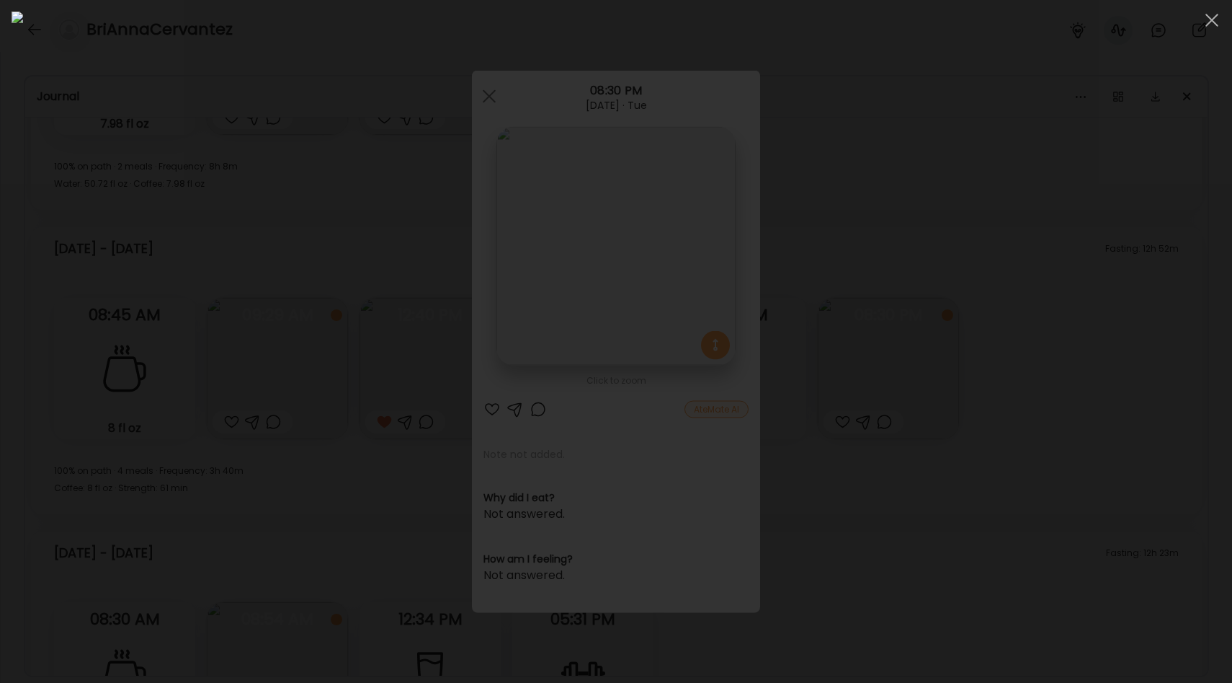
click at [1015, 302] on div at bounding box center [616, 341] width 1209 height 659
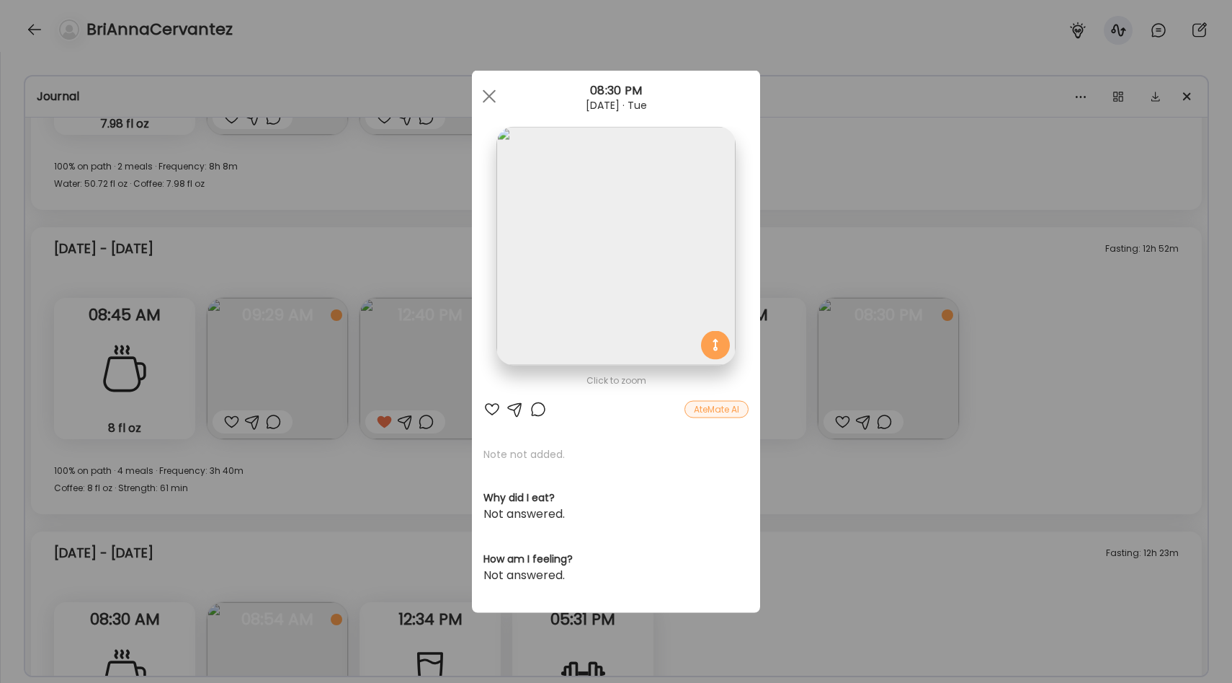
click at [949, 239] on div "Ate Coach Dashboard Wahoo! It’s official Take a moment to set up your Coach Pro…" at bounding box center [616, 341] width 1232 height 683
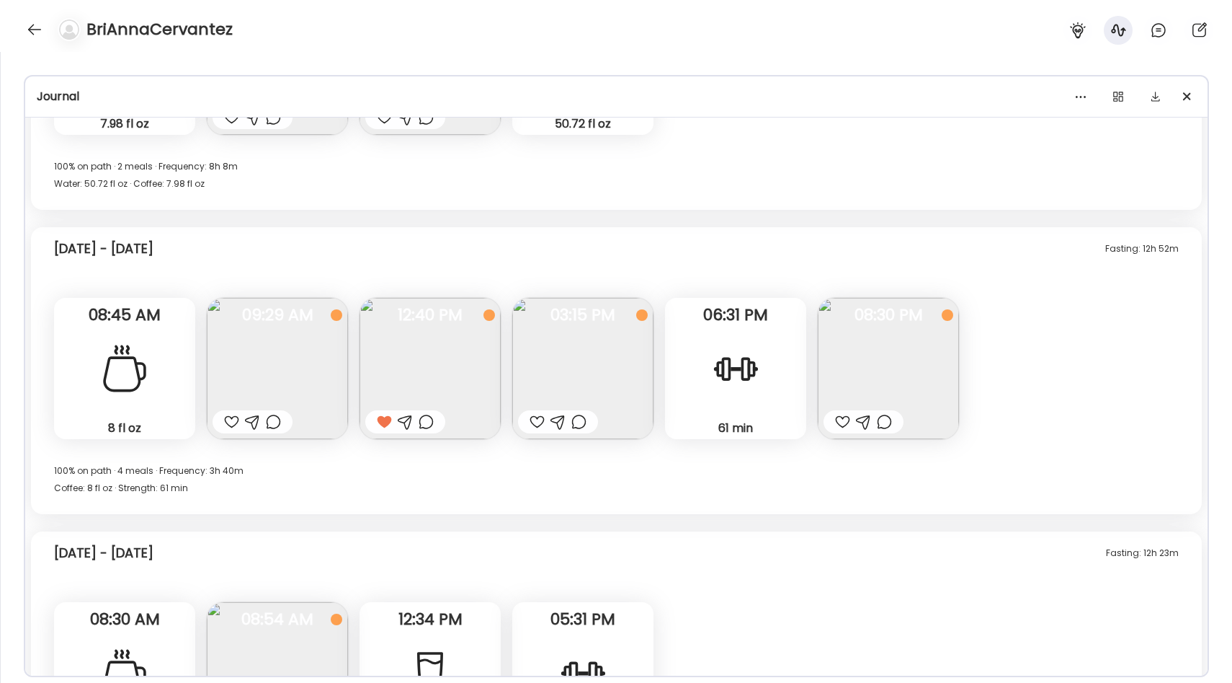
click at [898, 334] on img at bounding box center [888, 368] width 141 height 141
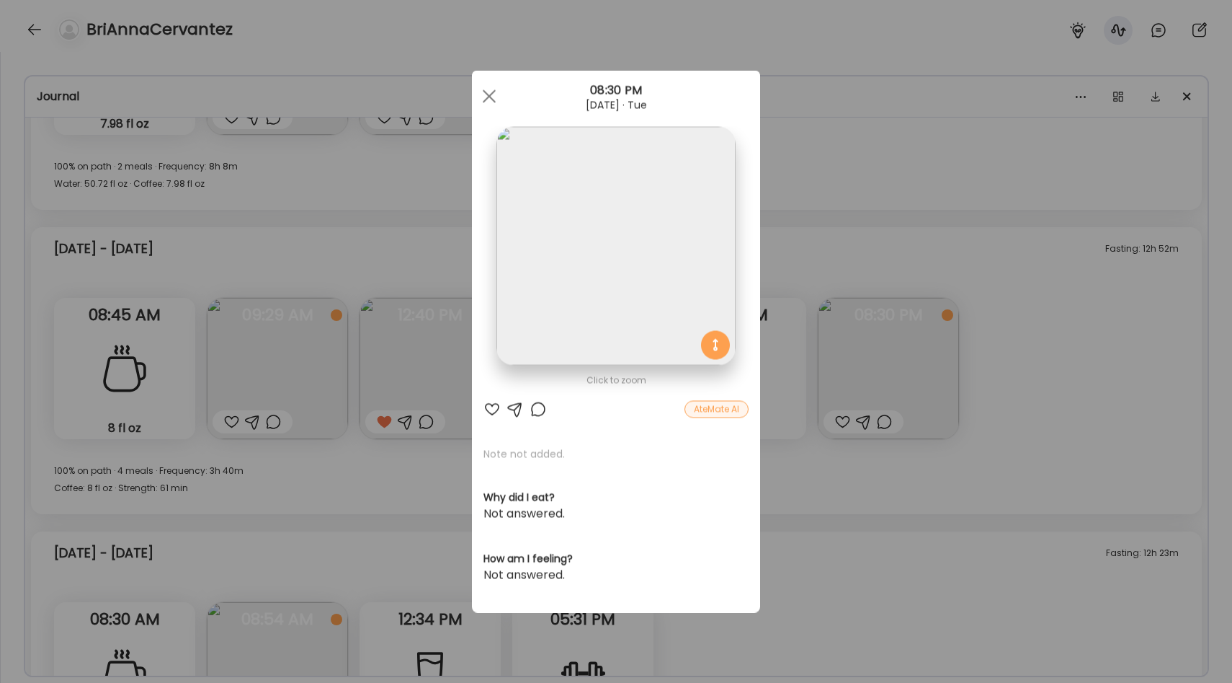
click at [967, 257] on div "Ate Coach Dashboard Wahoo! It’s official Take a moment to set up your Coach Pro…" at bounding box center [616, 341] width 1232 height 683
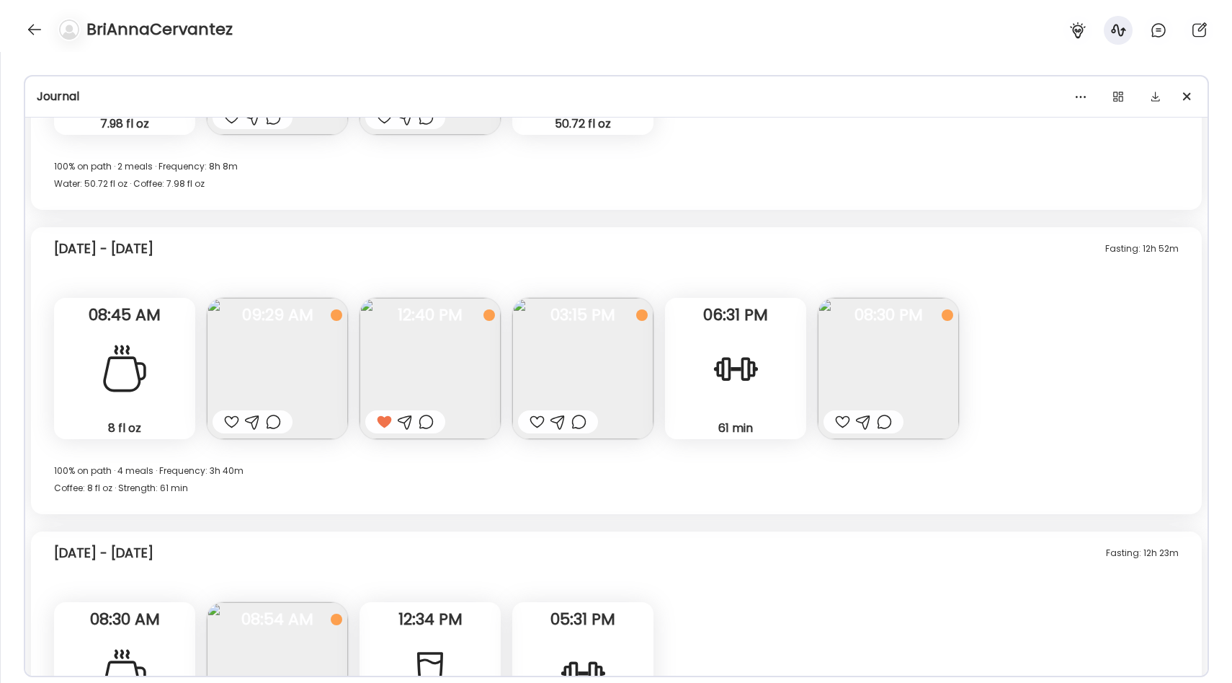
click at [248, 333] on img at bounding box center [277, 368] width 141 height 141
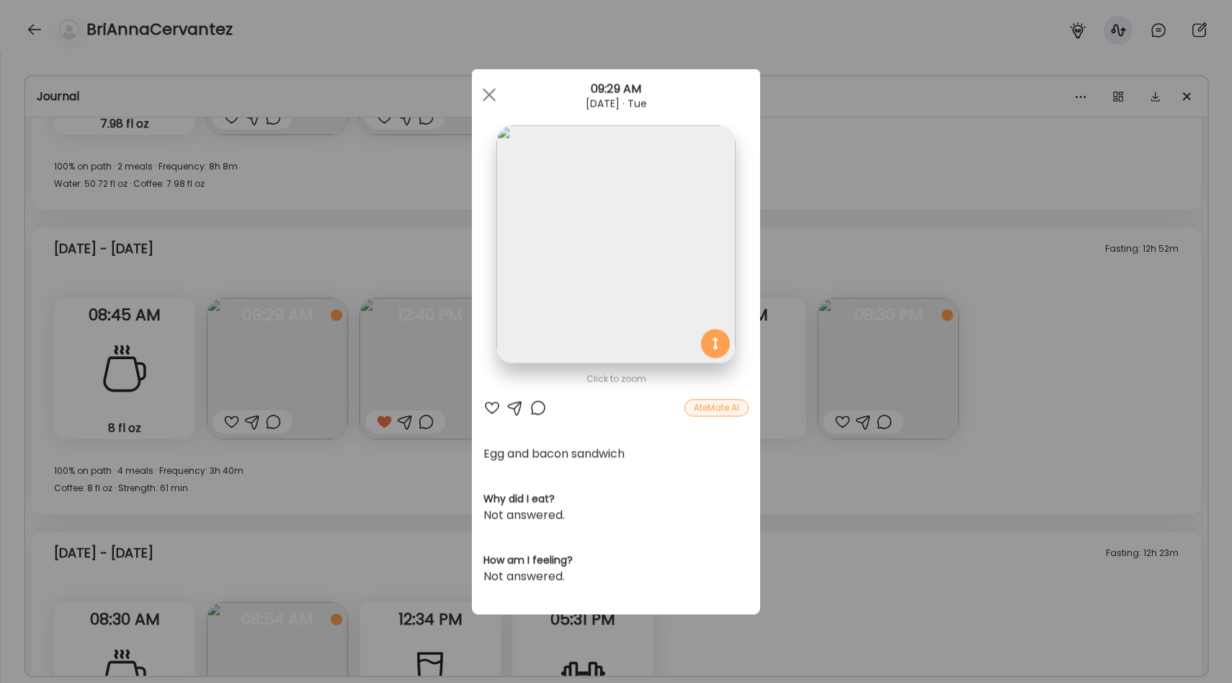
click at [325, 259] on div "Ate Coach Dashboard Wahoo! It’s official Take a moment to set up your Coach Pro…" at bounding box center [616, 341] width 1232 height 683
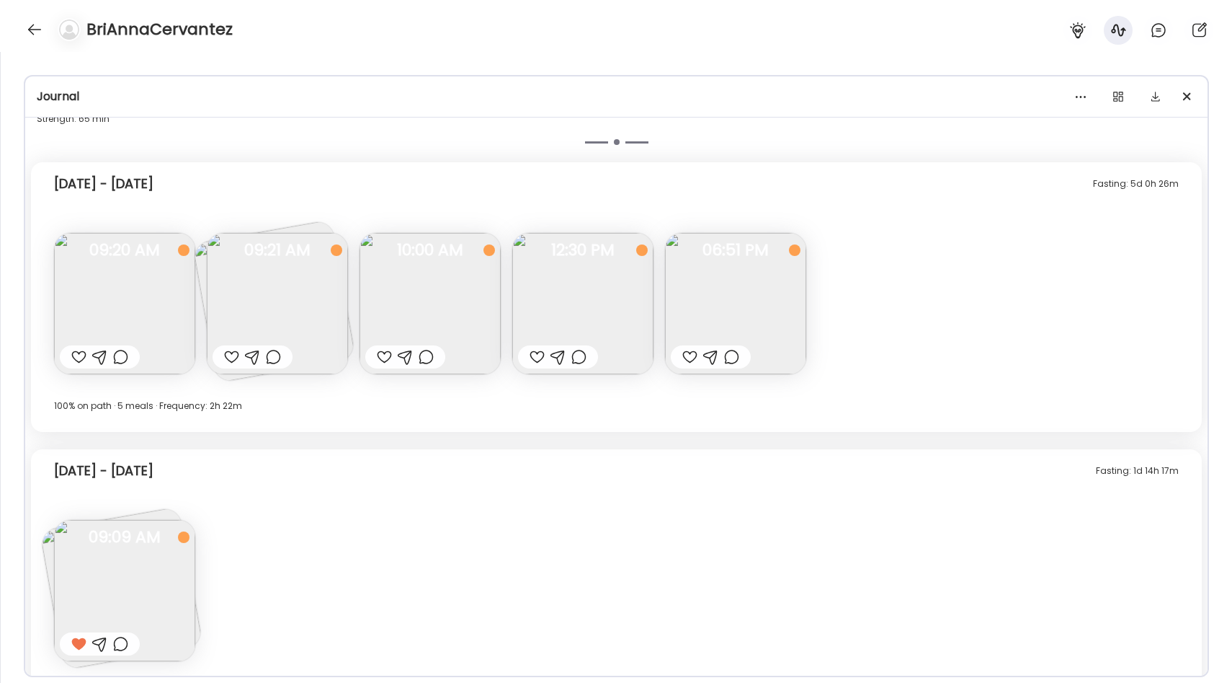
scroll to position [2792, 0]
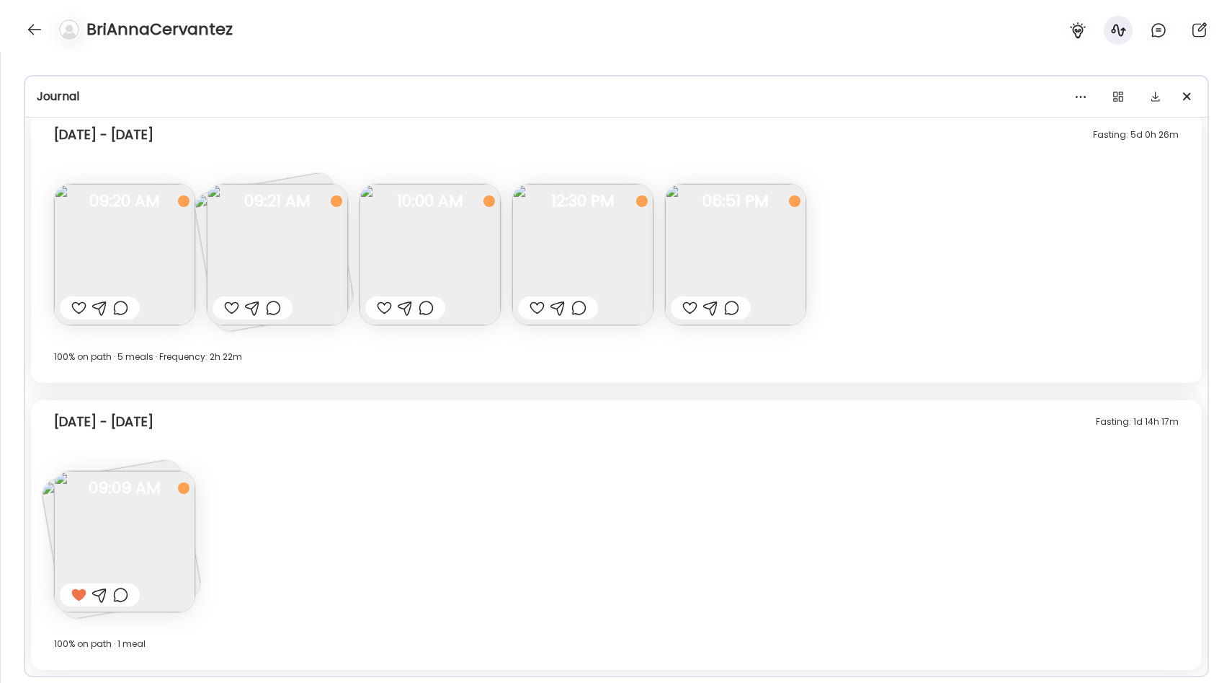
click at [454, 253] on img at bounding box center [430, 254] width 141 height 141
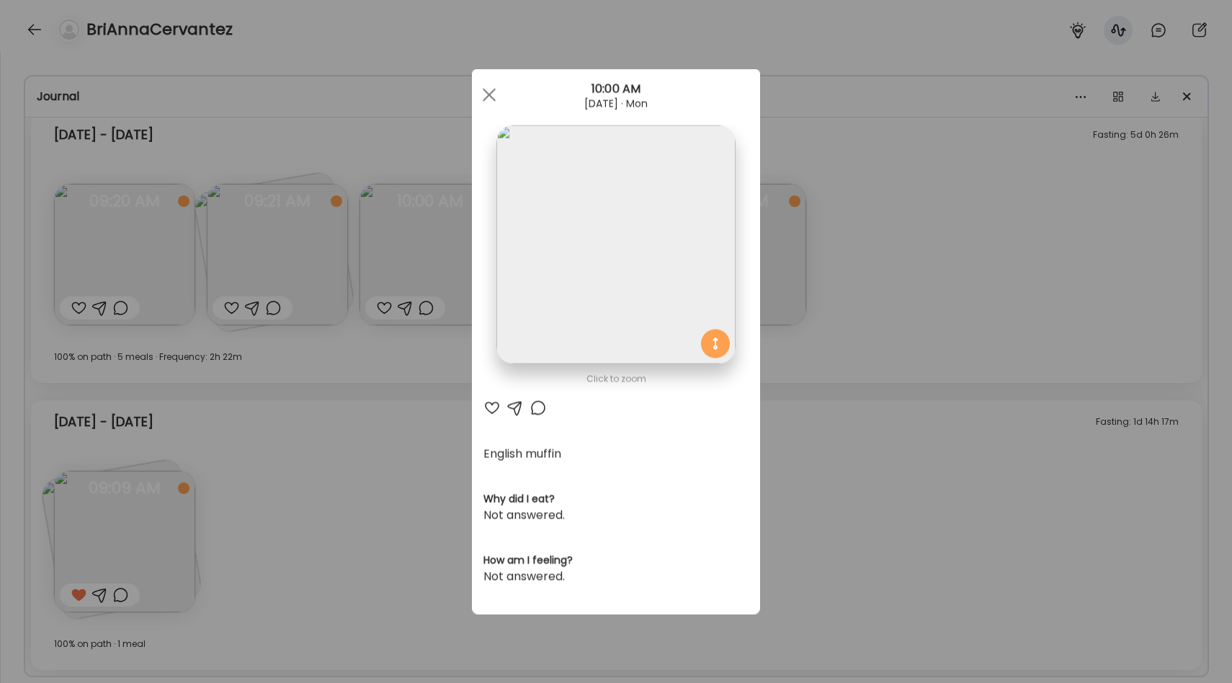
click at [865, 315] on div "Ate Coach Dashboard Wahoo! It’s official Take a moment to set up your Coach Pro…" at bounding box center [616, 341] width 1232 height 683
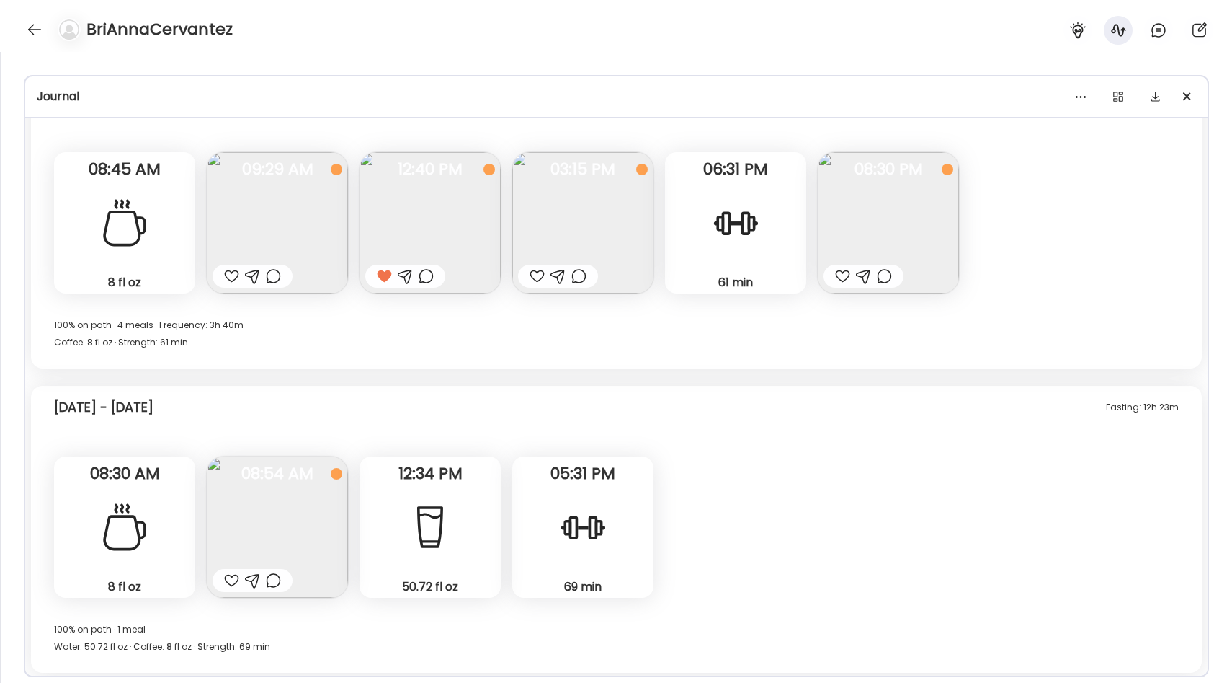
scroll to position [2091, 0]
